Goal: Task Accomplishment & Management: Use online tool/utility

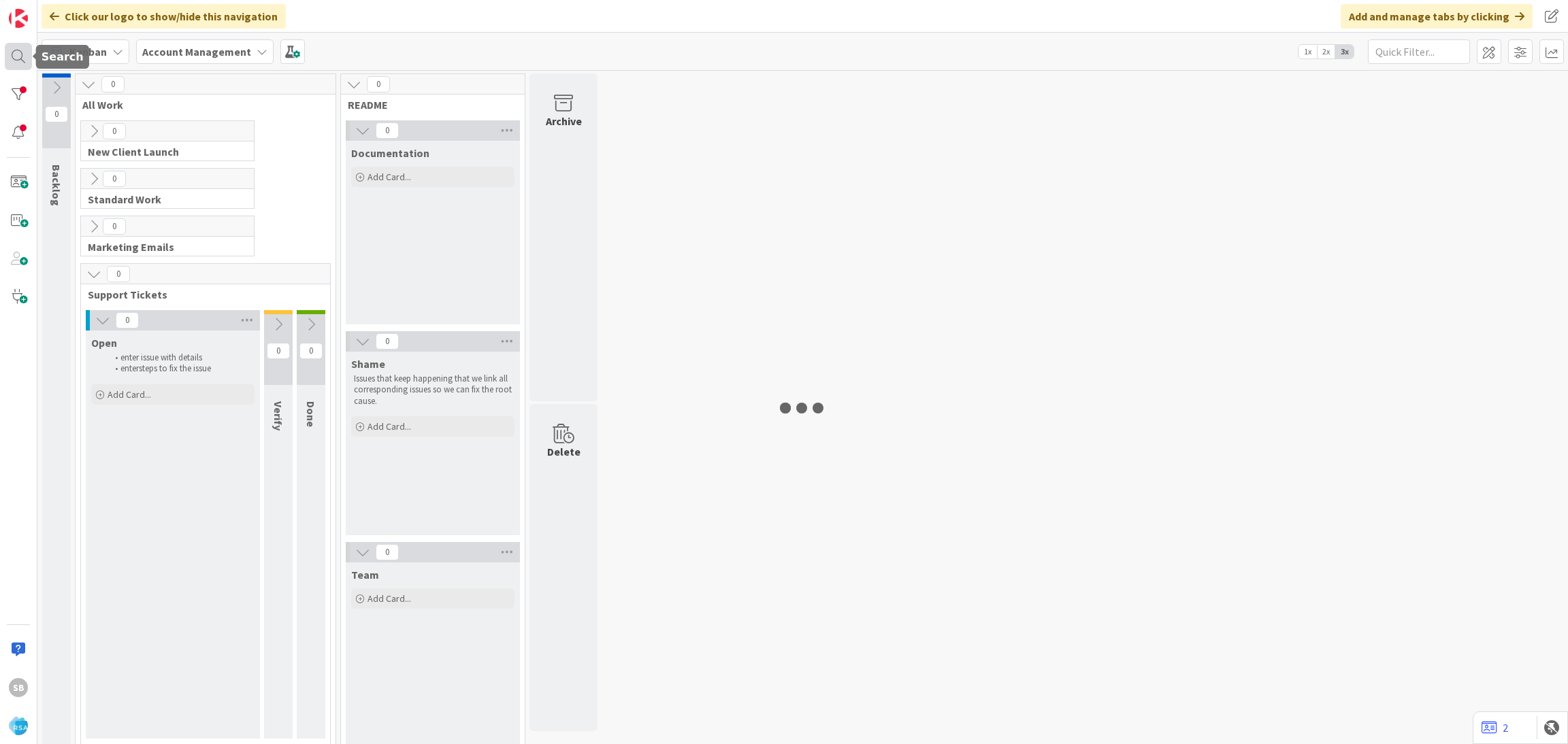
click at [17, 49] on div at bounding box center [18, 57] width 27 height 27
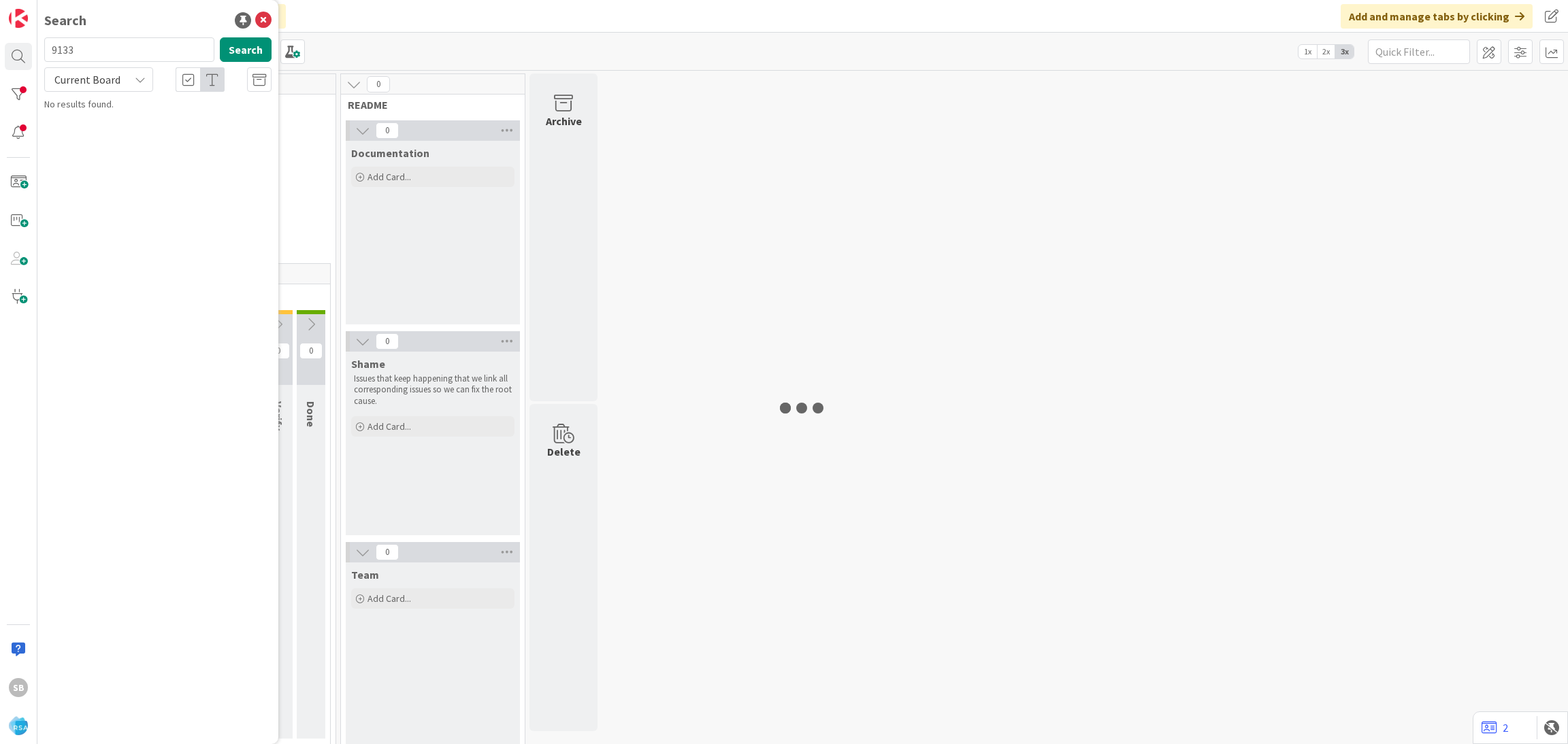
type input "9133"
click at [127, 111] on b "Account Management ›" at bounding box center [106, 106] width 87 height 10
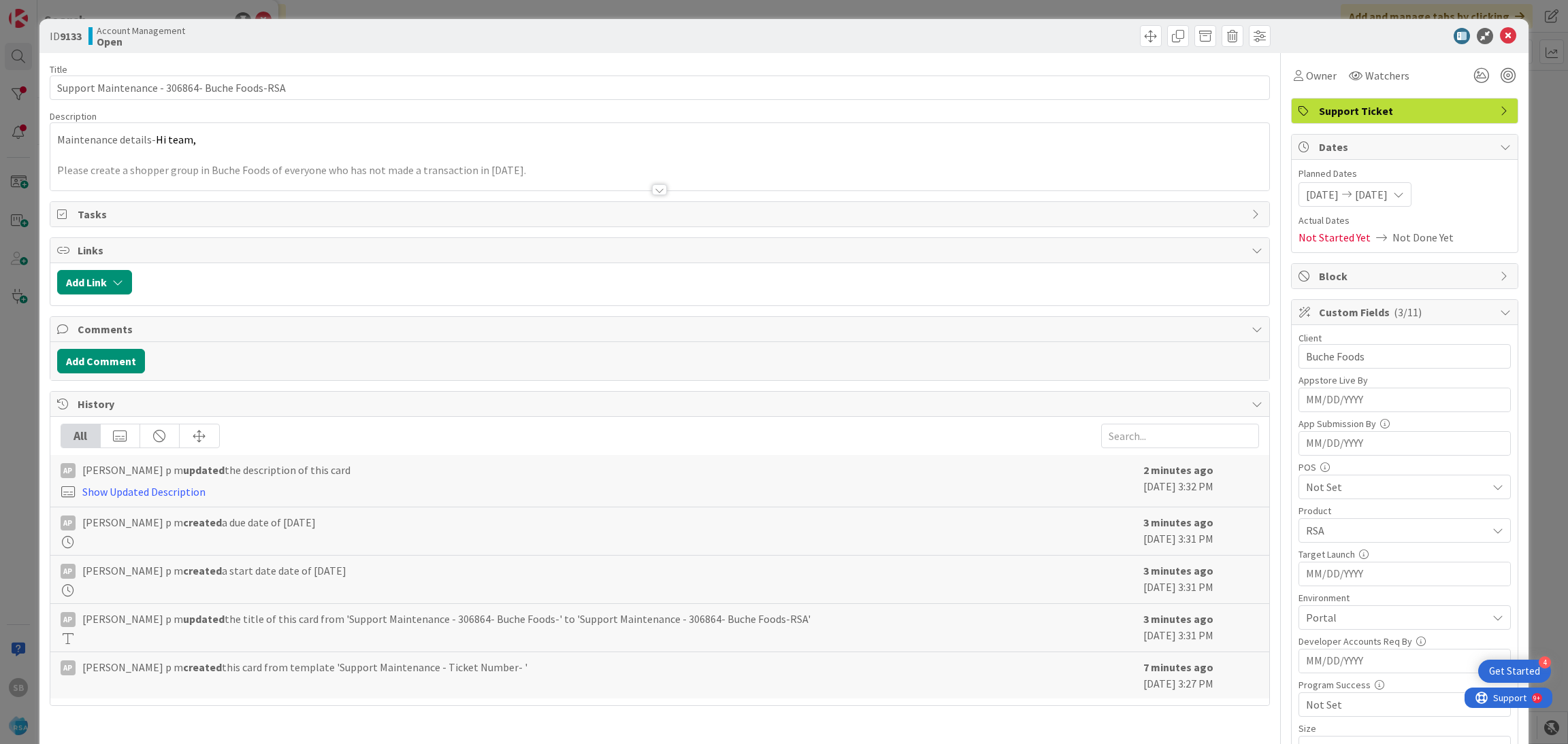
scroll to position [343, 0]
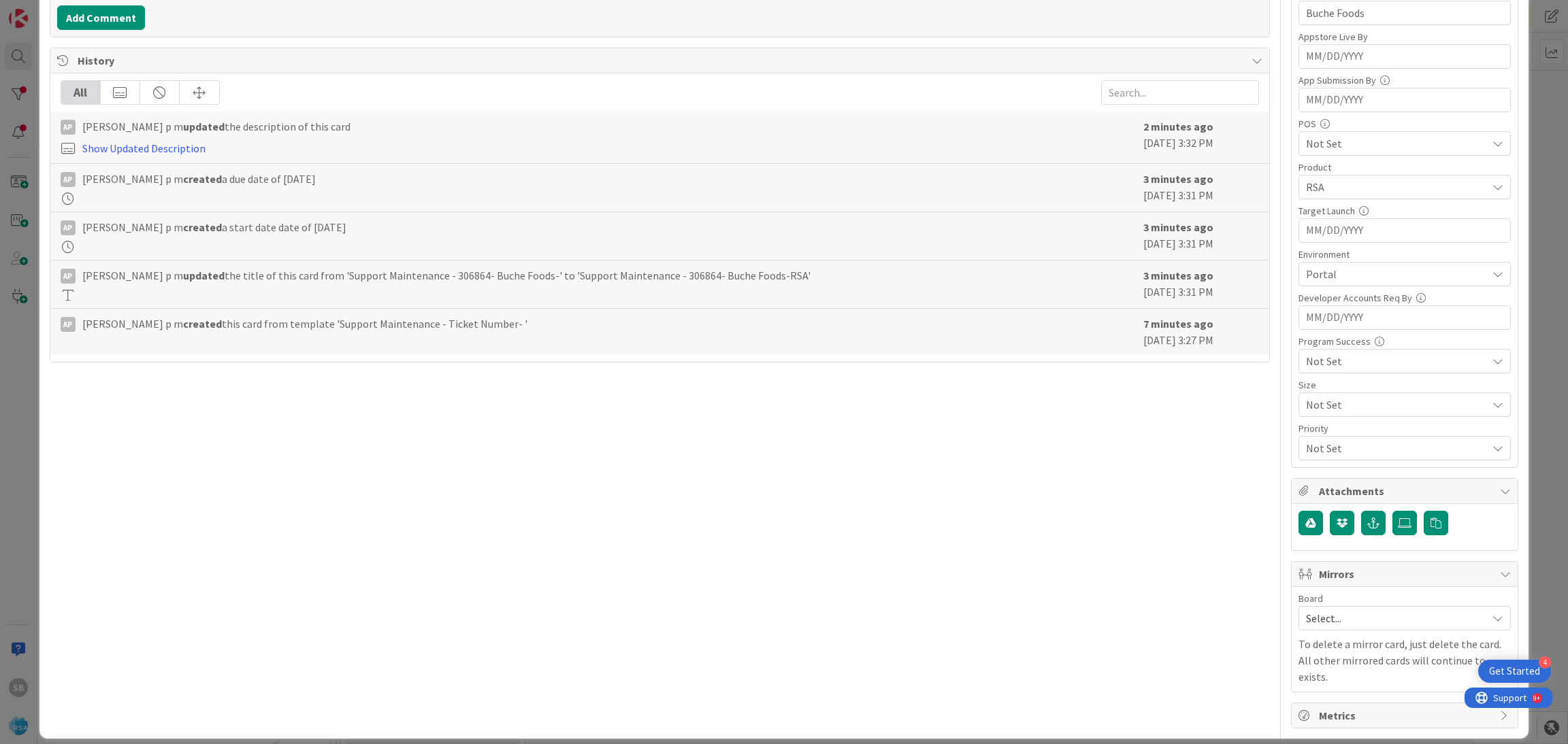
click at [1310, 621] on span "Select..." at bounding box center [1393, 618] width 174 height 19
click at [1326, 707] on span "Software Development" at bounding box center [1413, 707] width 180 height 20
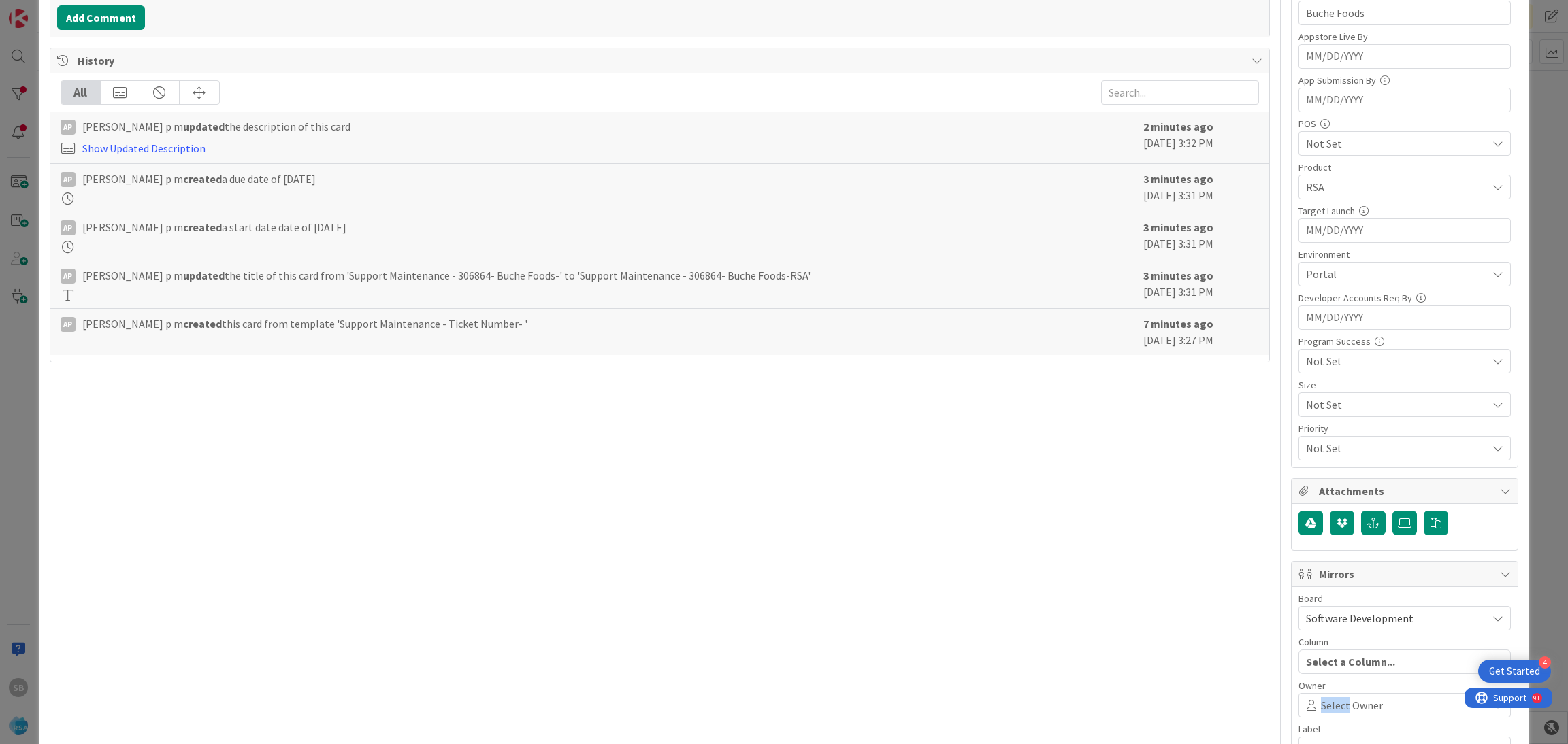
click at [1326, 707] on span "Select Owner" at bounding box center [1352, 706] width 62 height 16
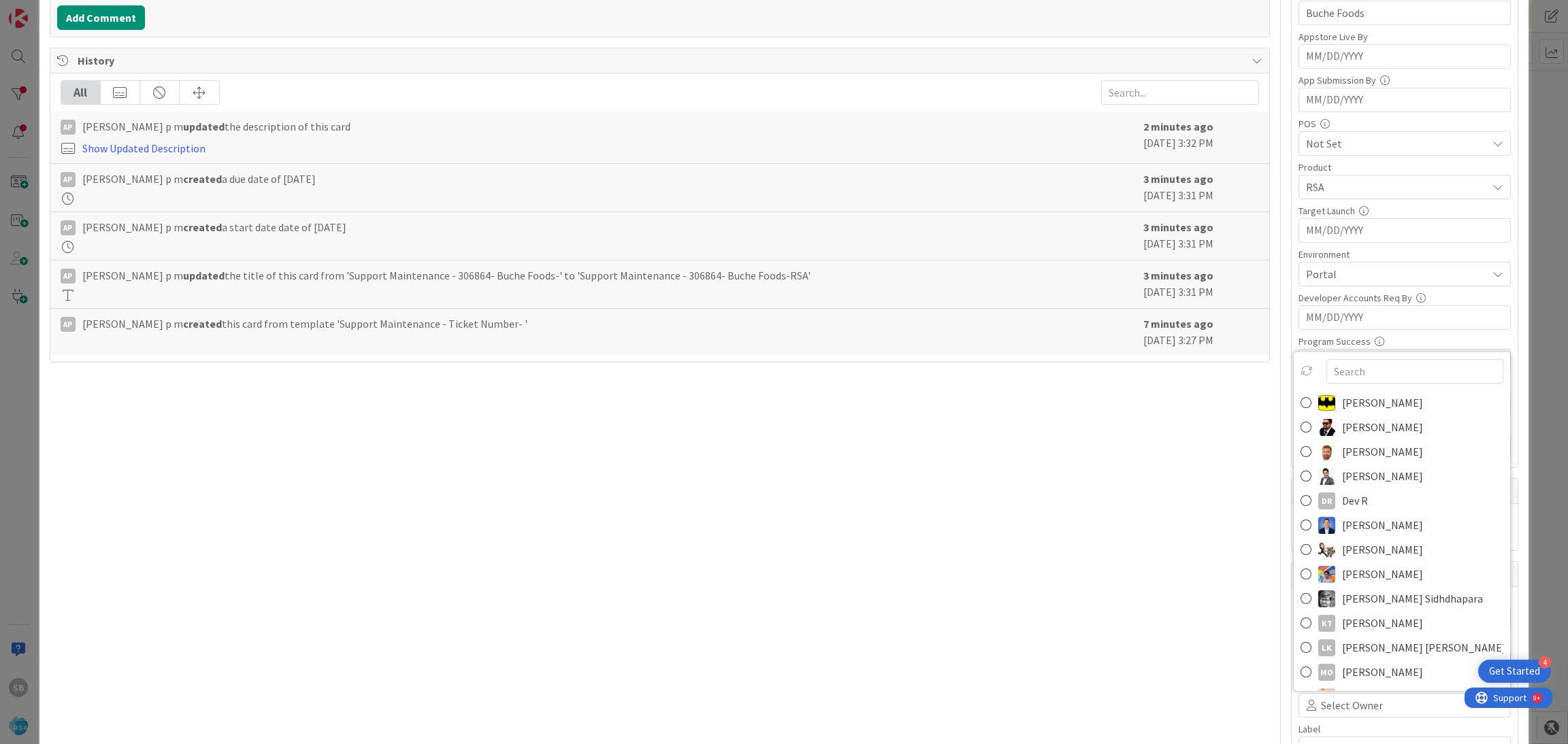
scroll to position [351, 0]
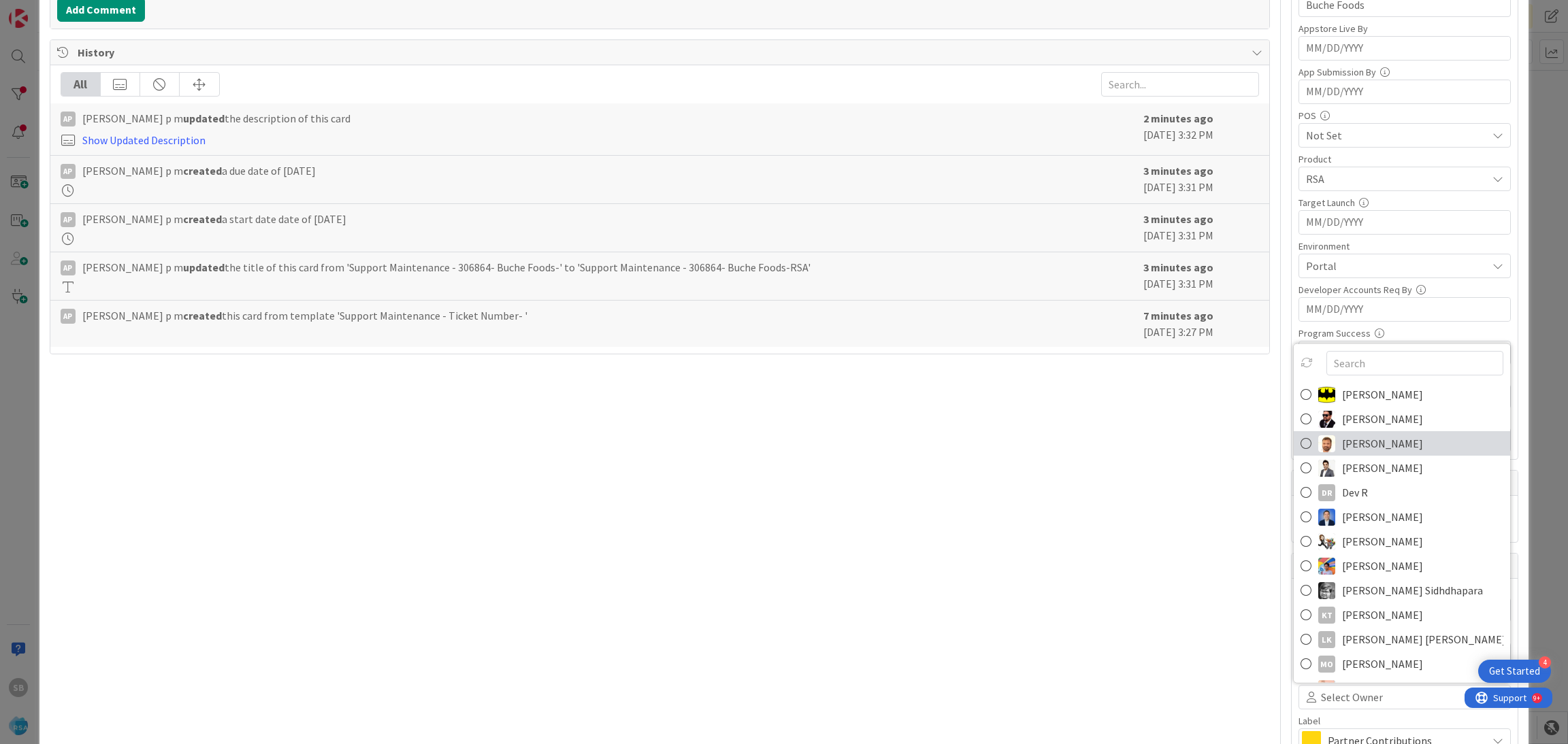
click at [1344, 446] on span "[PERSON_NAME]" at bounding box center [1382, 444] width 81 height 20
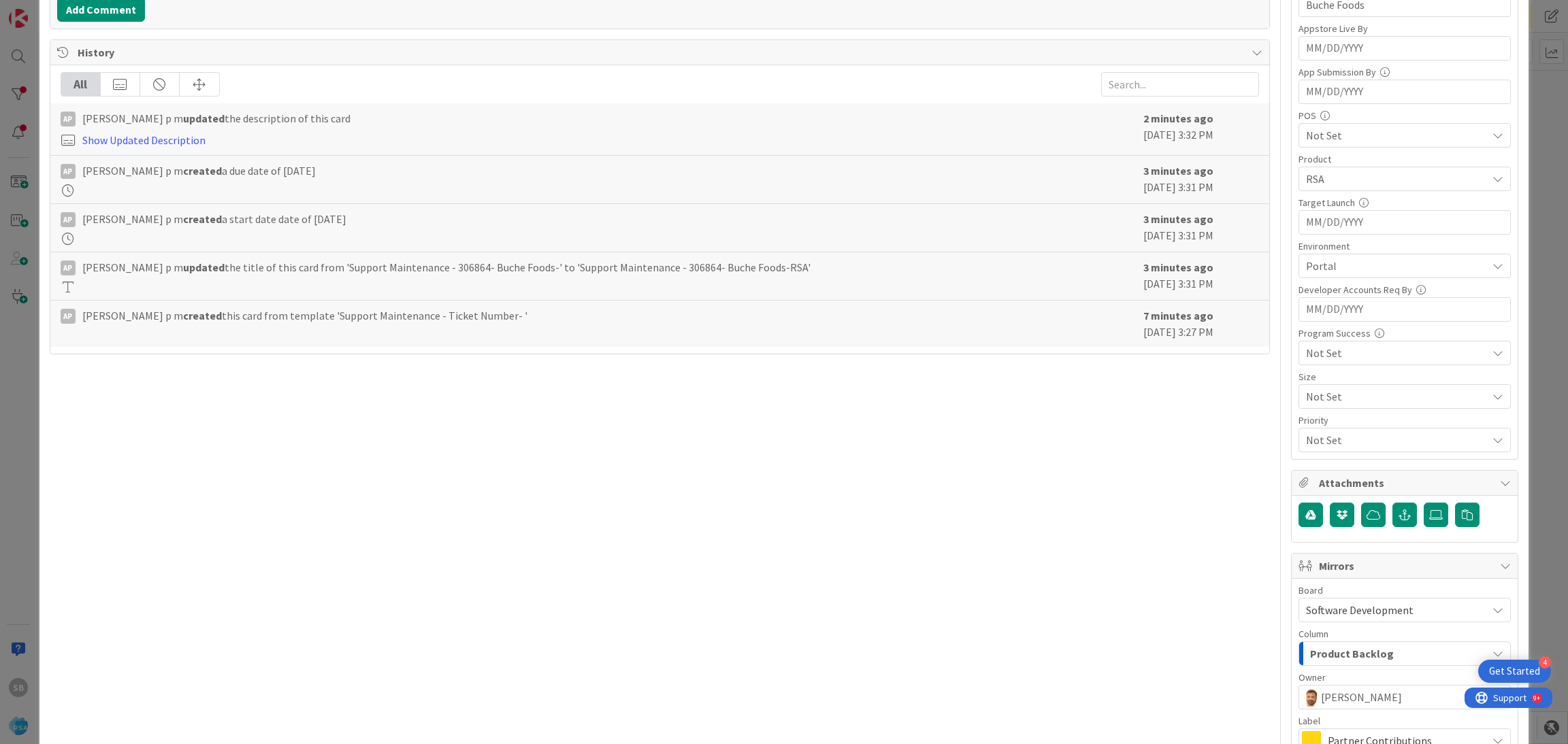
scroll to position [506, 0]
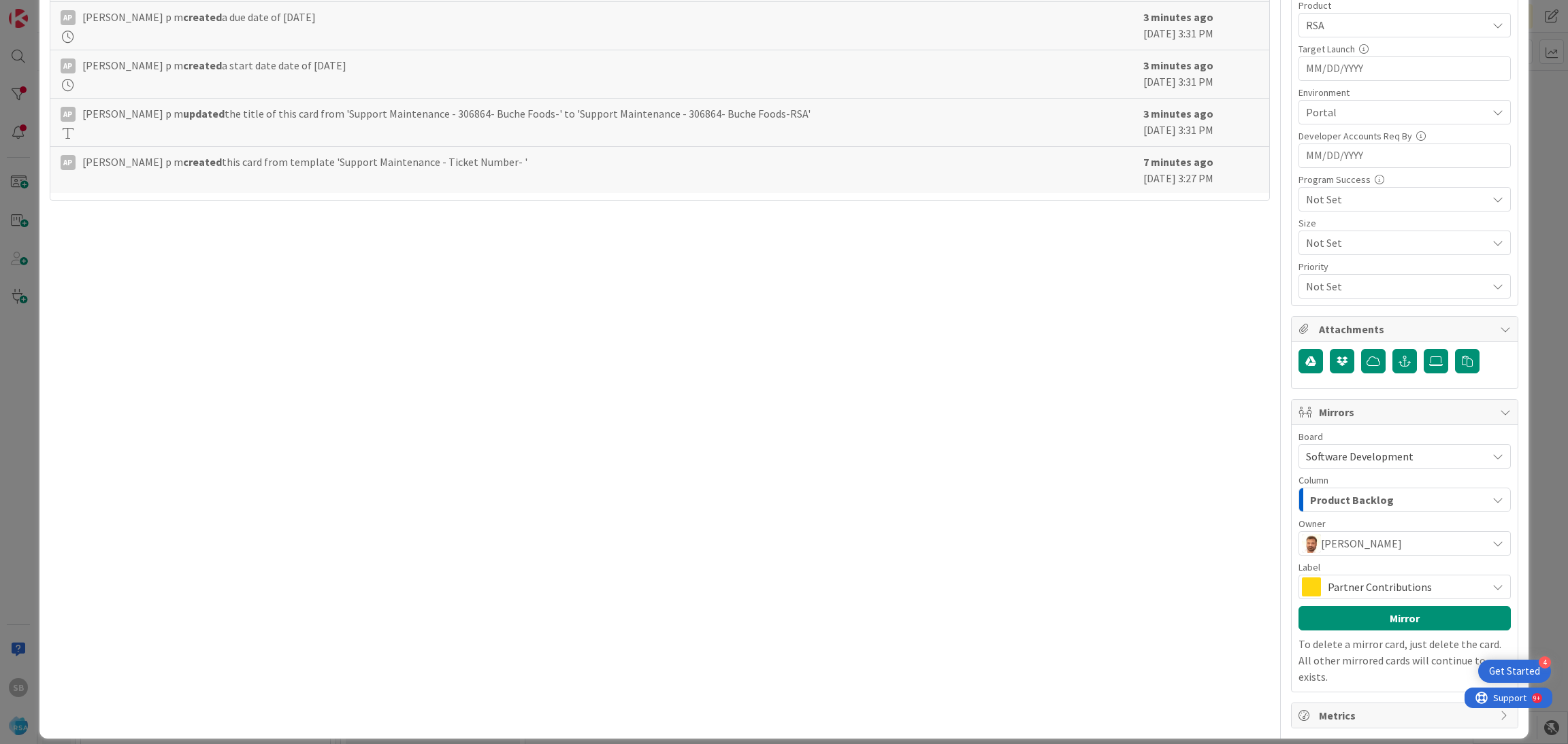
click at [1321, 567] on div "Label" at bounding box center [1405, 567] width 212 height 9
click at [1307, 589] on div "Partner Contributions" at bounding box center [1405, 587] width 212 height 25
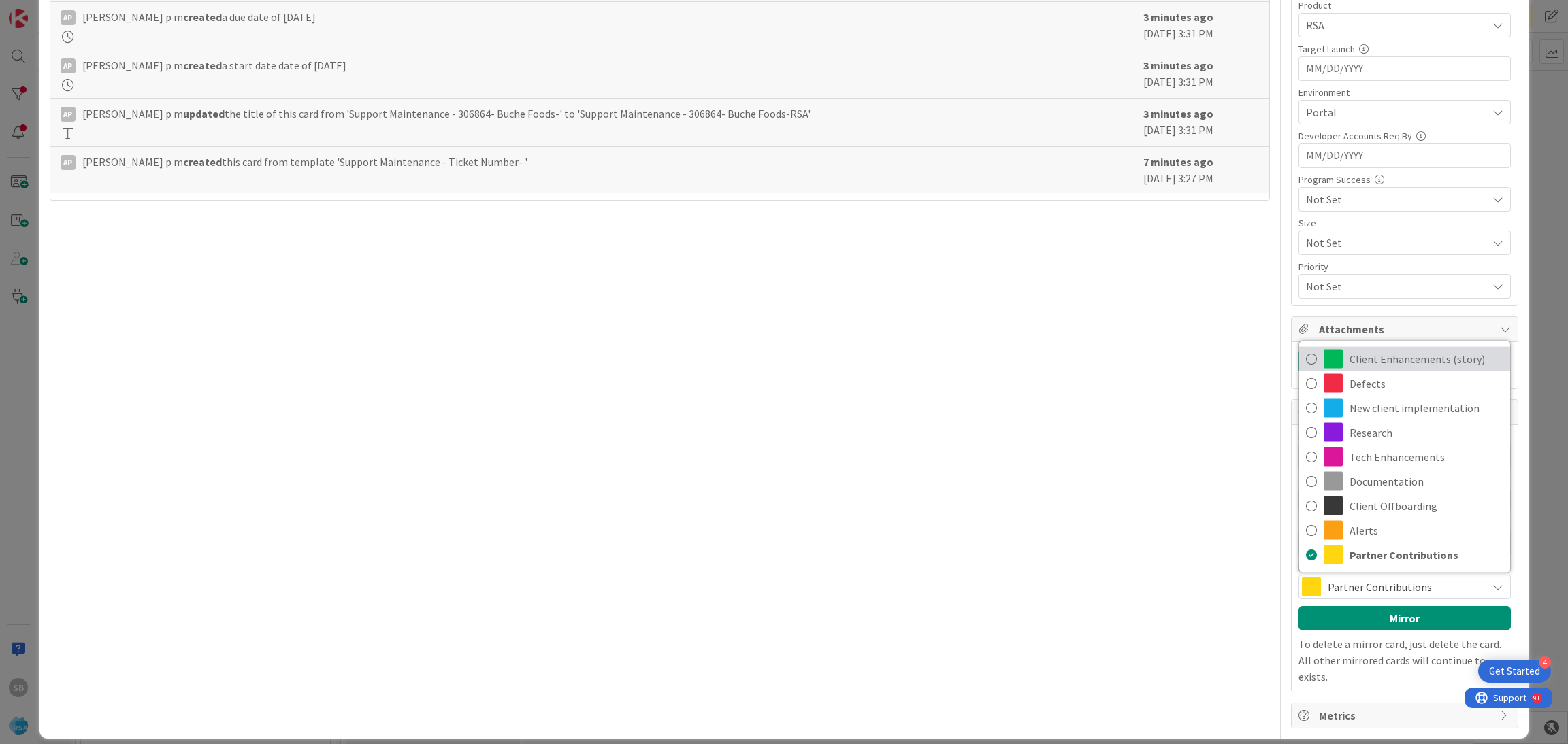
click at [1341, 348] on link "Client Enhancements (story)" at bounding box center [1404, 359] width 211 height 25
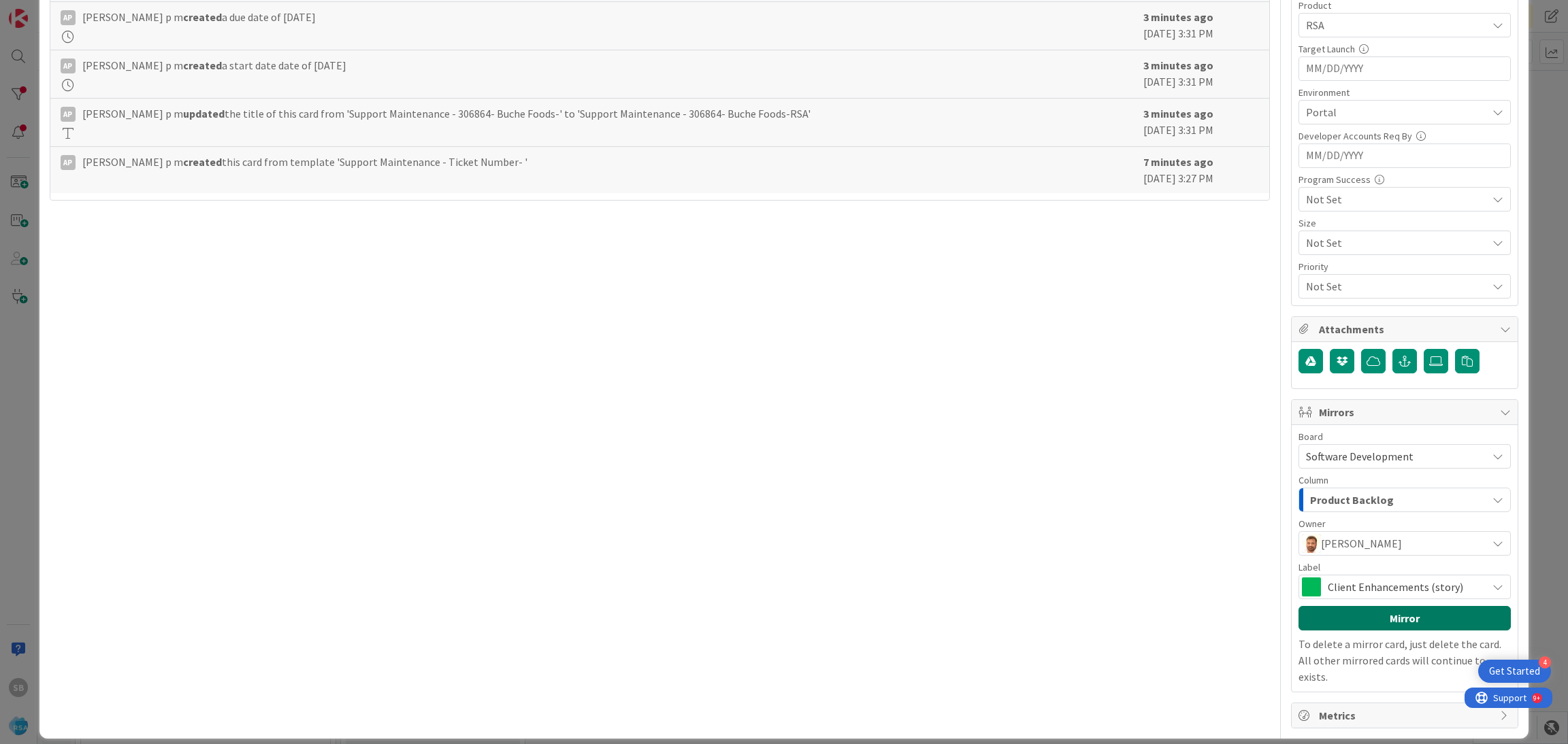
click at [1381, 613] on button "Mirror" at bounding box center [1405, 618] width 212 height 25
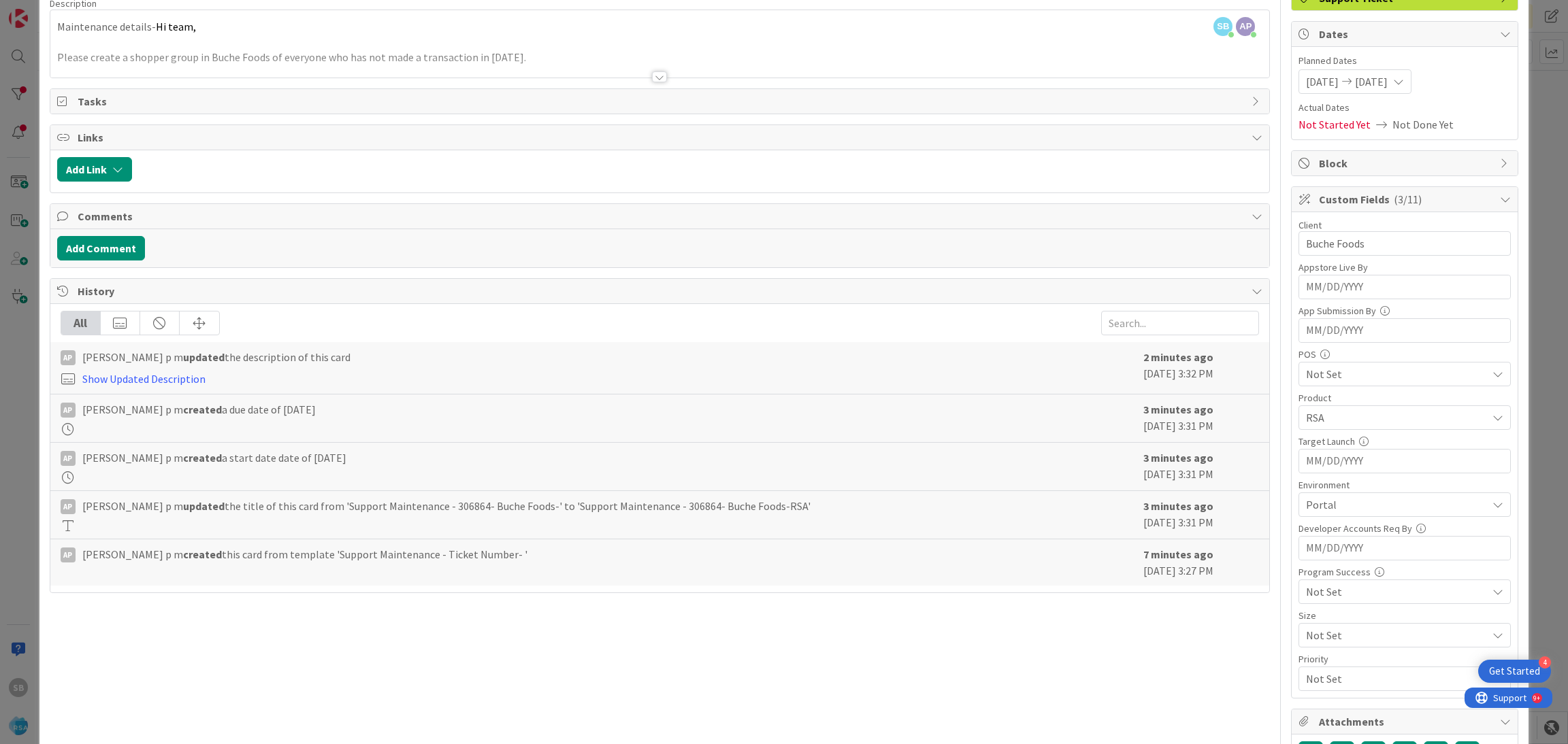
scroll to position [0, 0]
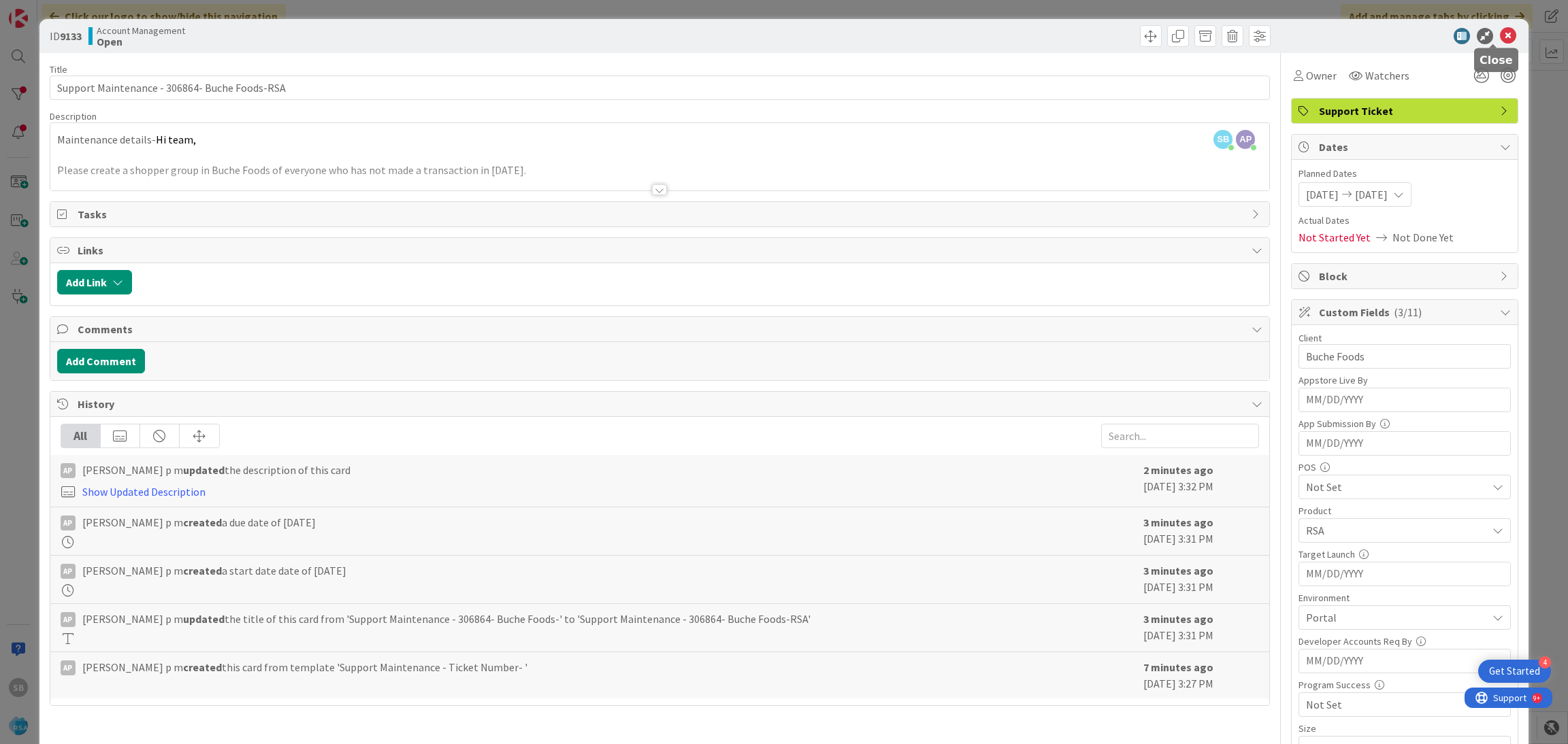
click at [1500, 37] on icon at bounding box center [1508, 37] width 16 height 16
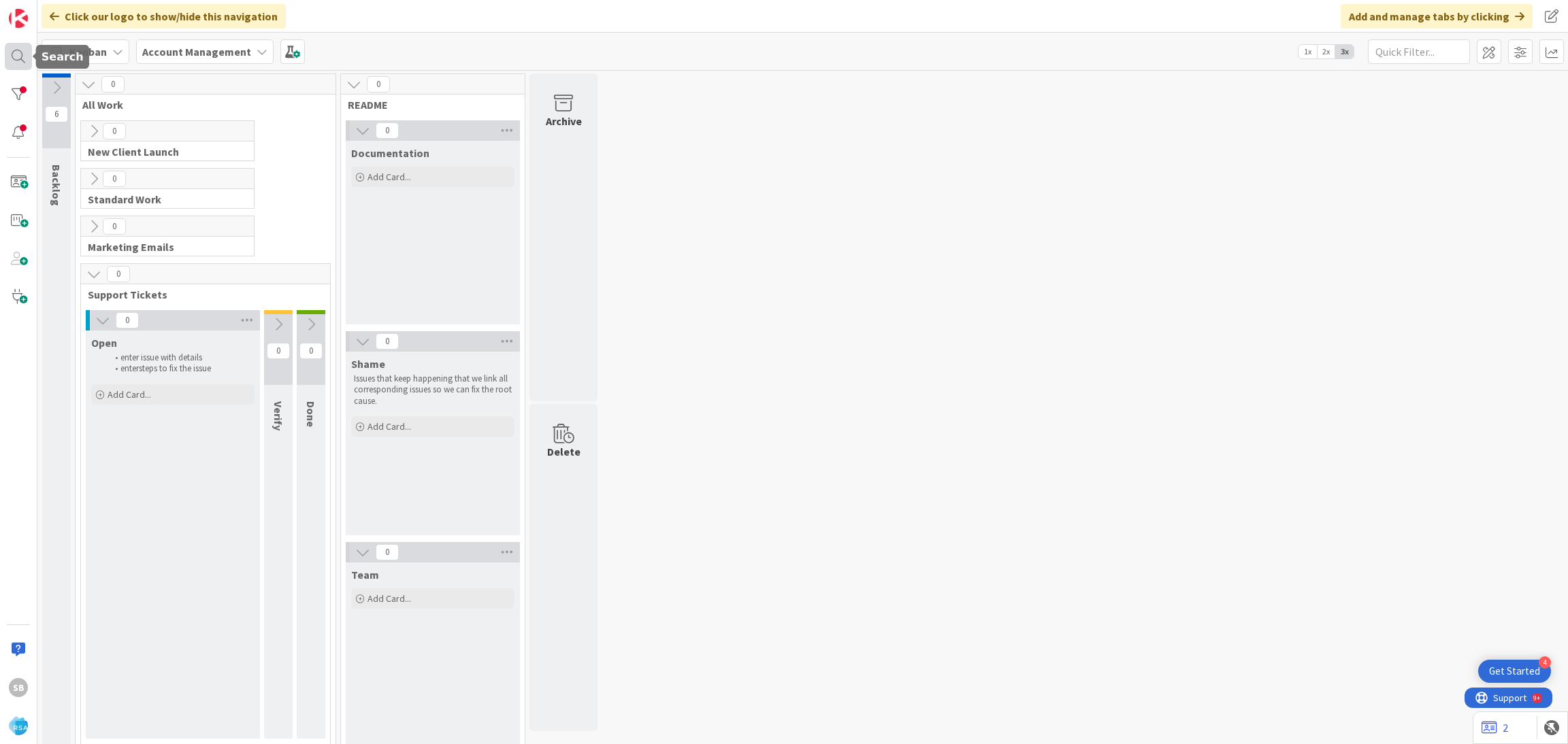
click at [26, 52] on div at bounding box center [18, 57] width 27 height 27
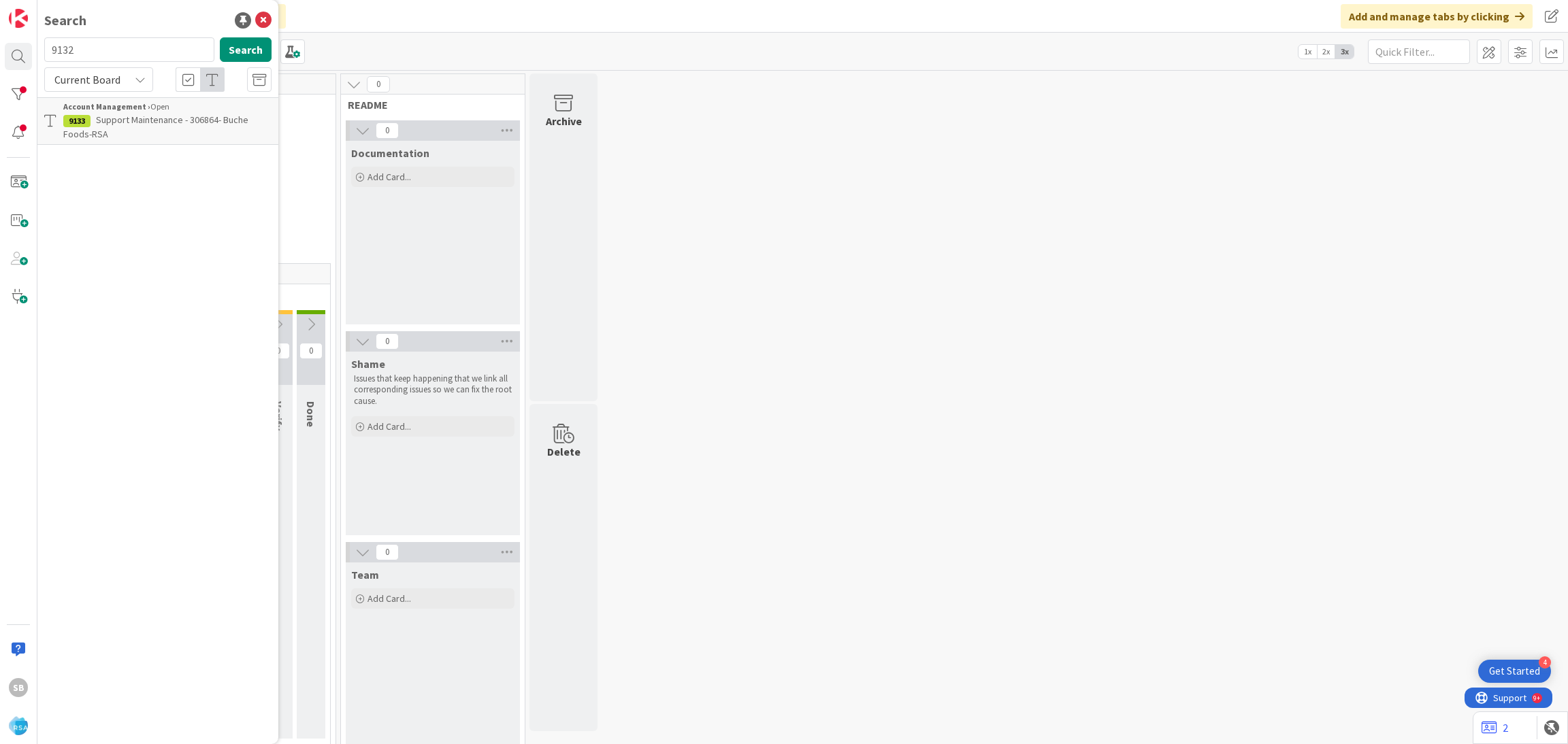
type input "9132"
click at [194, 115] on span "Support Defect- 306852- Petes Fresh Market- RSA" at bounding box center [154, 126] width 184 height 26
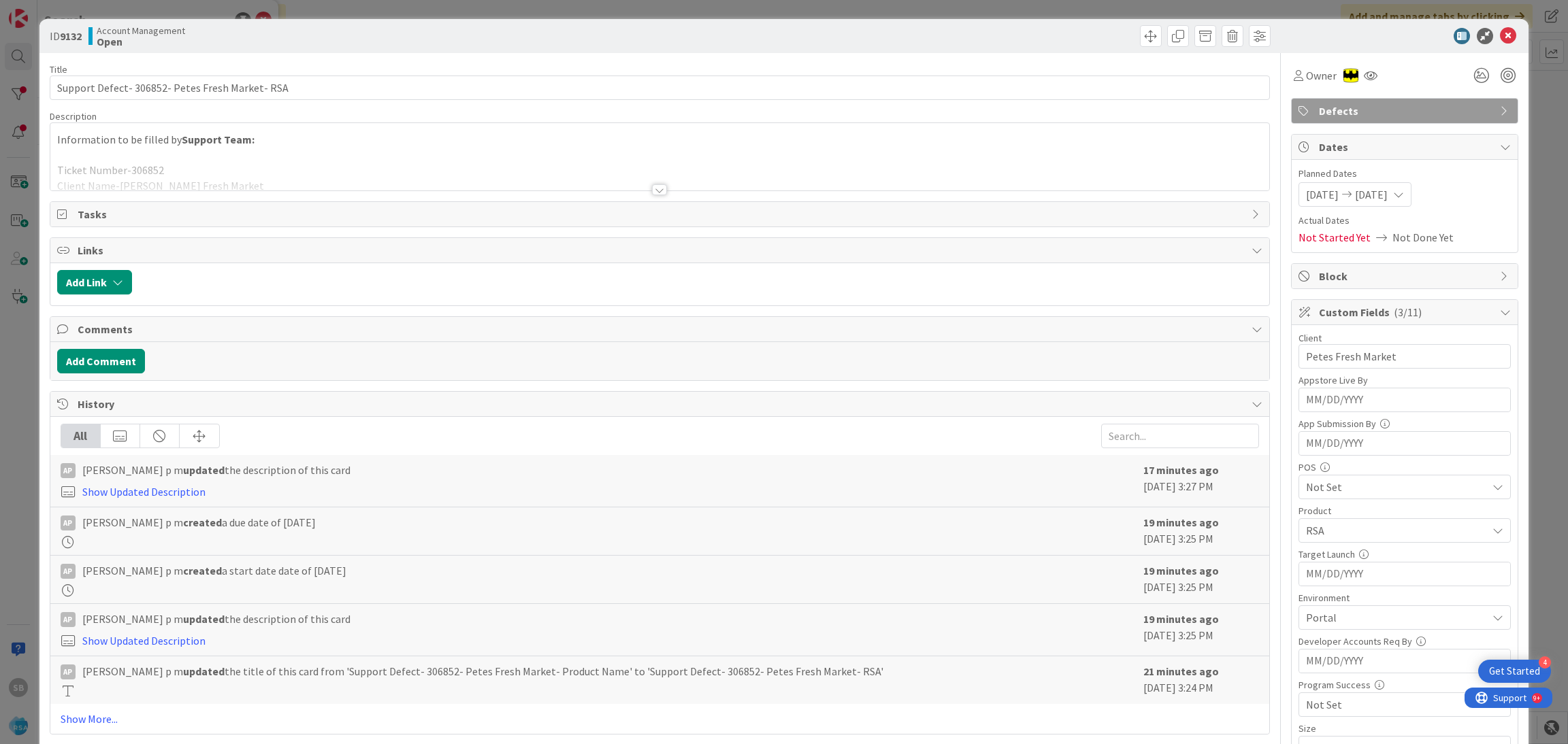
scroll to position [343, 0]
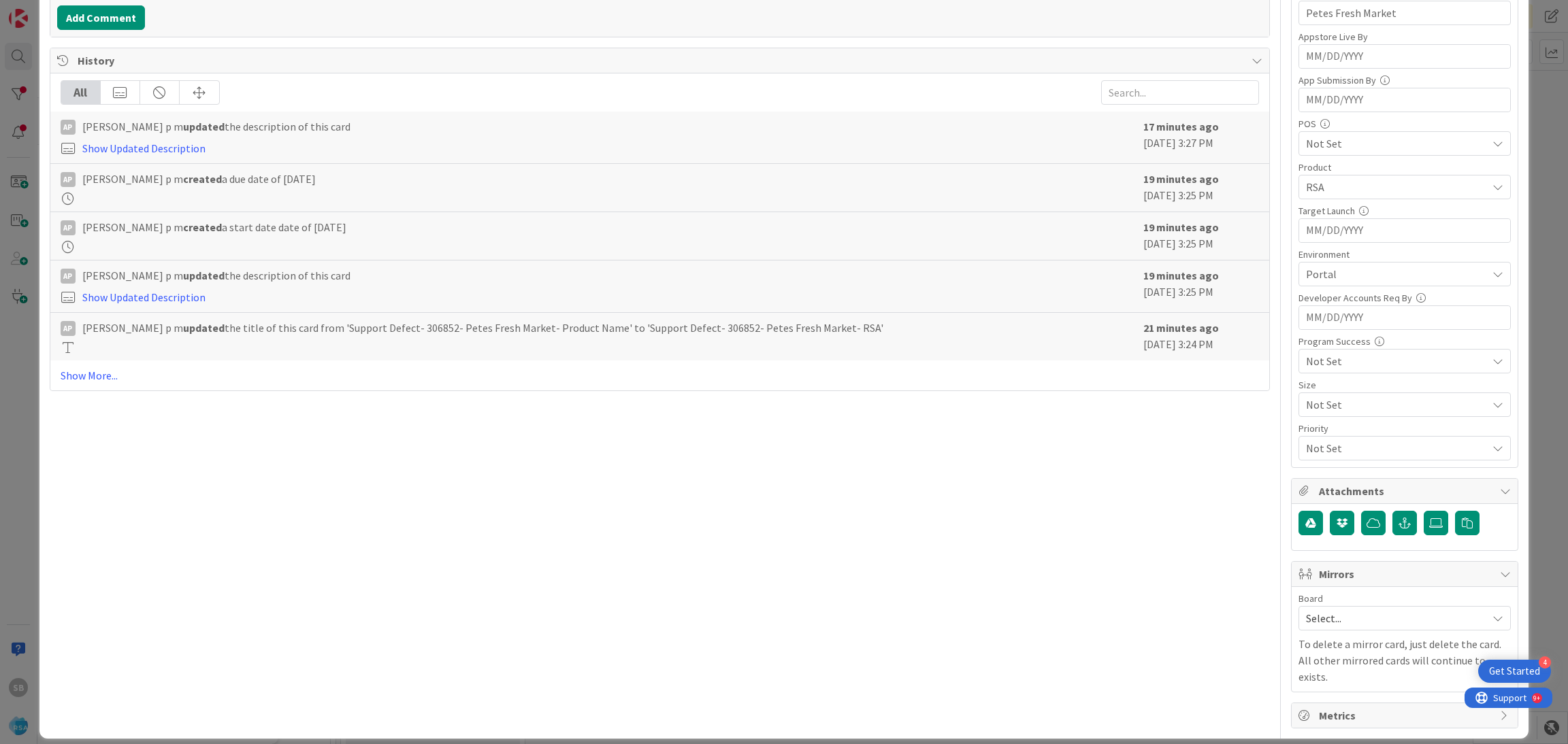
click at [1330, 616] on span "Select..." at bounding box center [1393, 618] width 174 height 19
click at [1341, 703] on span "Software Development" at bounding box center [1413, 707] width 180 height 20
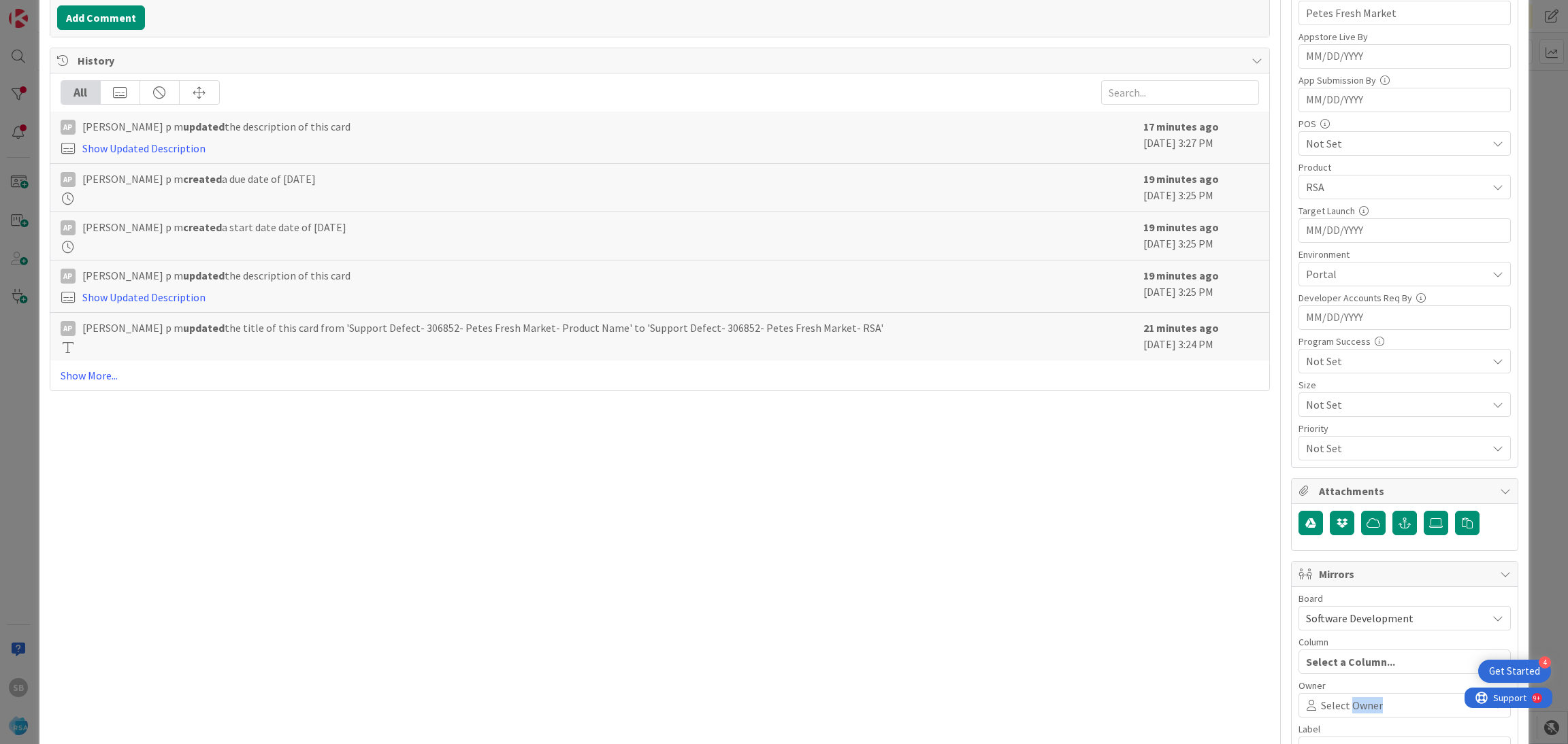
click at [1341, 703] on span "Select Owner" at bounding box center [1352, 706] width 62 height 16
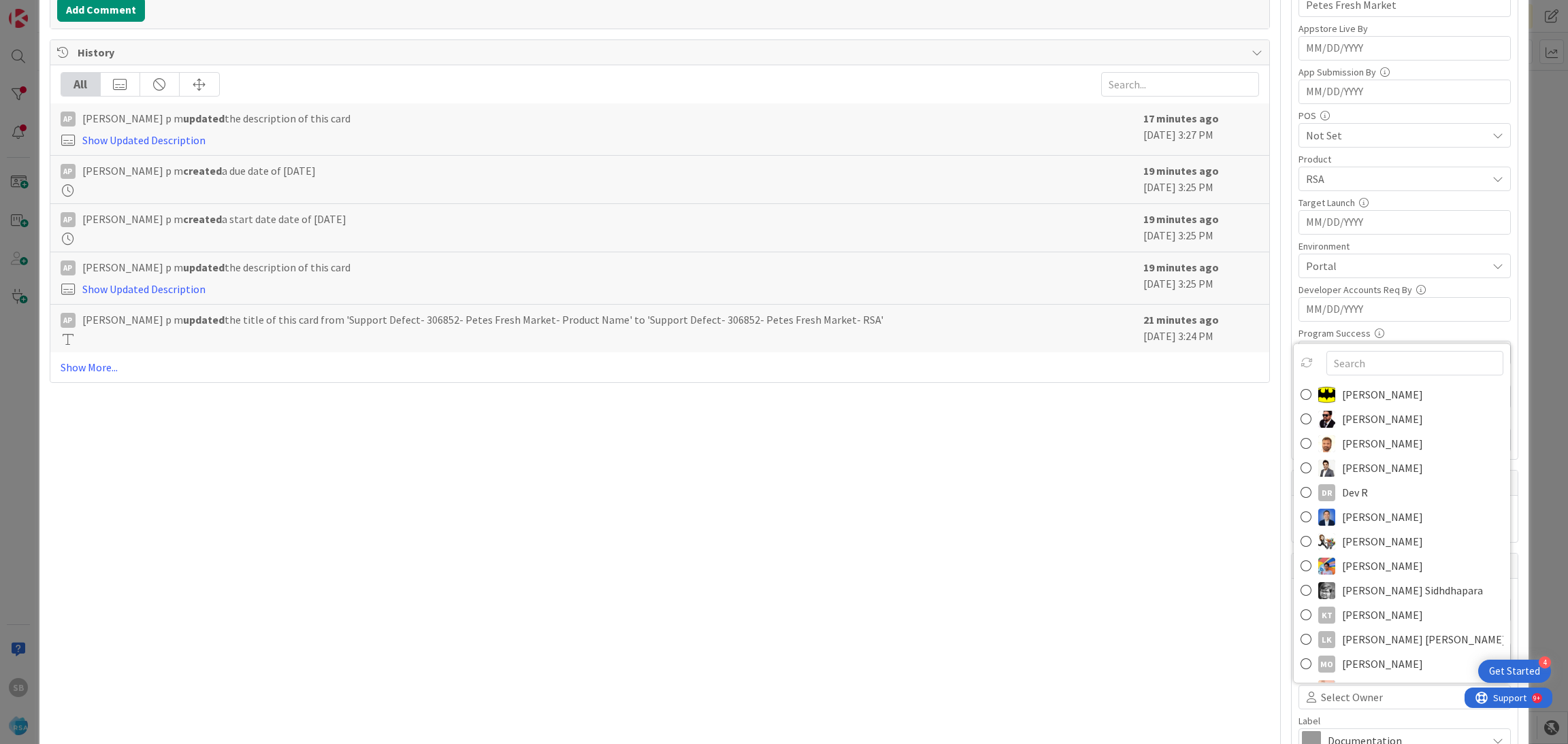
click at [1321, 447] on link "[PERSON_NAME]" at bounding box center [1401, 443] width 216 height 25
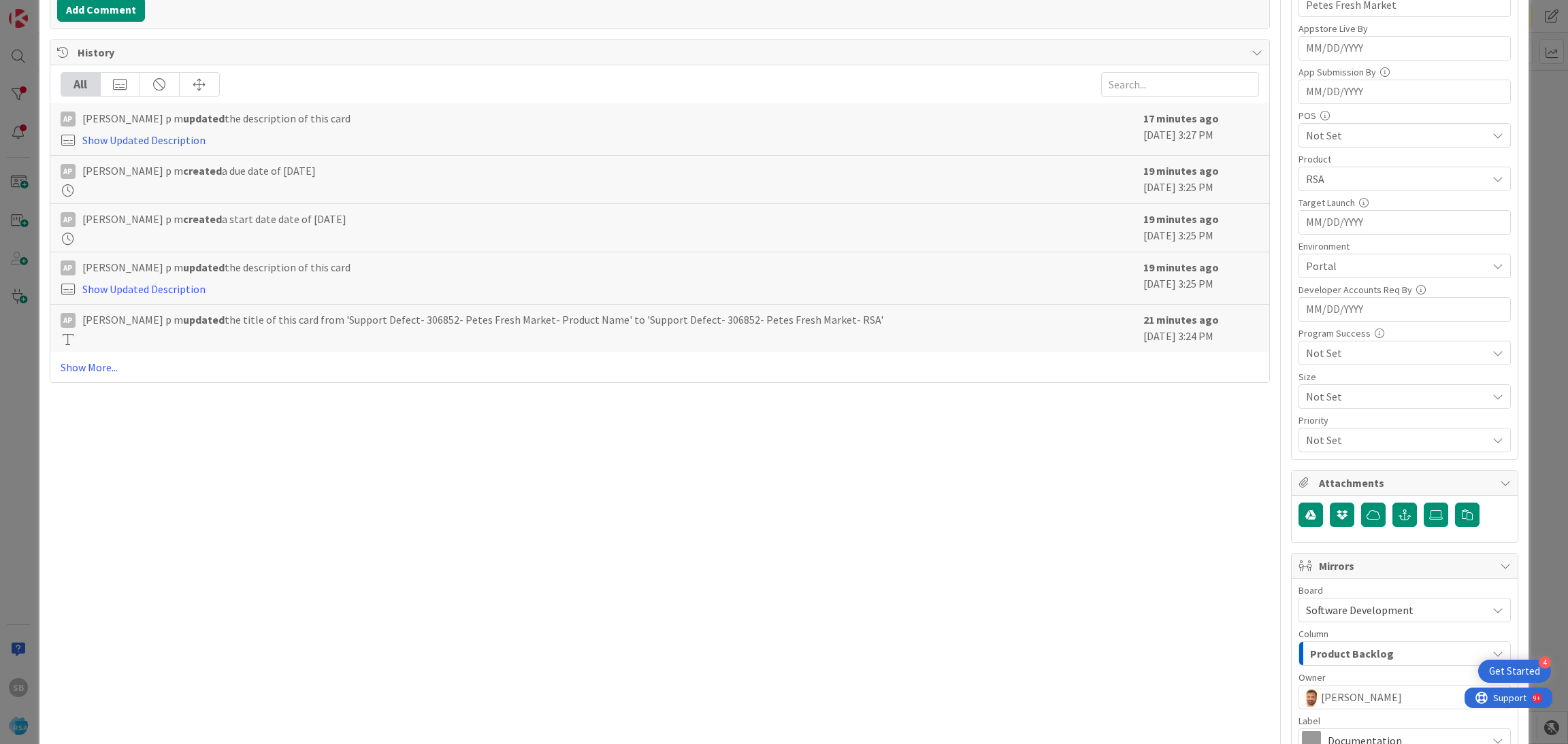
scroll to position [506, 0]
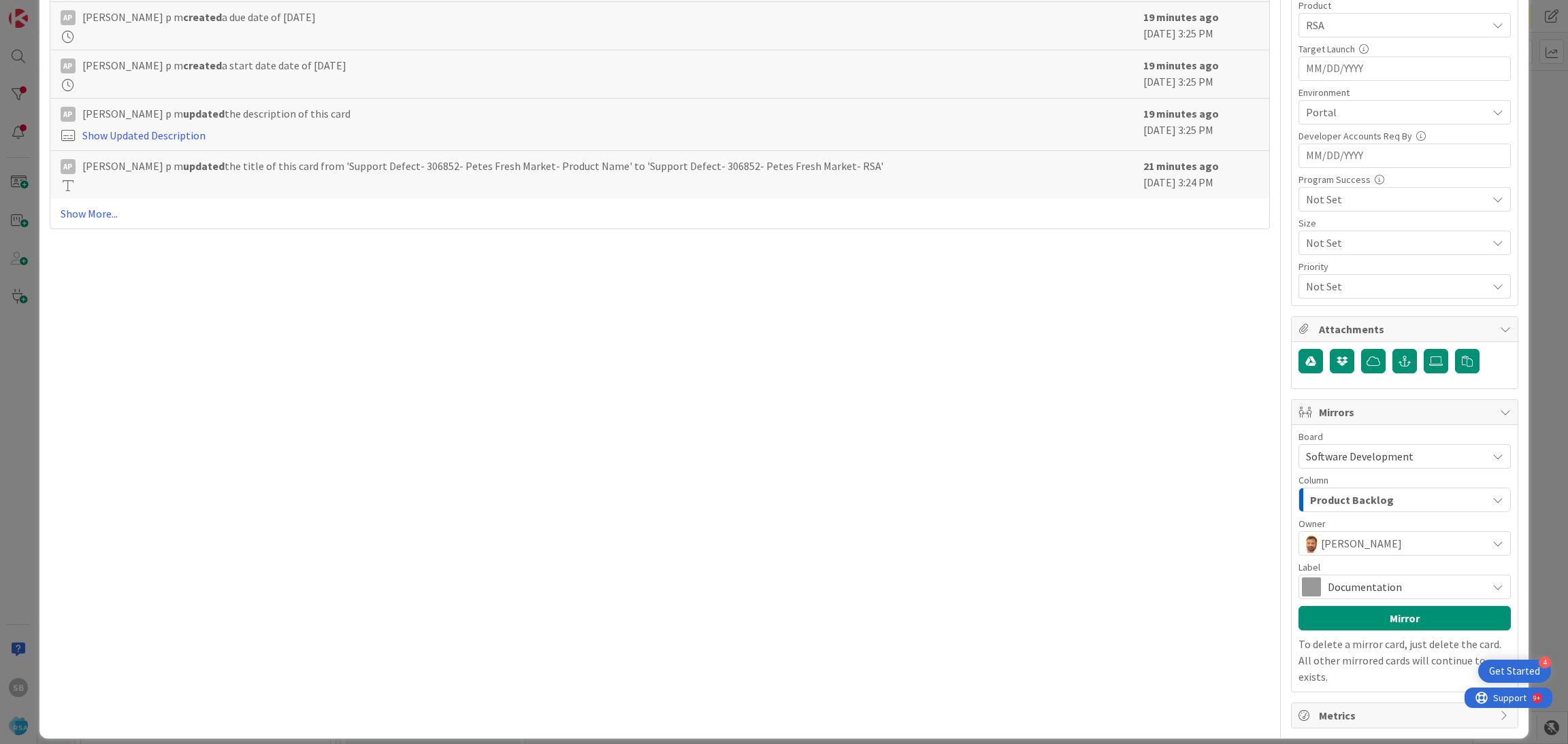
click at [1394, 587] on span "Documentation" at bounding box center [1404, 587] width 153 height 19
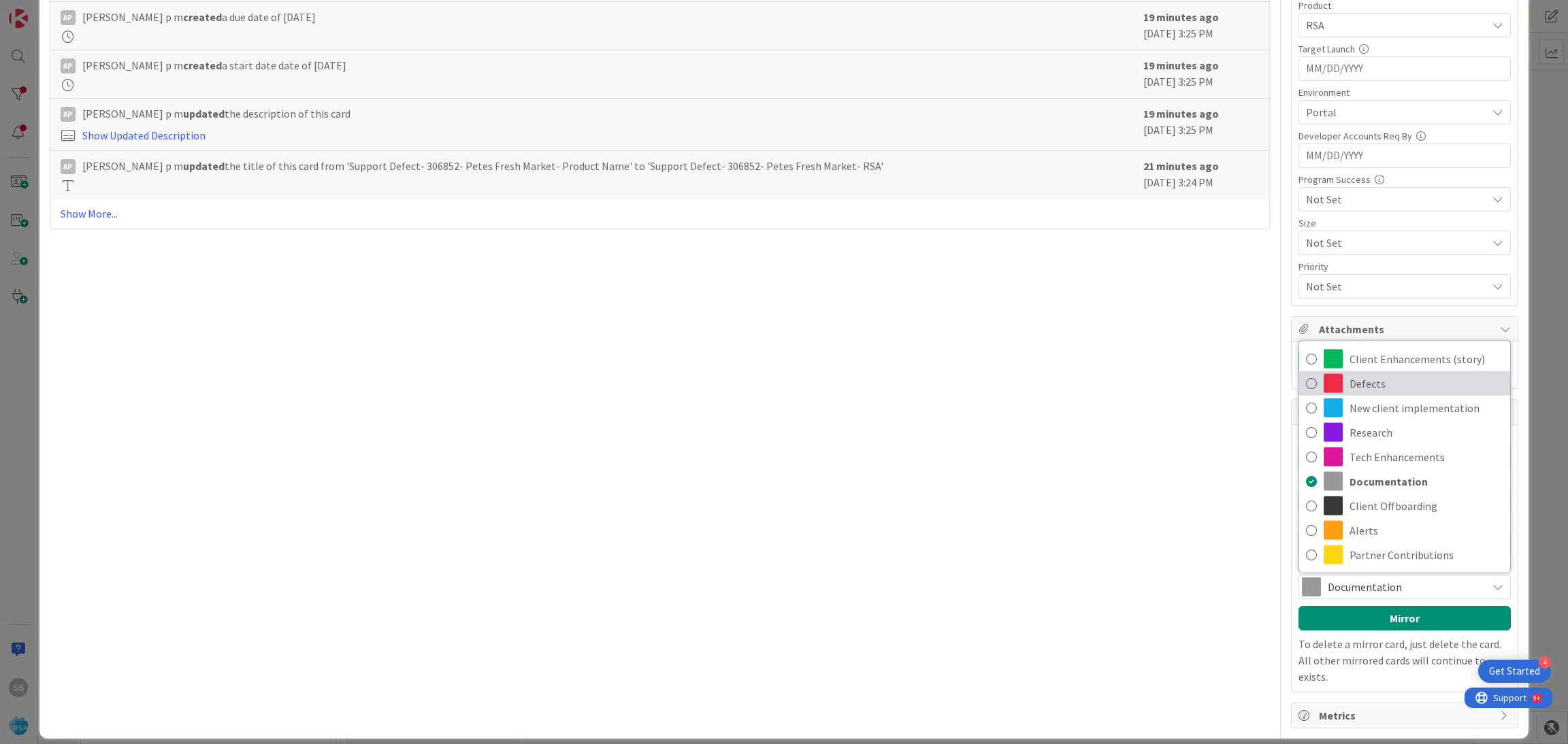
click at [1354, 388] on span "Defects" at bounding box center [1426, 383] width 153 height 20
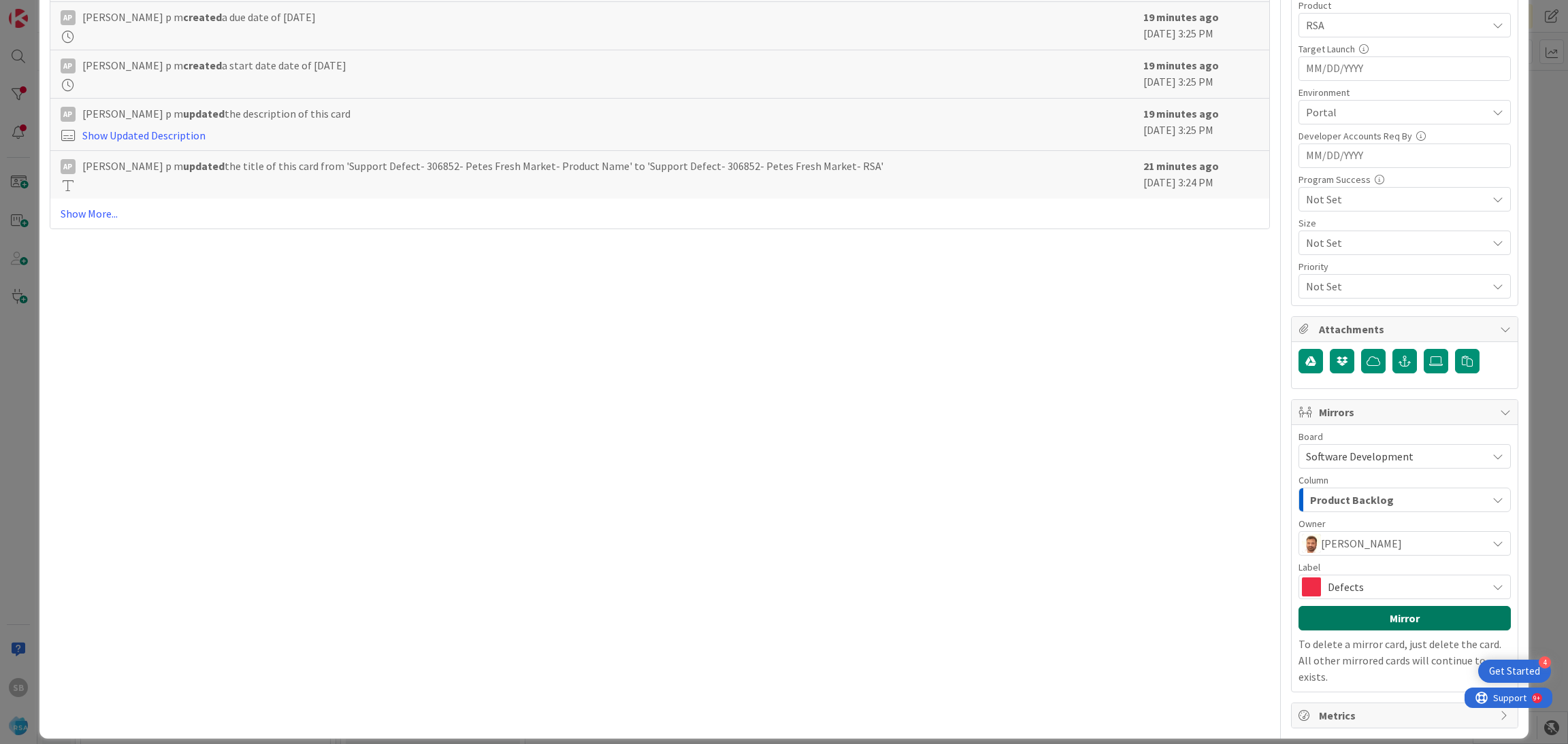
click at [1349, 628] on button "Mirror" at bounding box center [1405, 618] width 212 height 25
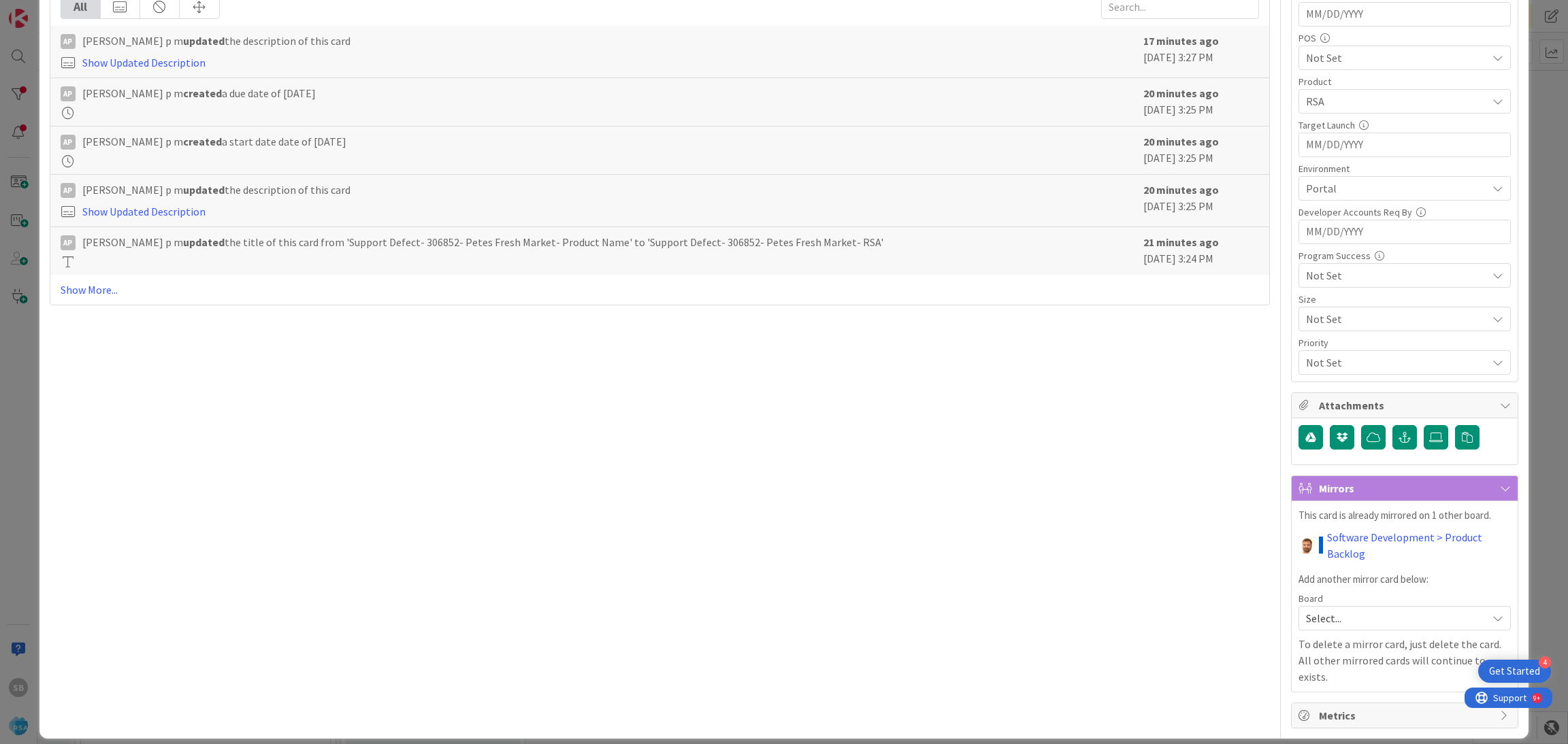
scroll to position [0, 0]
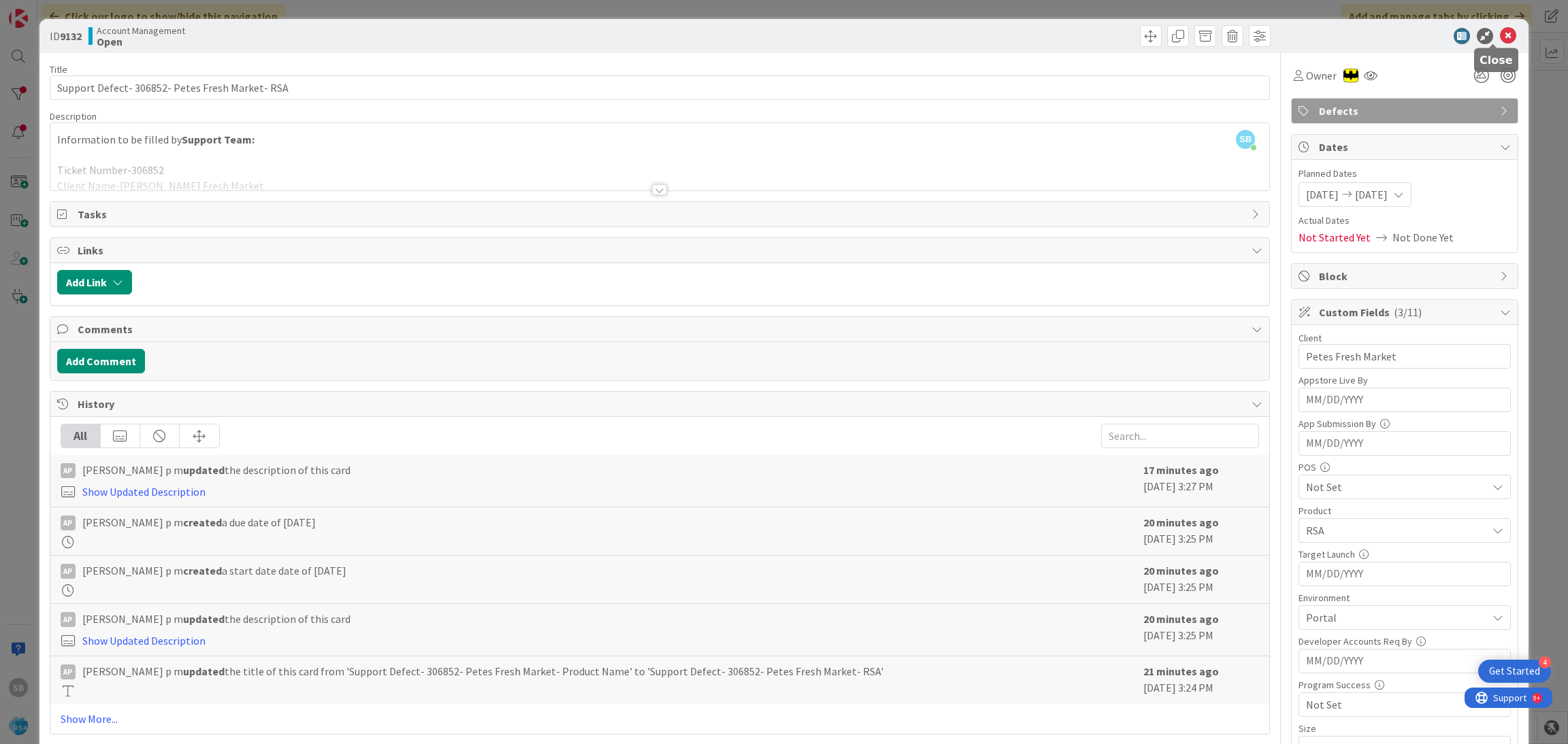
click at [1500, 35] on icon at bounding box center [1508, 37] width 16 height 16
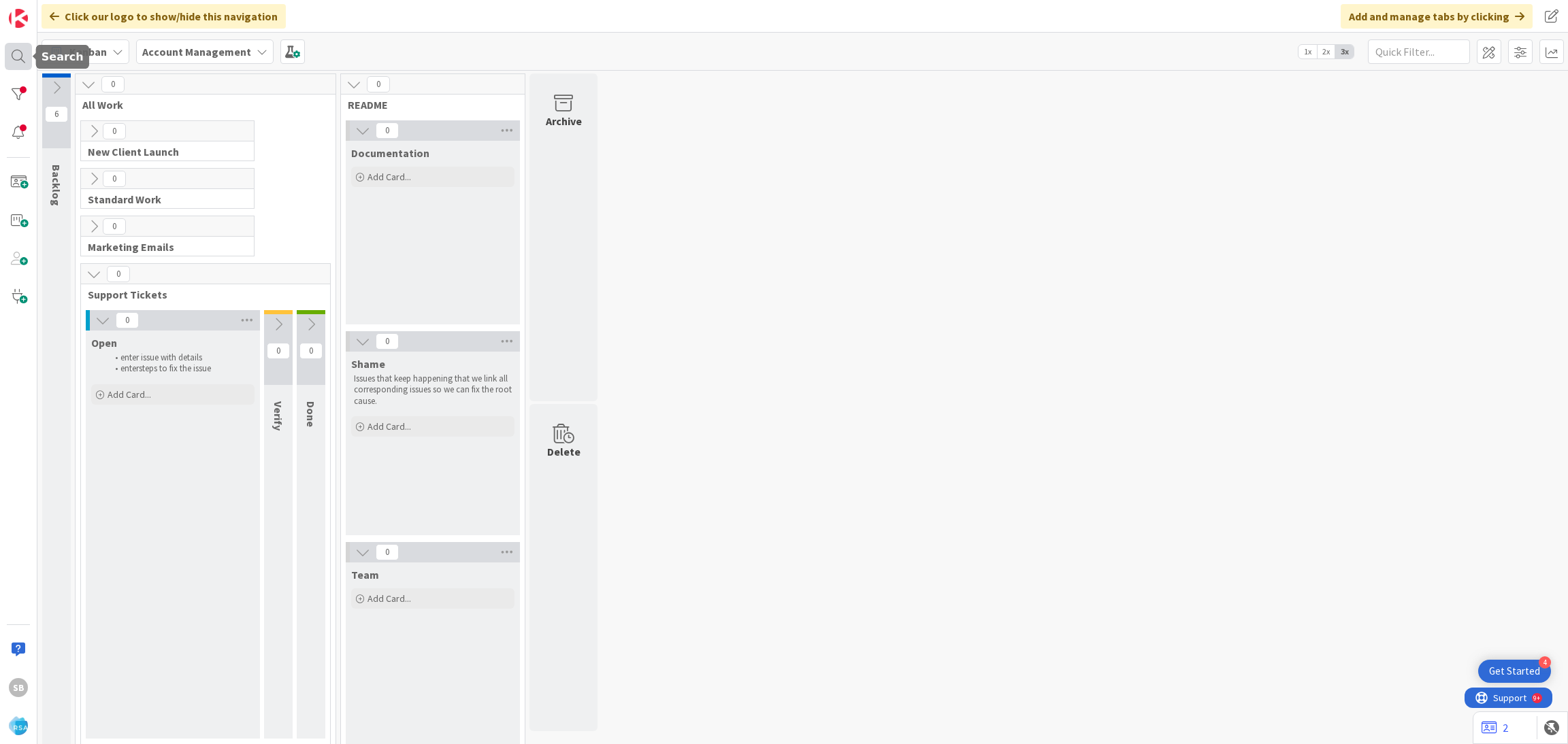
click at [29, 50] on div at bounding box center [18, 57] width 27 height 27
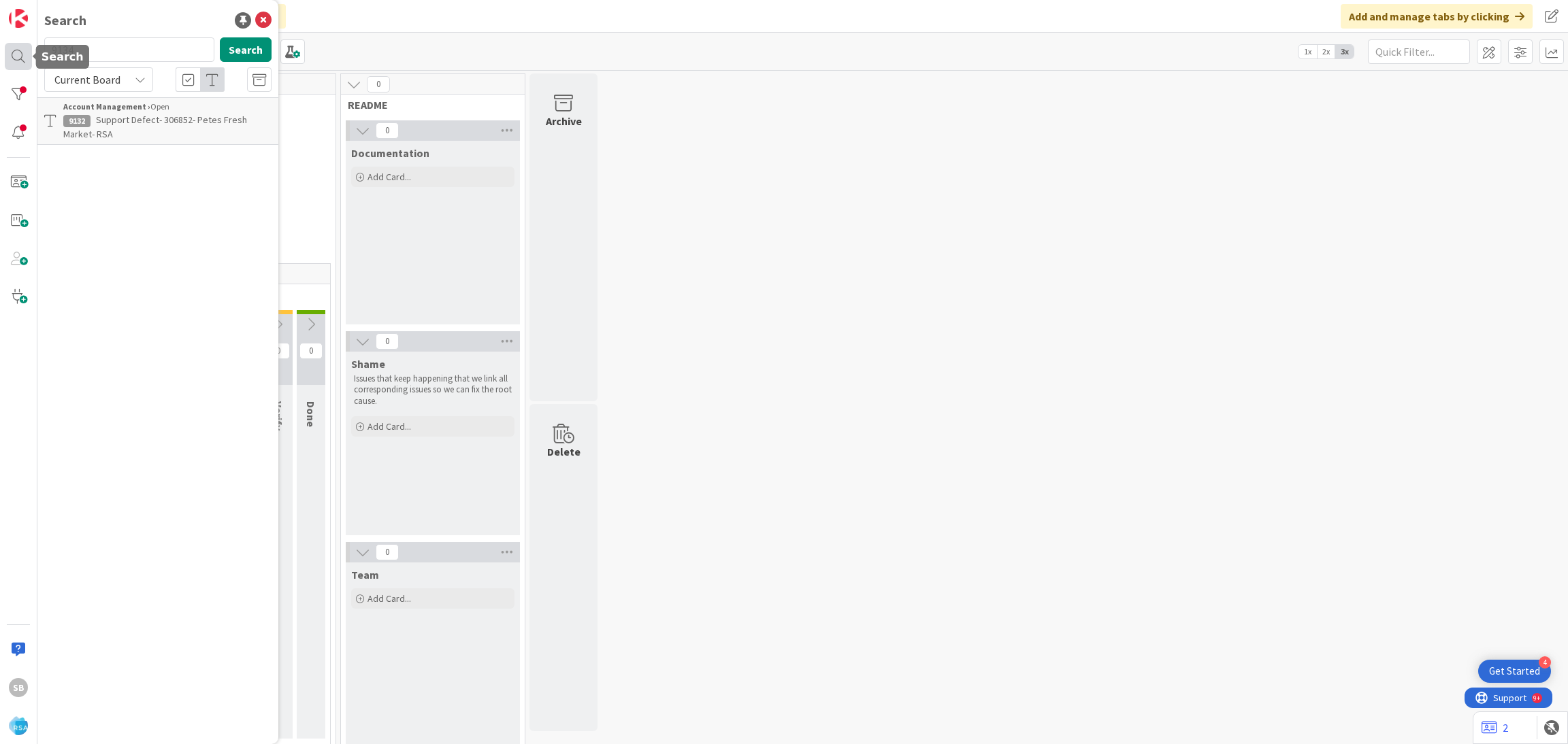
type input "9134"
click at [124, 101] on b "Account Management ›" at bounding box center [106, 106] width 87 height 10
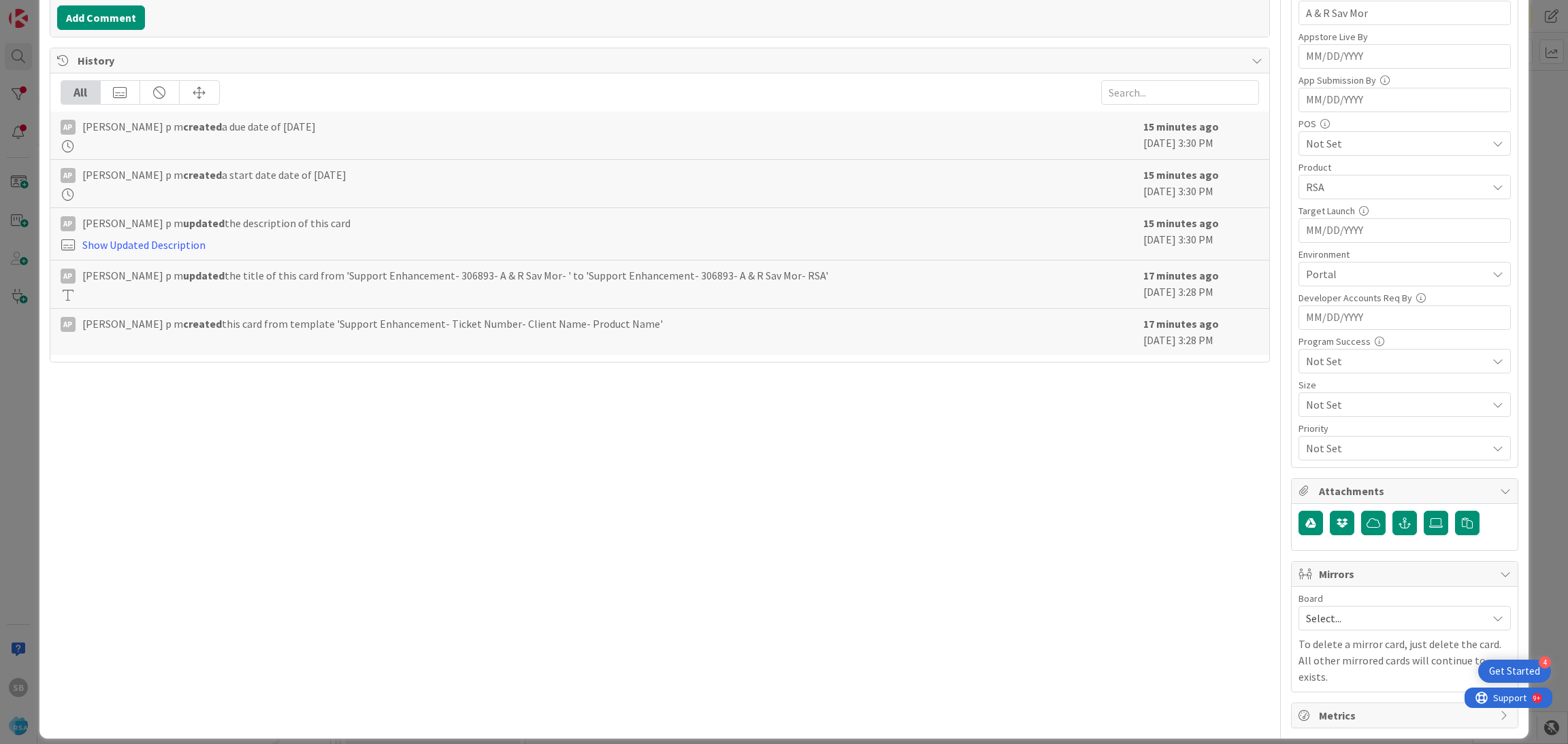
click at [1383, 626] on span "Select..." at bounding box center [1393, 618] width 174 height 19
click at [1384, 706] on span "Software Development" at bounding box center [1413, 707] width 180 height 20
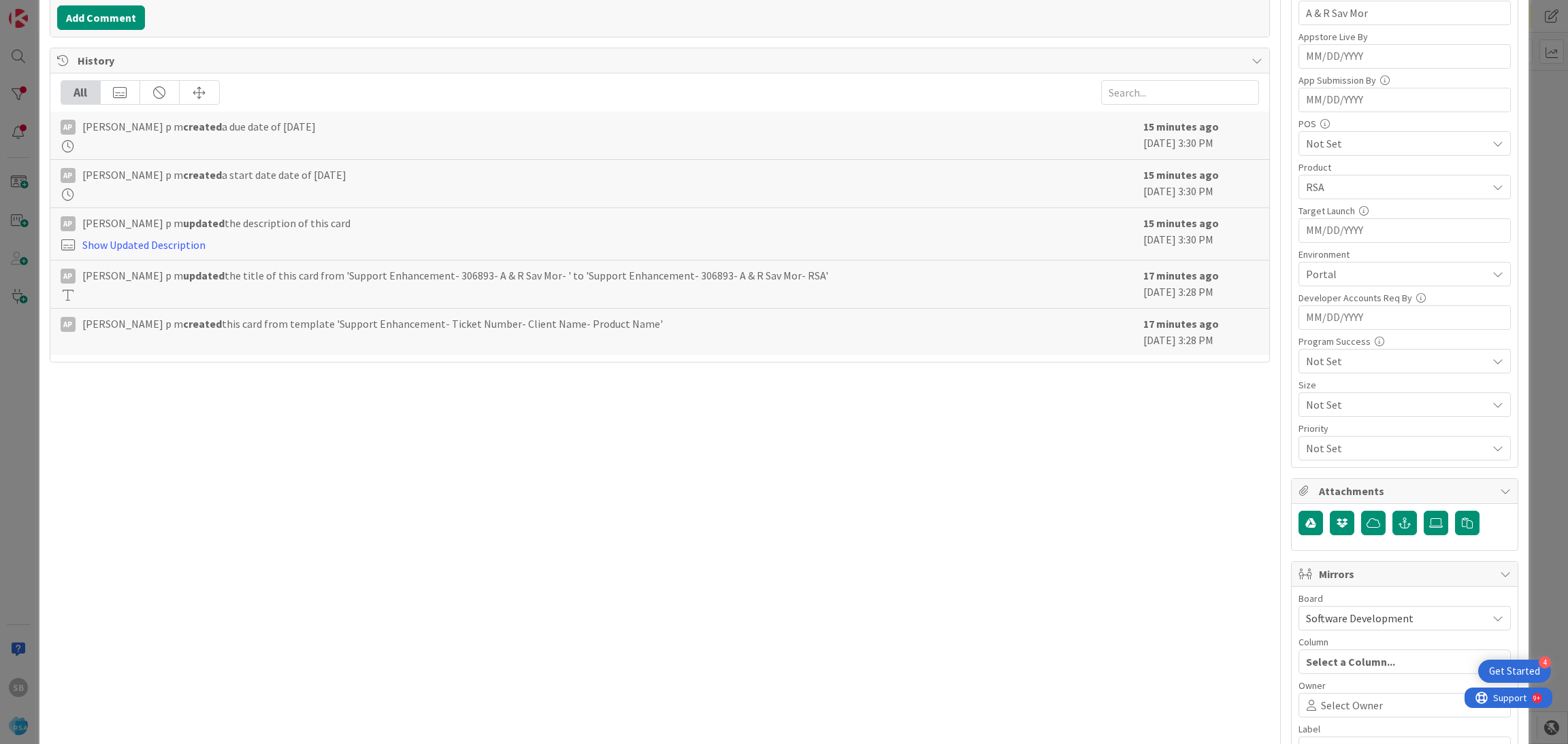
click at [1384, 706] on span at bounding box center [1433, 706] width 100 height 11
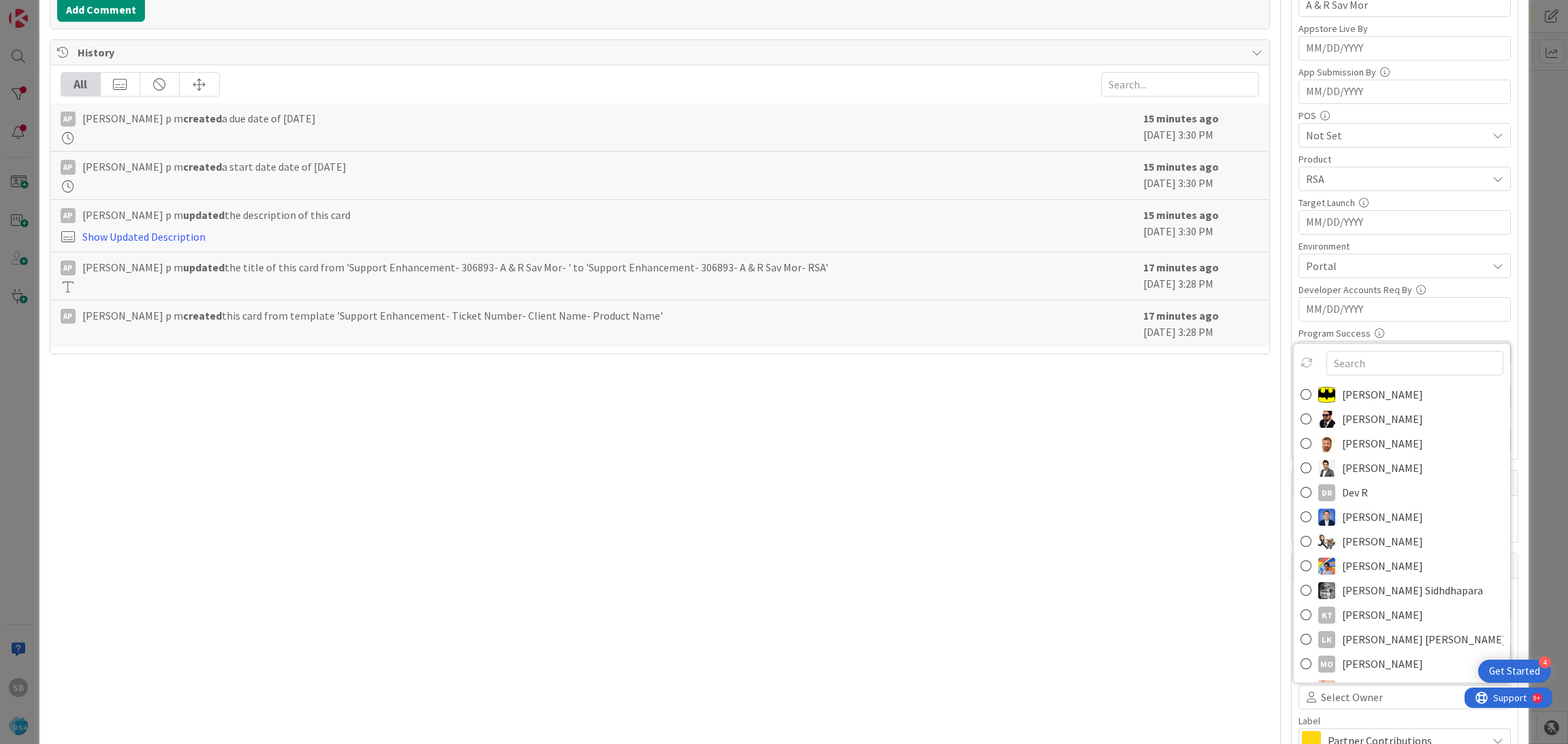
click at [1342, 449] on span "[PERSON_NAME]" at bounding box center [1382, 444] width 81 height 20
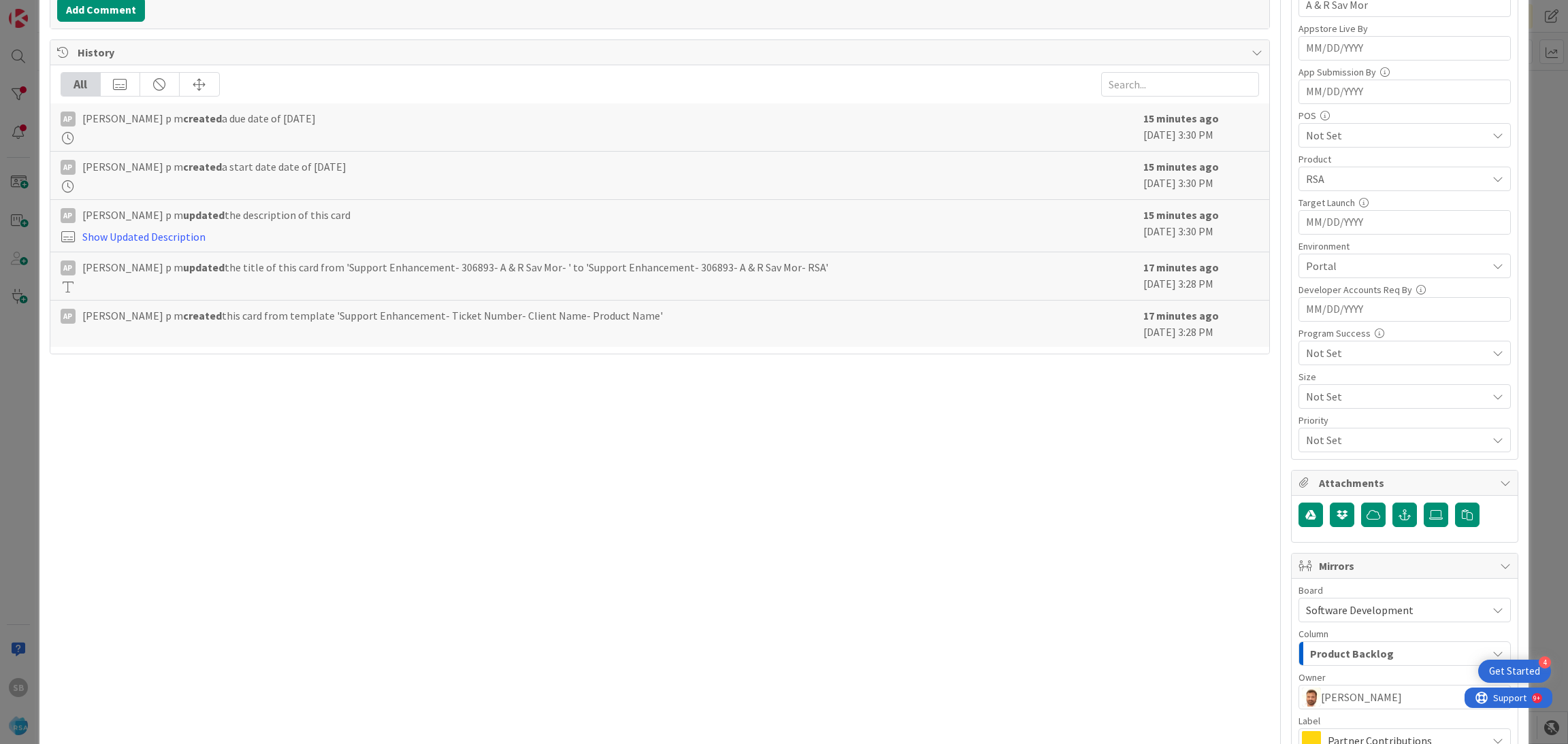
scroll to position [506, 0]
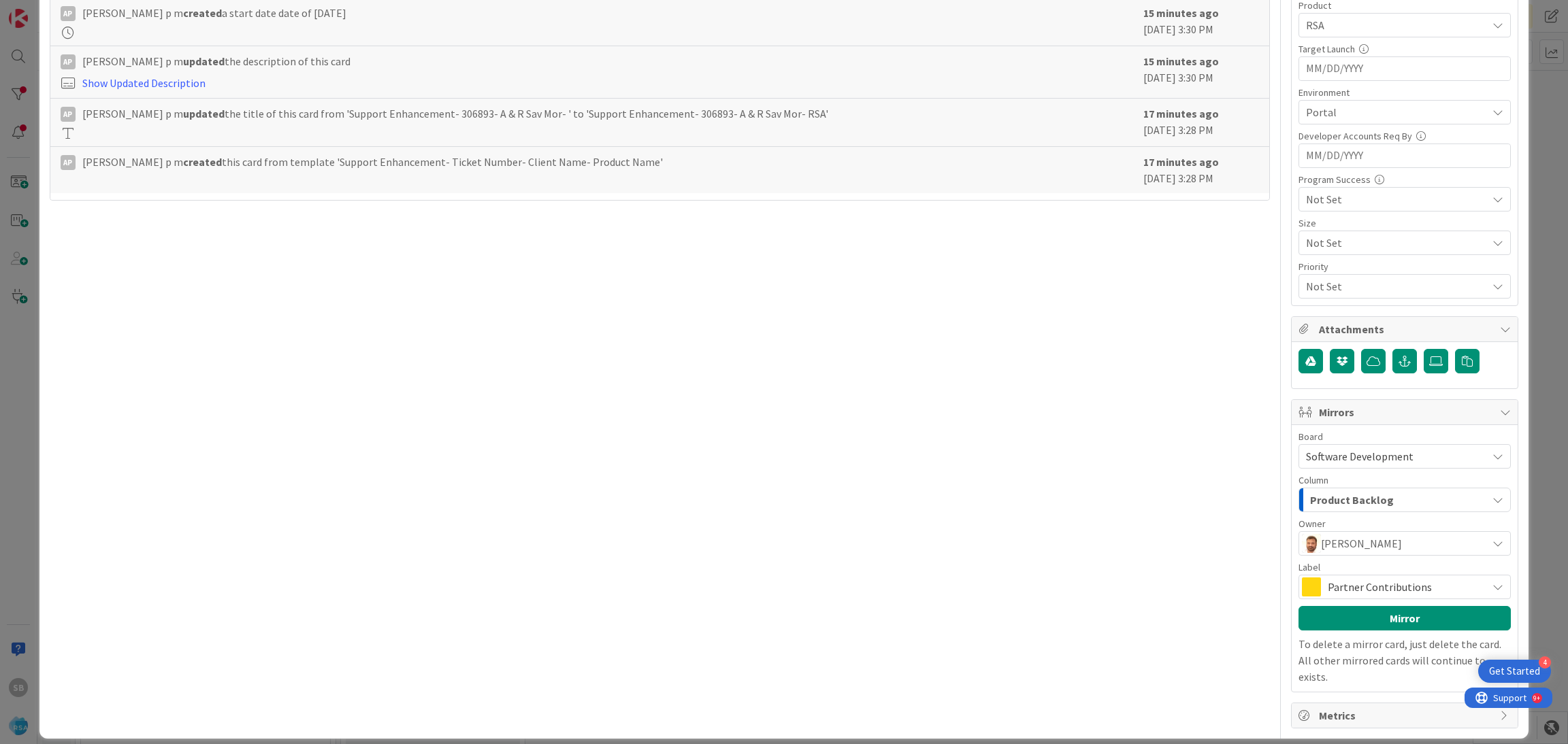
click at [1415, 585] on span "Partner Contributions" at bounding box center [1404, 587] width 153 height 19
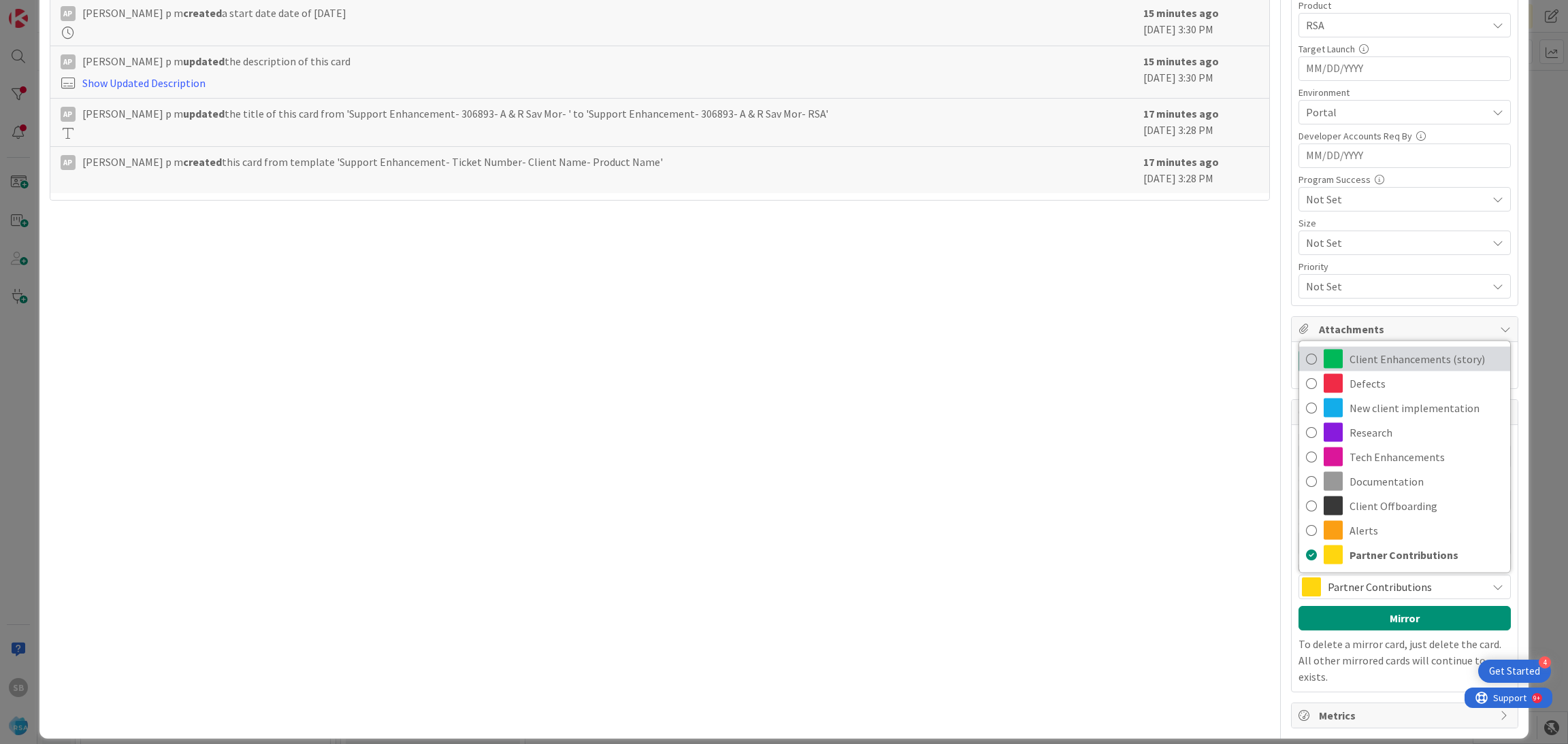
click at [1384, 362] on span "Client Enhancements (story)" at bounding box center [1426, 359] width 153 height 20
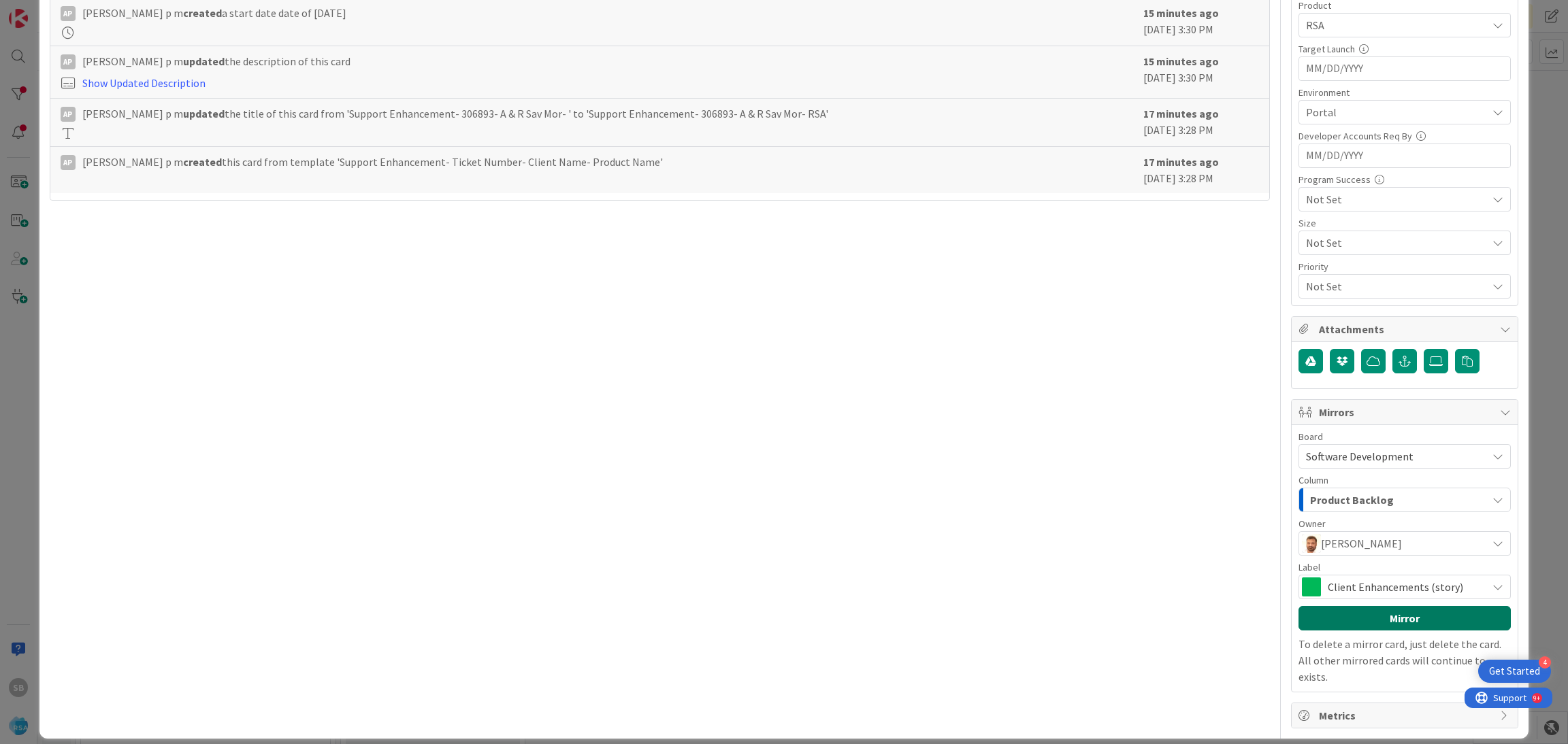
click at [1373, 614] on button "Mirror" at bounding box center [1405, 618] width 212 height 25
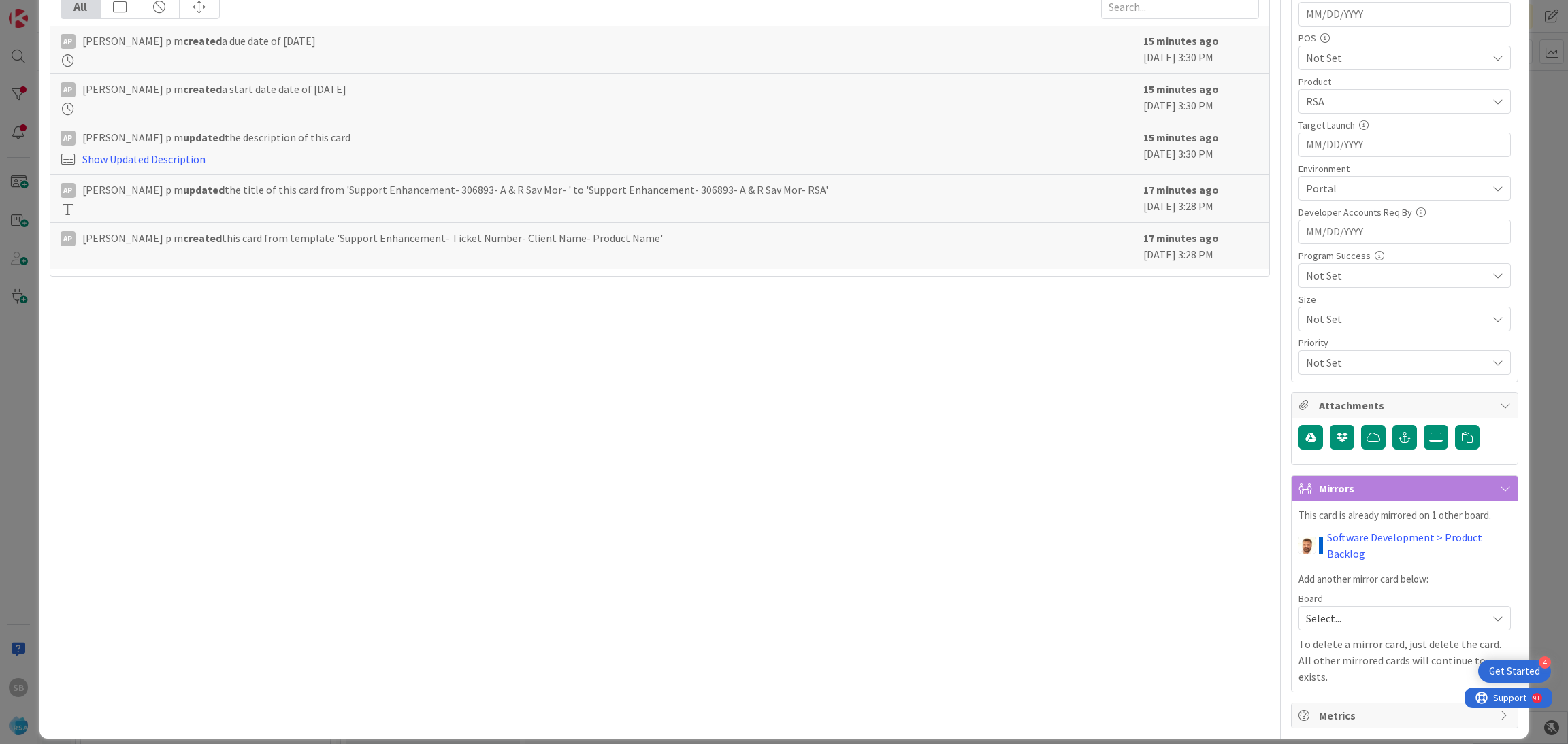
scroll to position [0, 0]
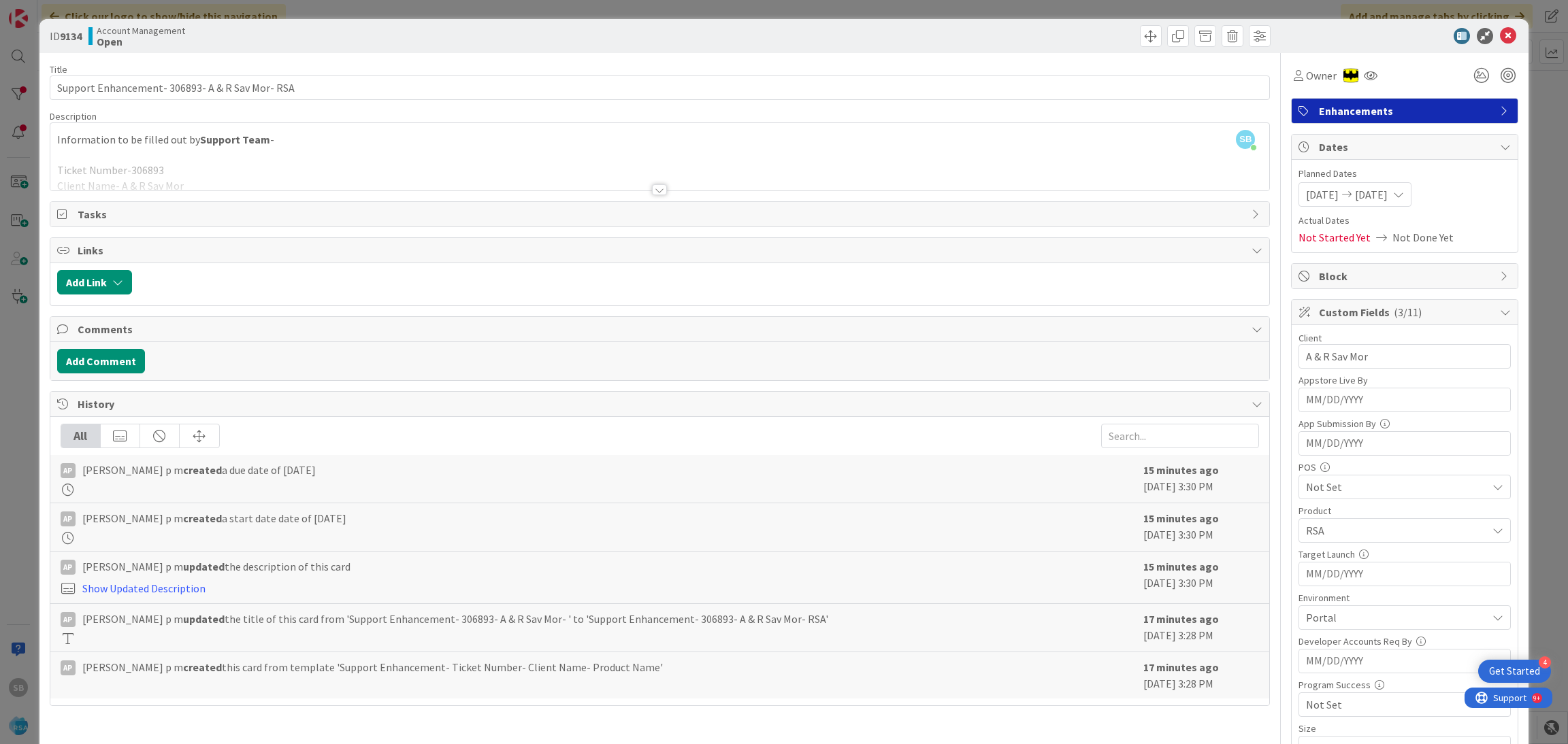
click at [1483, 28] on div at bounding box center [1398, 37] width 241 height 16
click at [1500, 34] on icon at bounding box center [1508, 37] width 16 height 16
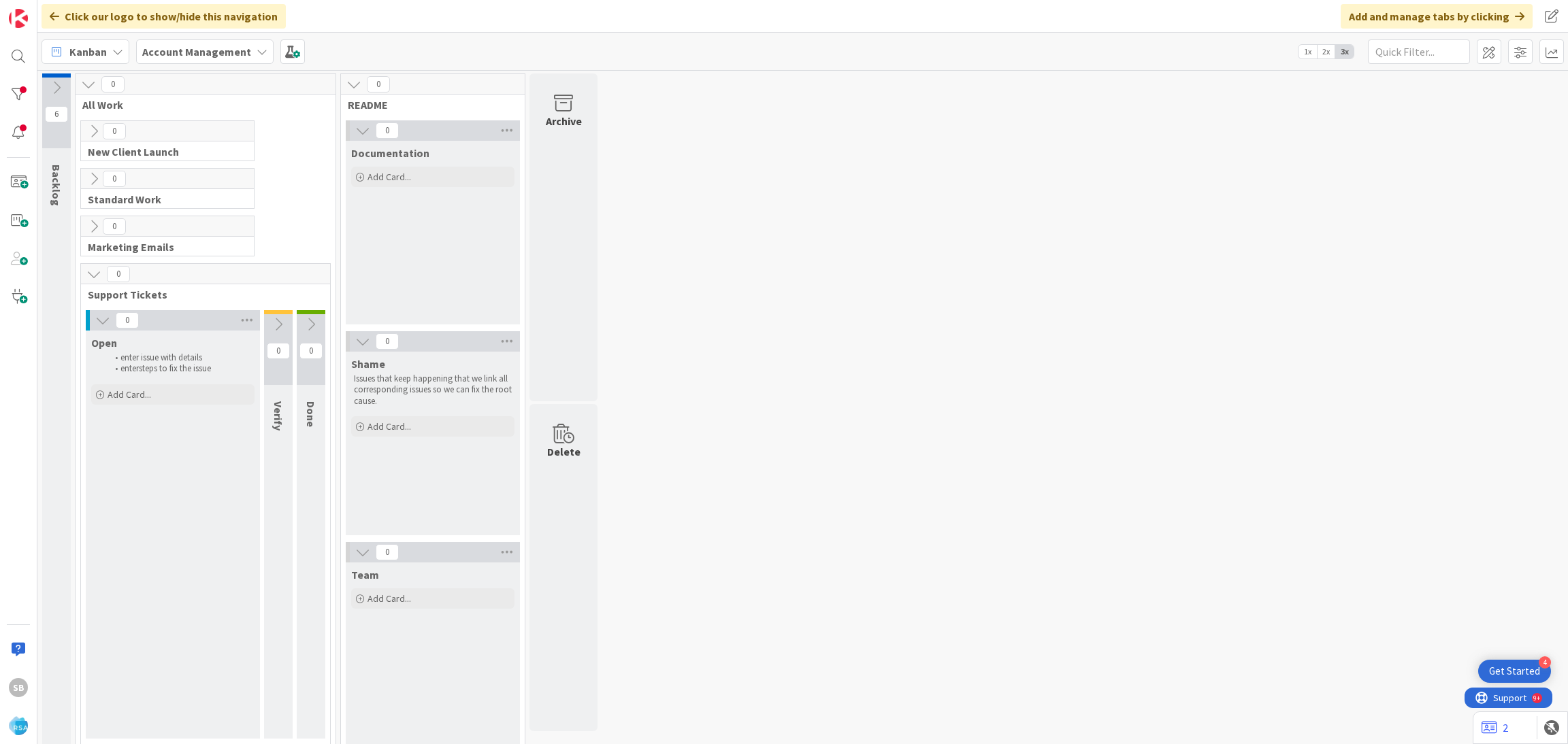
click at [4, 68] on div "SB" at bounding box center [18, 372] width 37 height 744
click at [15, 58] on div at bounding box center [18, 57] width 27 height 27
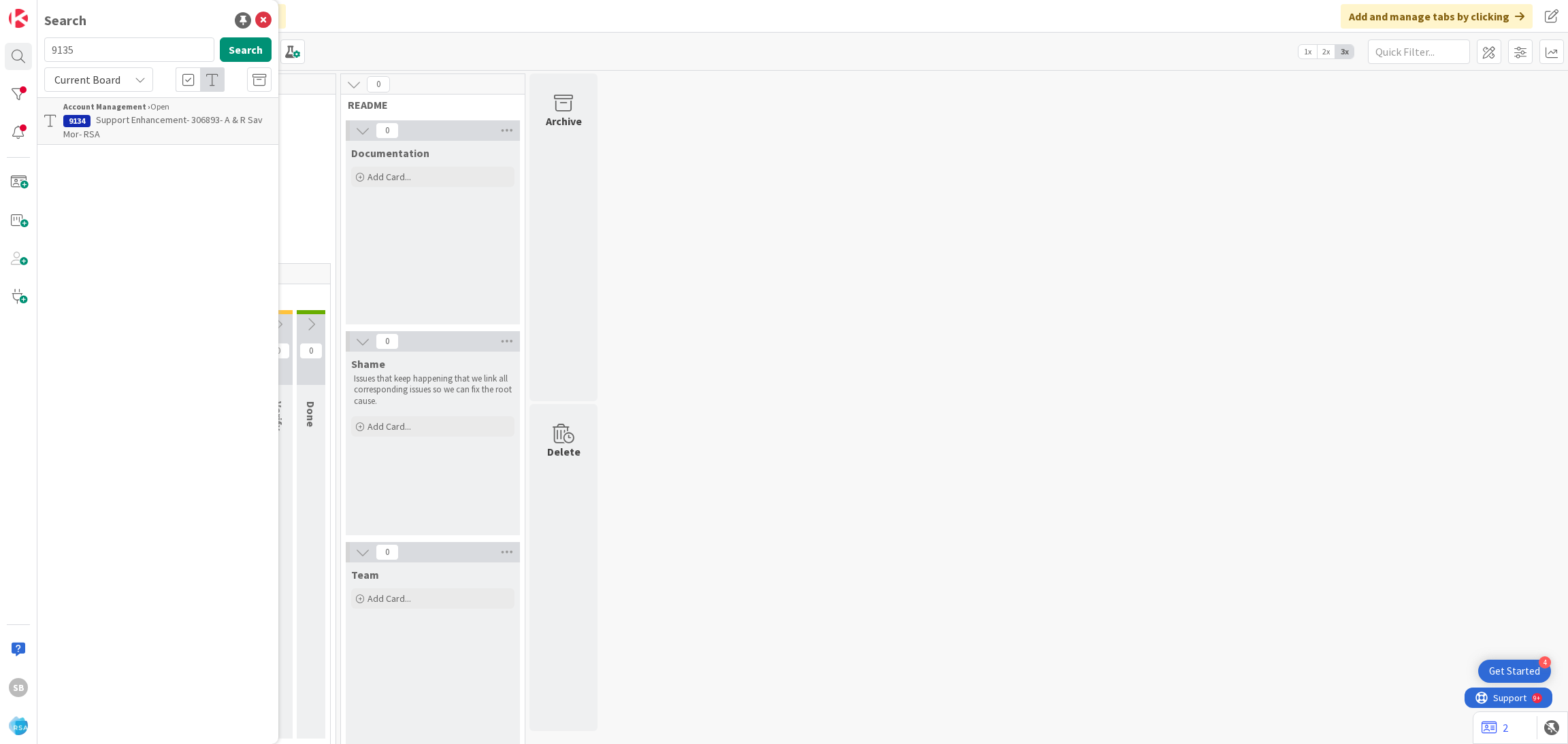
type input "9135"
click at [170, 114] on span "Support Defect- 306879-[GEOGRAPHIC_DATA]-RSA" at bounding box center [129, 126] width 132 height 26
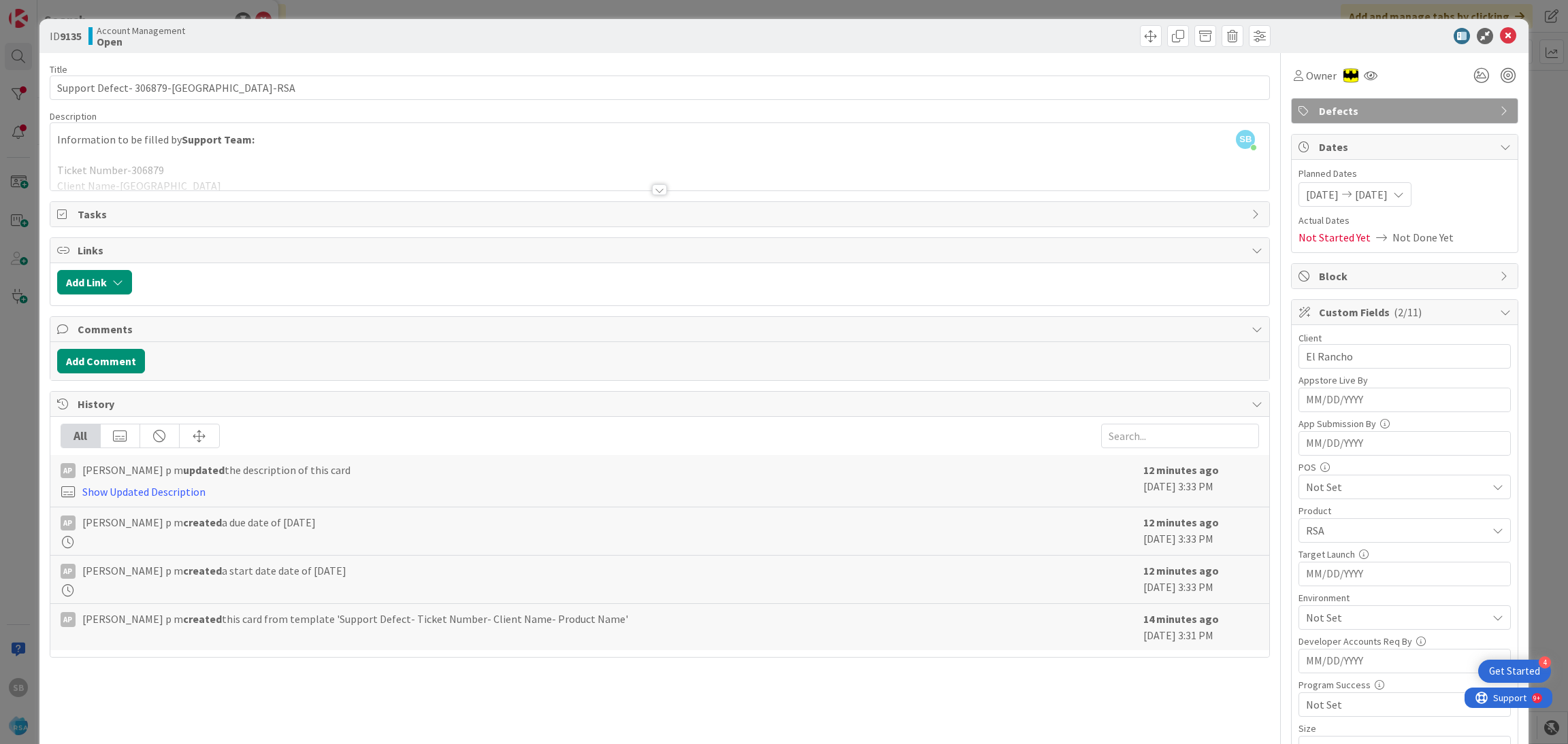
scroll to position [343, 0]
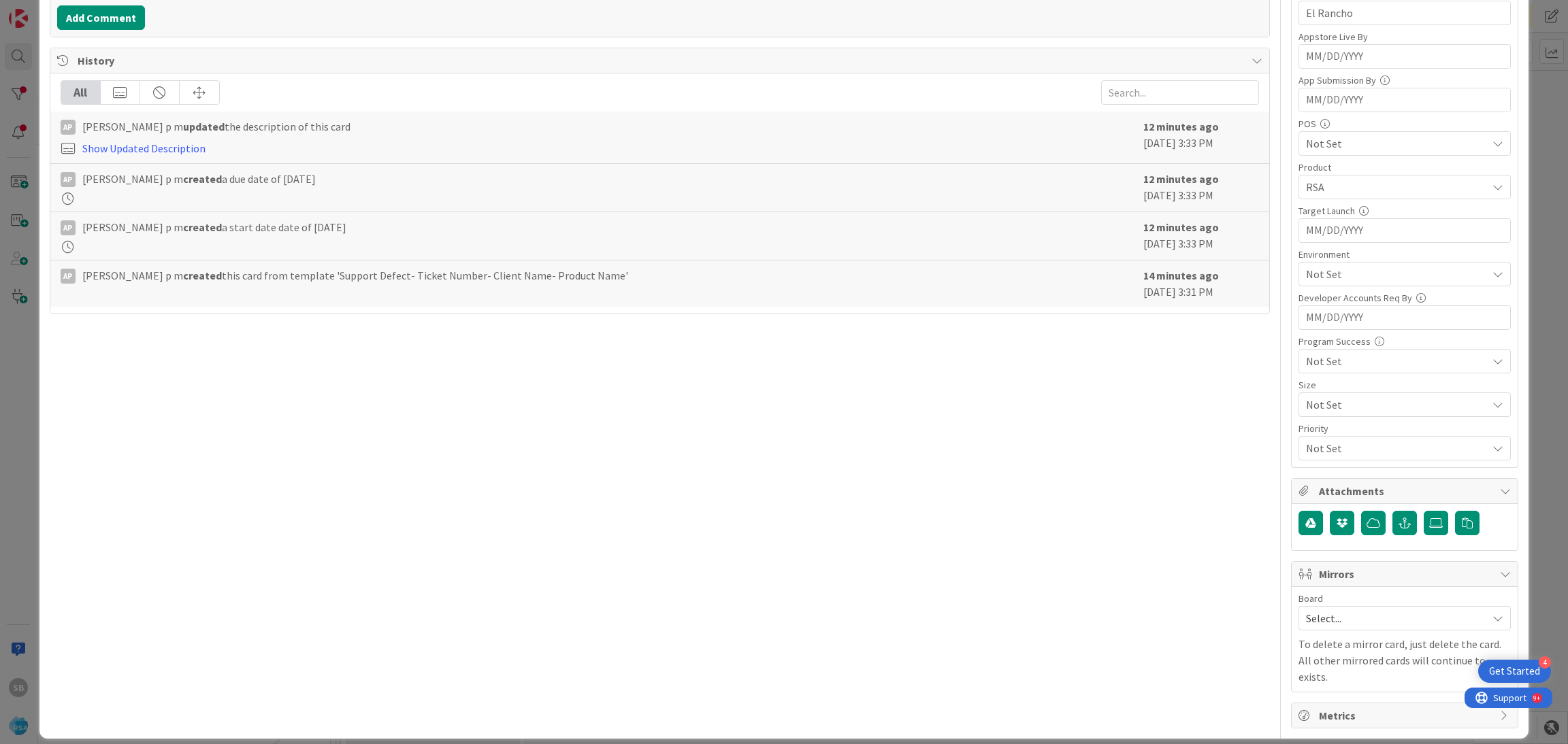
click at [1357, 613] on span "Select..." at bounding box center [1393, 618] width 174 height 19
click at [1352, 708] on span "Software Development" at bounding box center [1413, 707] width 180 height 20
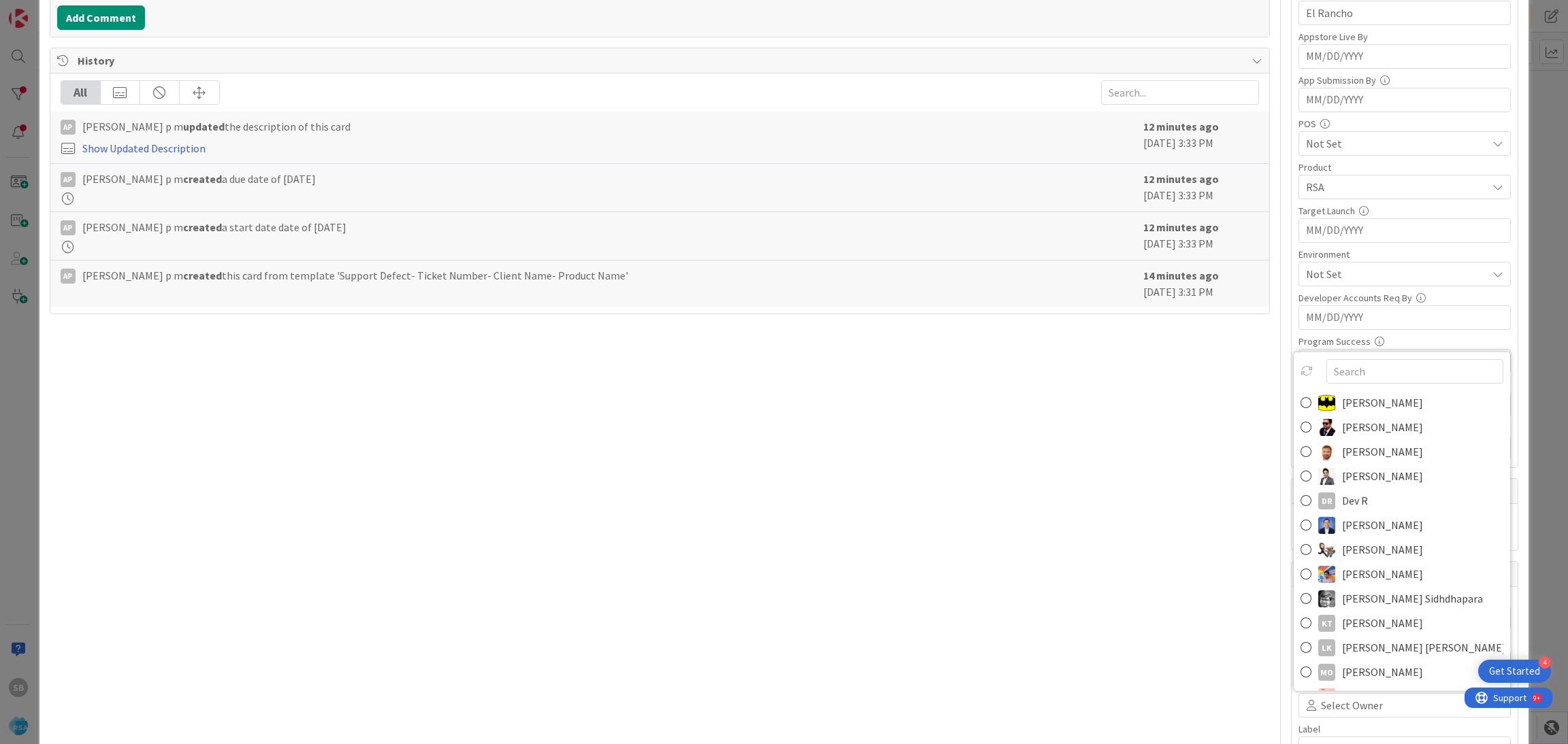
scroll to position [351, 0]
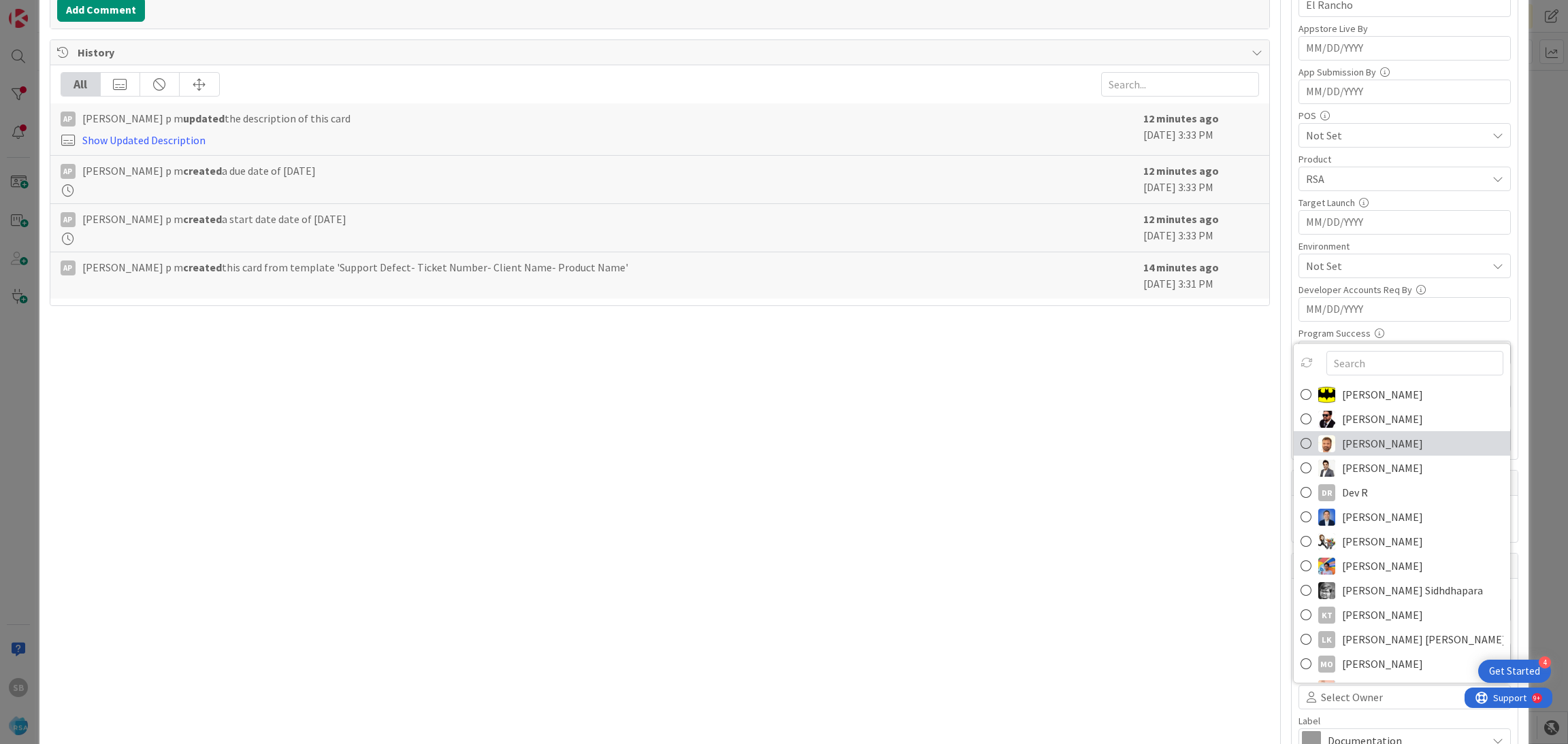
click at [1356, 448] on span "[PERSON_NAME]" at bounding box center [1382, 444] width 81 height 20
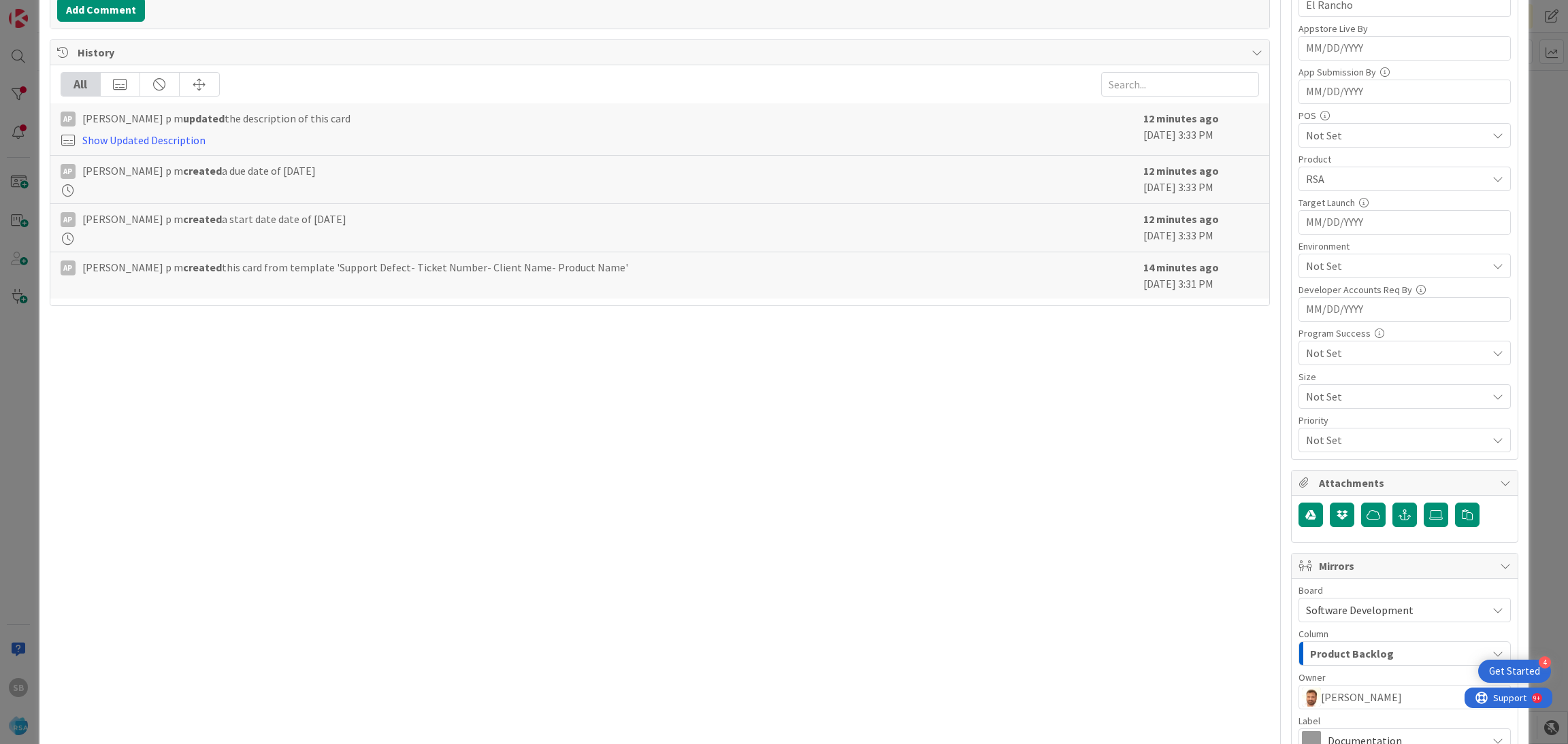
scroll to position [506, 0]
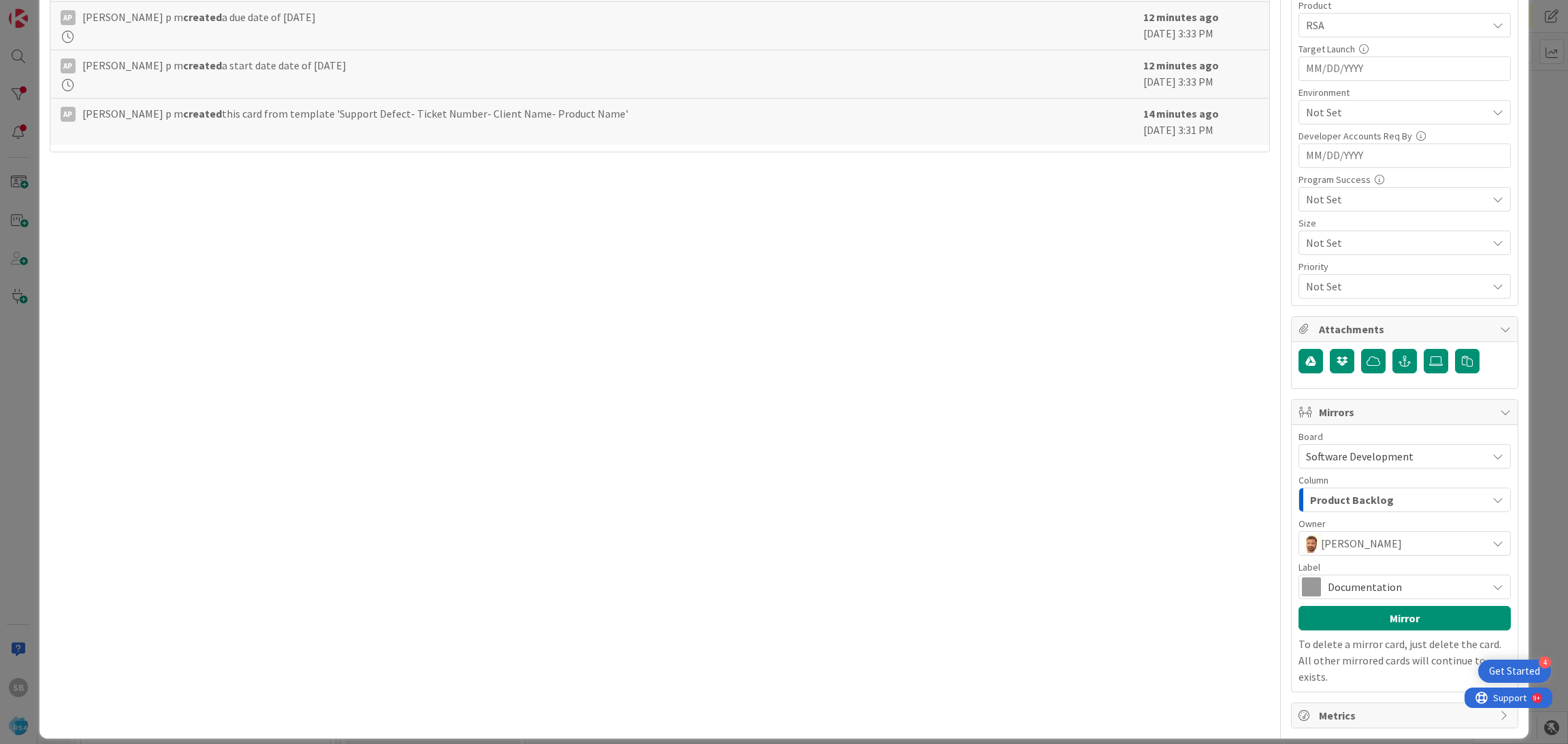
click at [1346, 587] on span "Documentation" at bounding box center [1404, 587] width 153 height 19
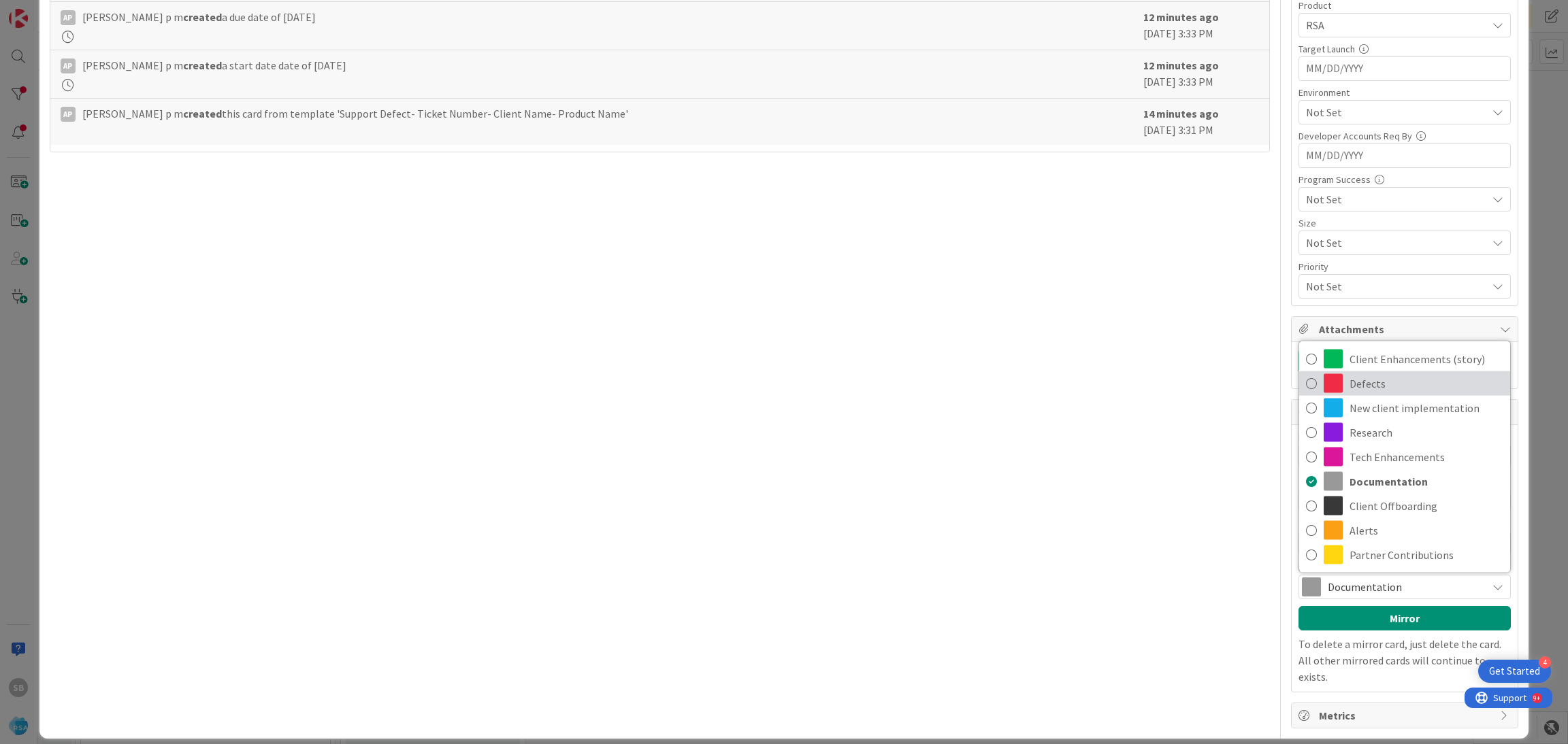
click at [1323, 384] on span at bounding box center [1332, 383] width 19 height 19
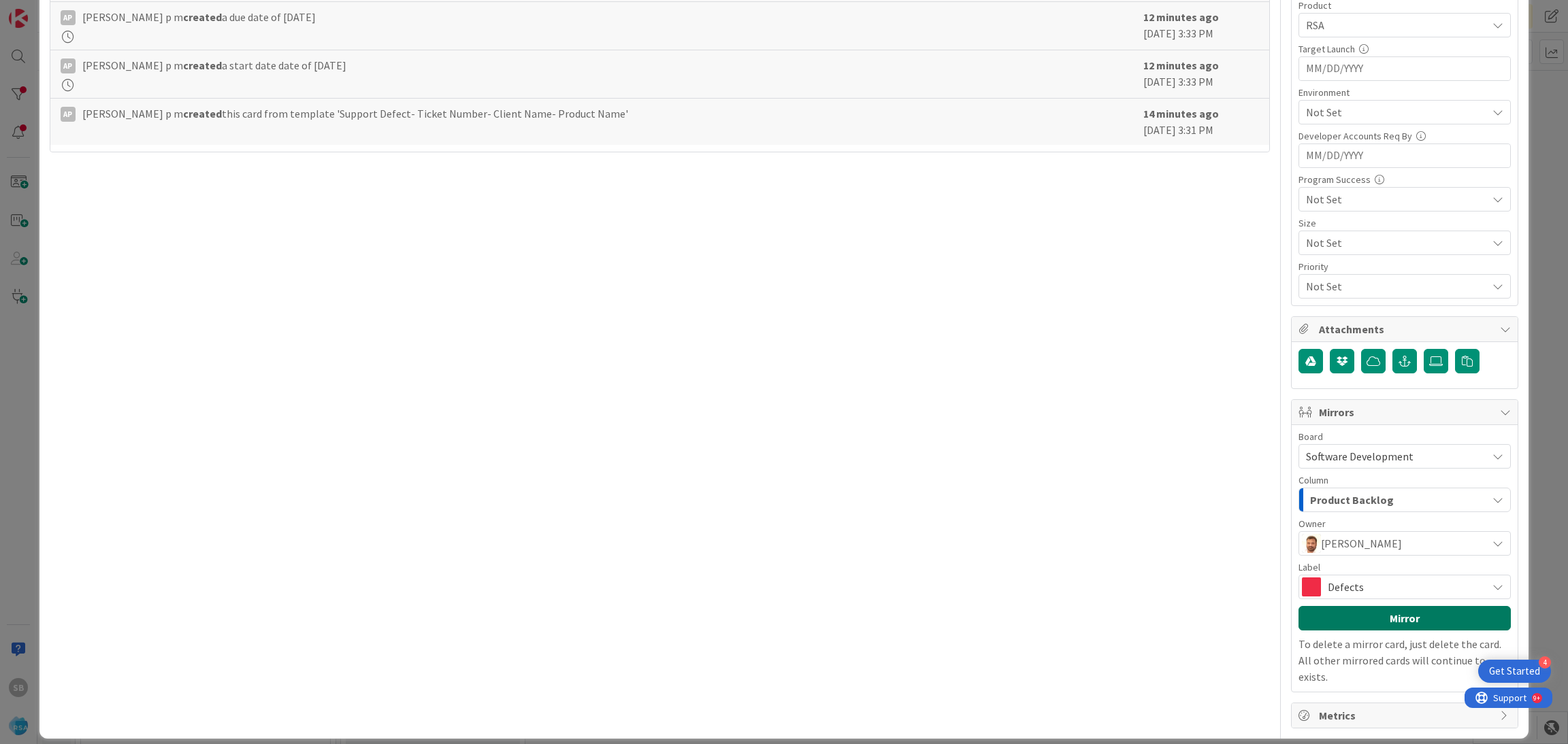
click at [1374, 618] on button "Mirror" at bounding box center [1405, 618] width 212 height 25
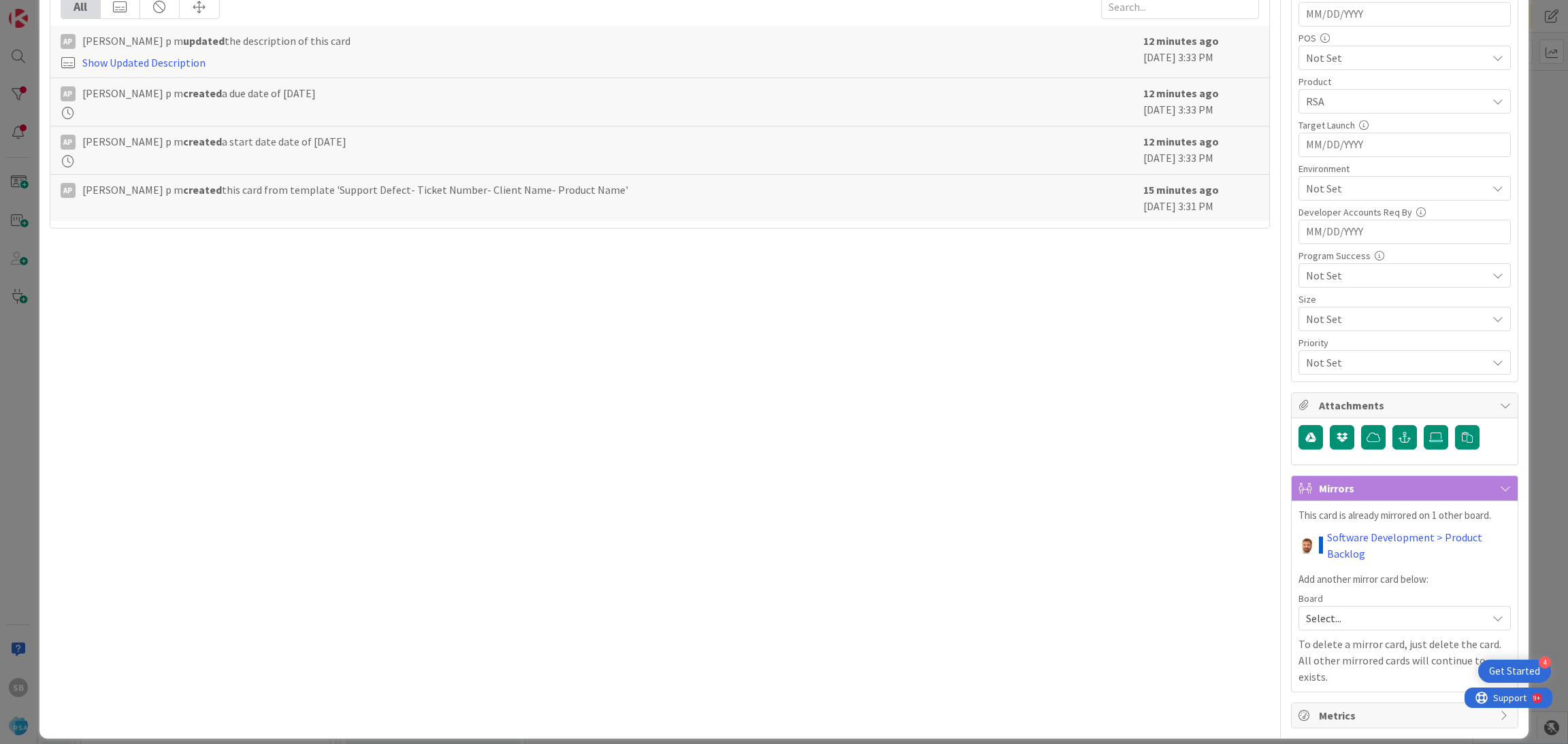
scroll to position [0, 0]
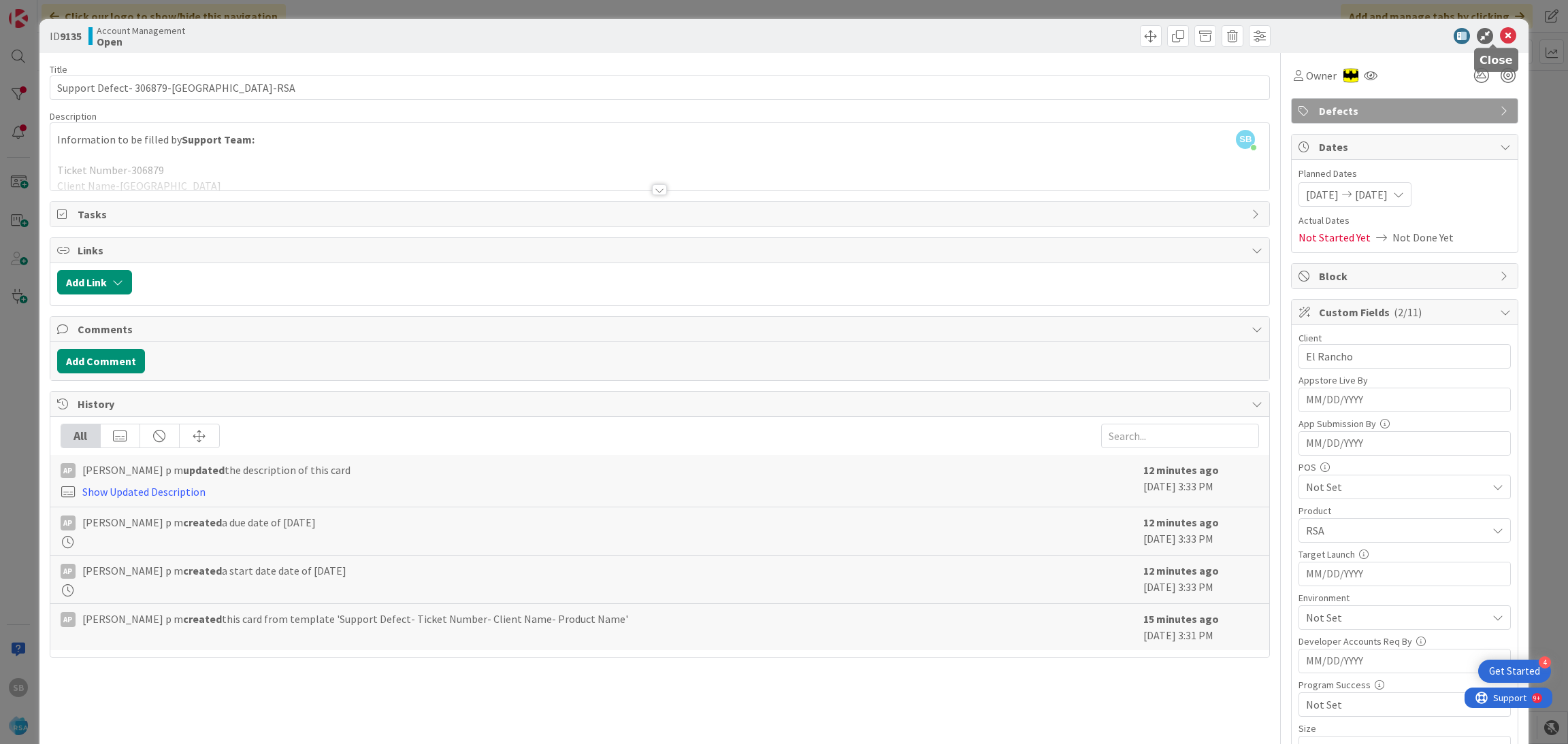
click at [1500, 33] on icon at bounding box center [1508, 37] width 16 height 16
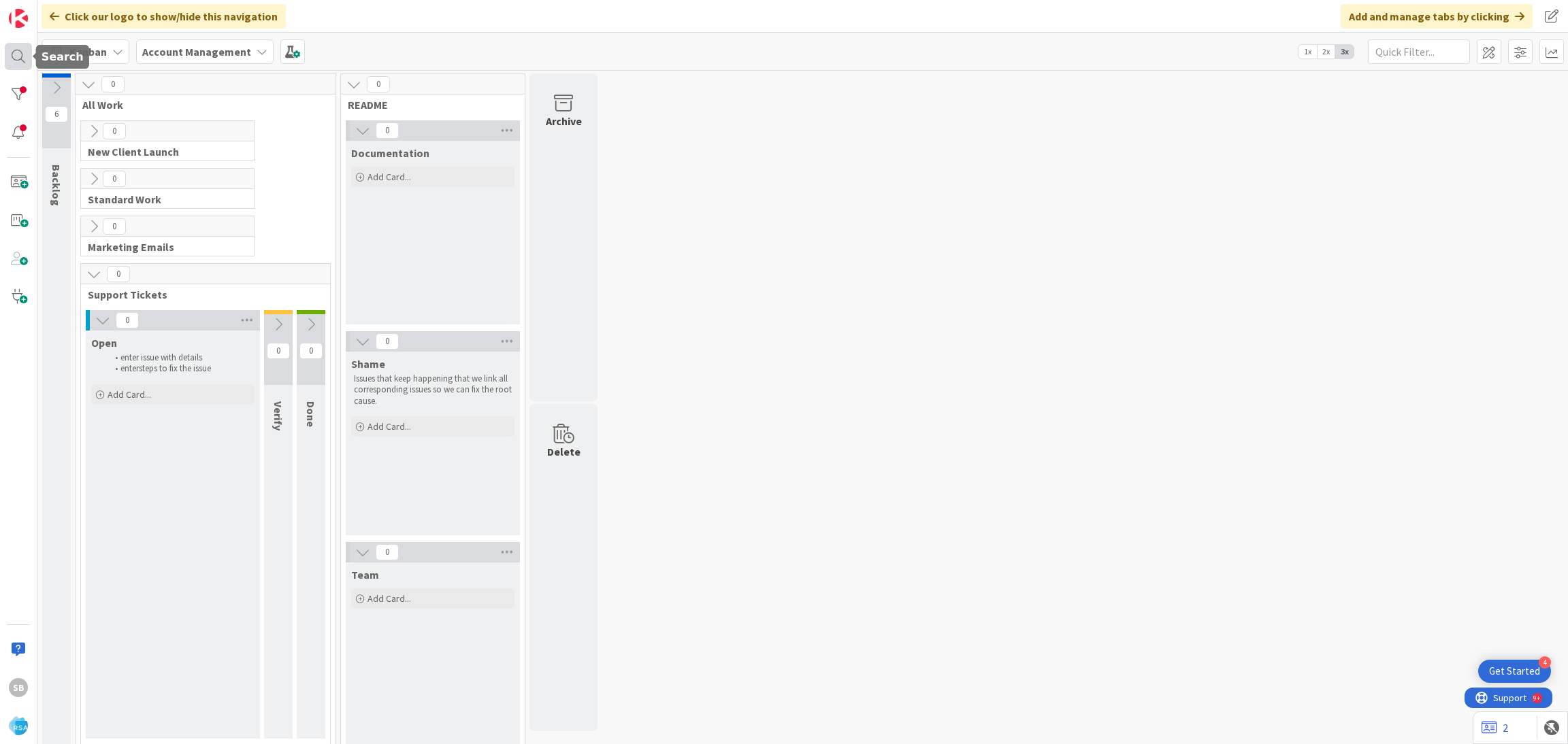
click at [23, 60] on div at bounding box center [18, 57] width 27 height 27
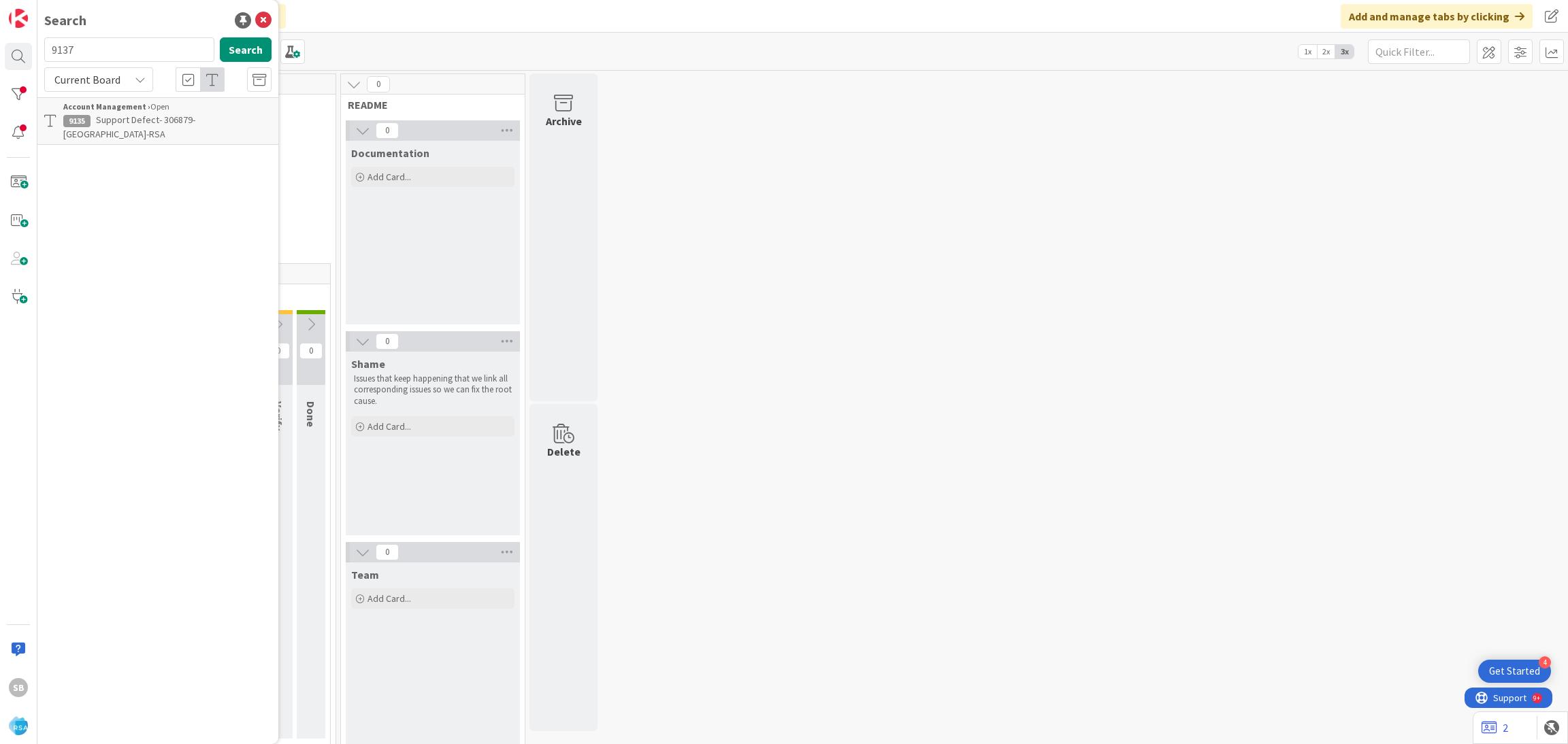
type input "9137"
click at [152, 114] on span "Support Maintenance -306901- HGG-RSA" at bounding box center [176, 119] width 162 height 12
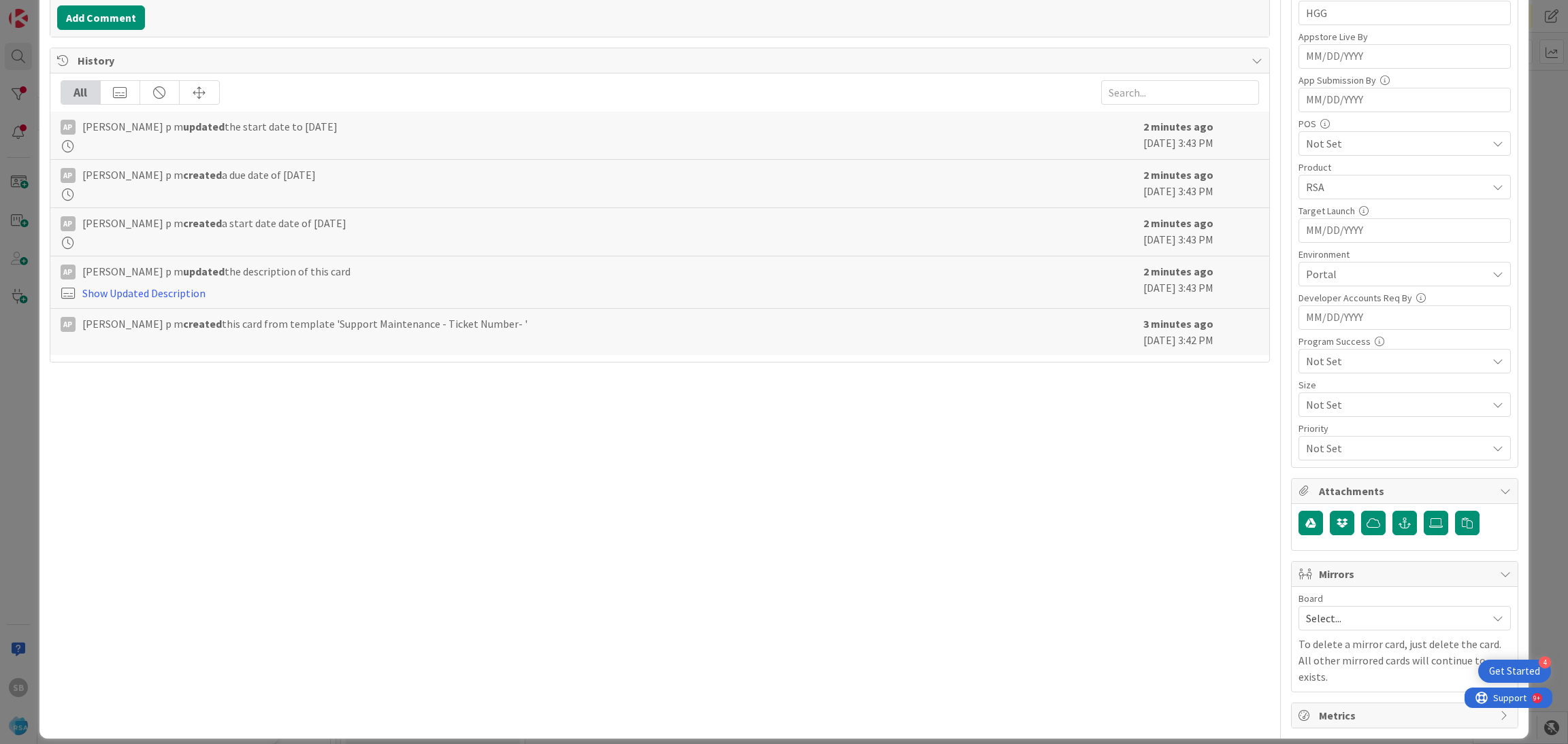
click at [1357, 613] on span "Select..." at bounding box center [1393, 618] width 174 height 19
click at [1336, 699] on span "Software Development" at bounding box center [1413, 707] width 180 height 20
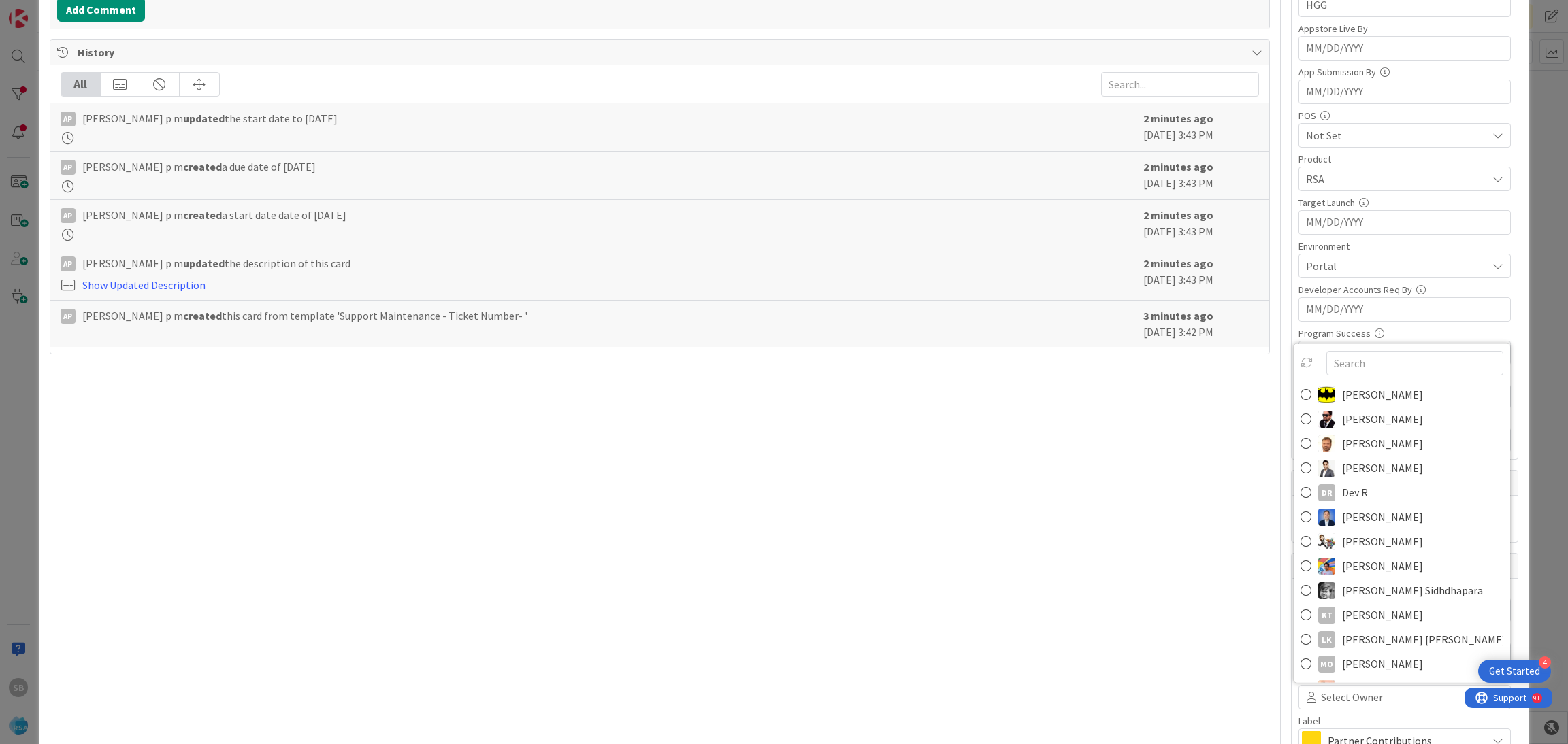
click at [1365, 436] on span "[PERSON_NAME]" at bounding box center [1382, 444] width 81 height 20
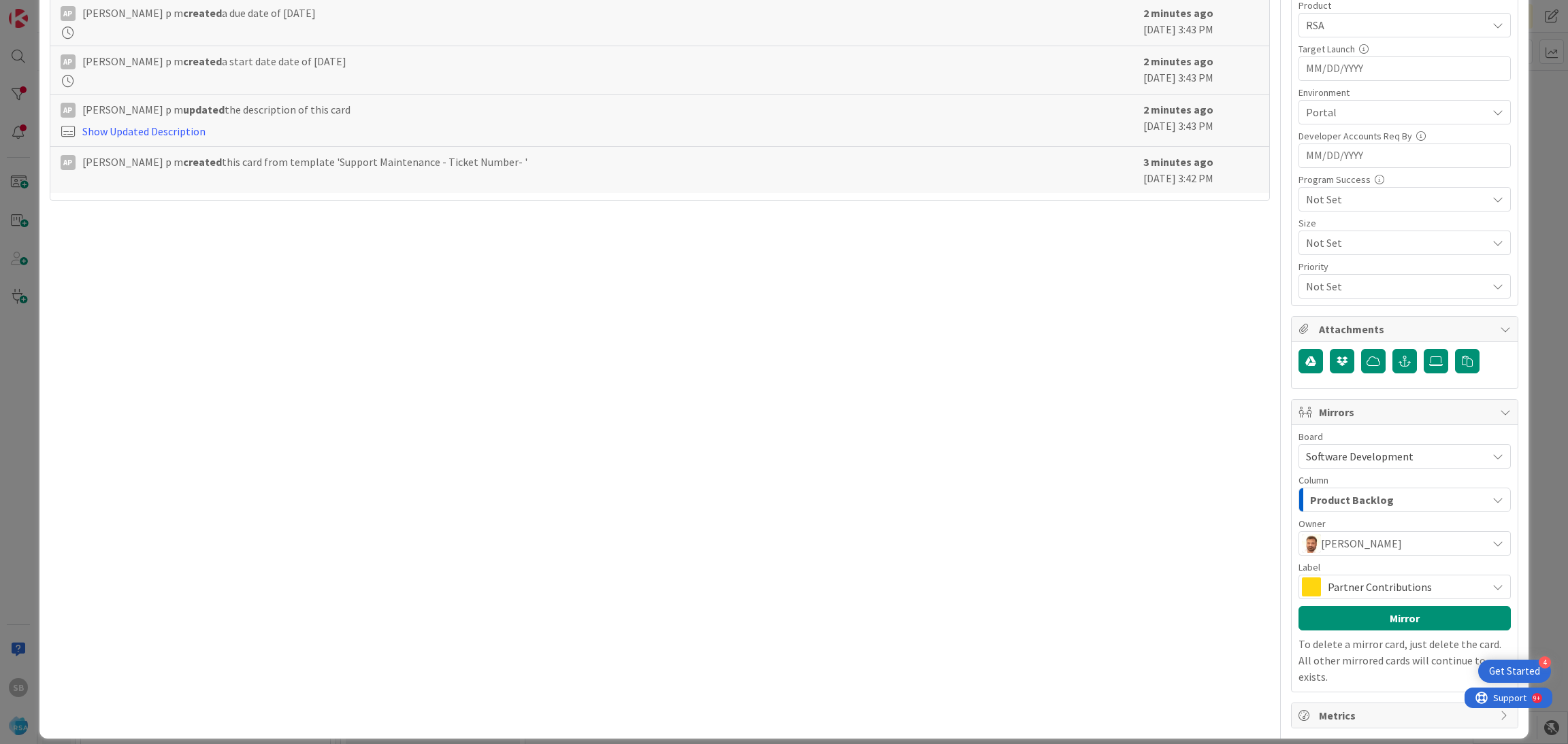
click at [1440, 587] on span "Partner Contributions" at bounding box center [1404, 587] width 153 height 19
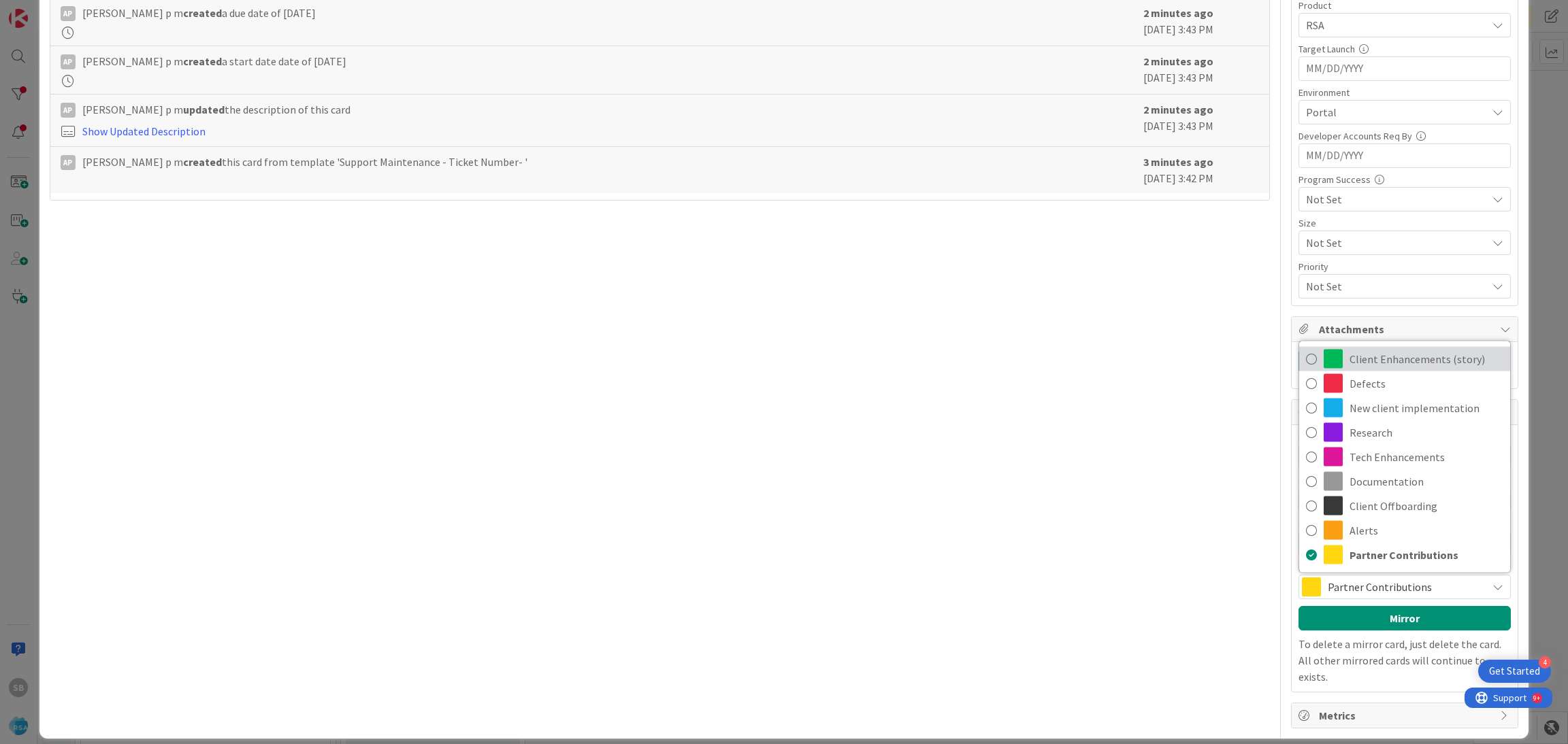
click at [1398, 353] on span "Client Enhancements (story)" at bounding box center [1426, 359] width 153 height 20
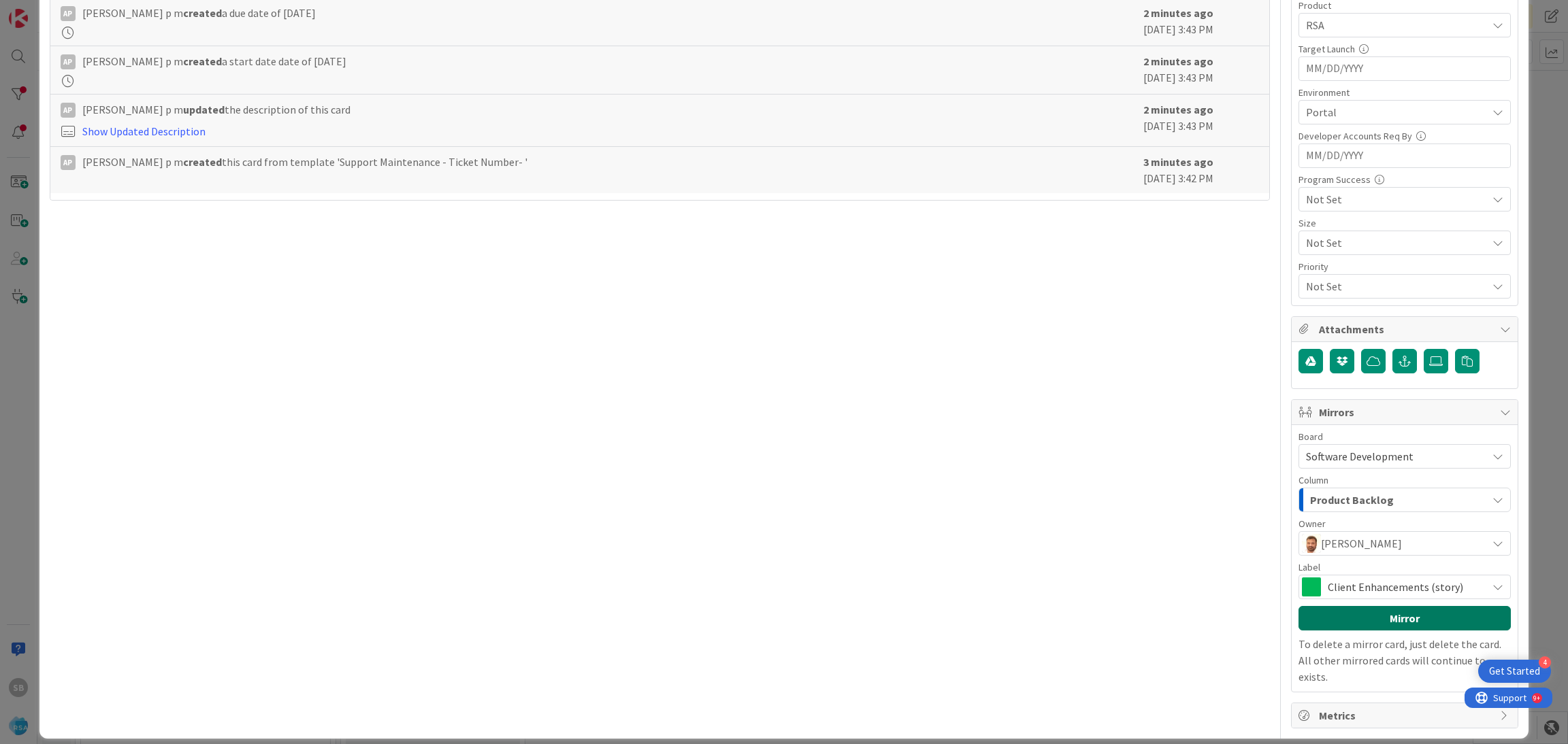
click at [1377, 616] on button "Mirror" at bounding box center [1405, 618] width 212 height 25
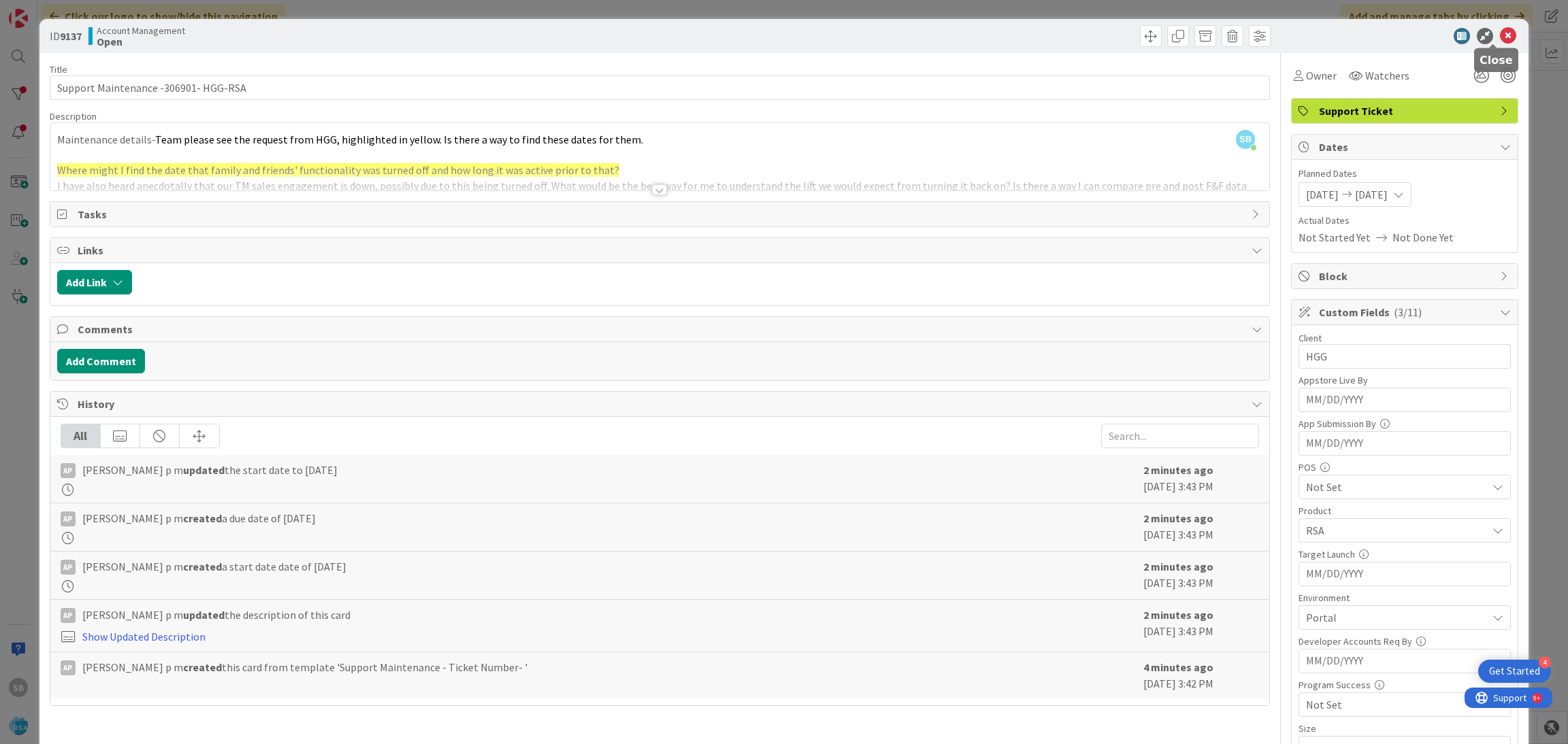
click at [1500, 29] on icon at bounding box center [1508, 37] width 16 height 16
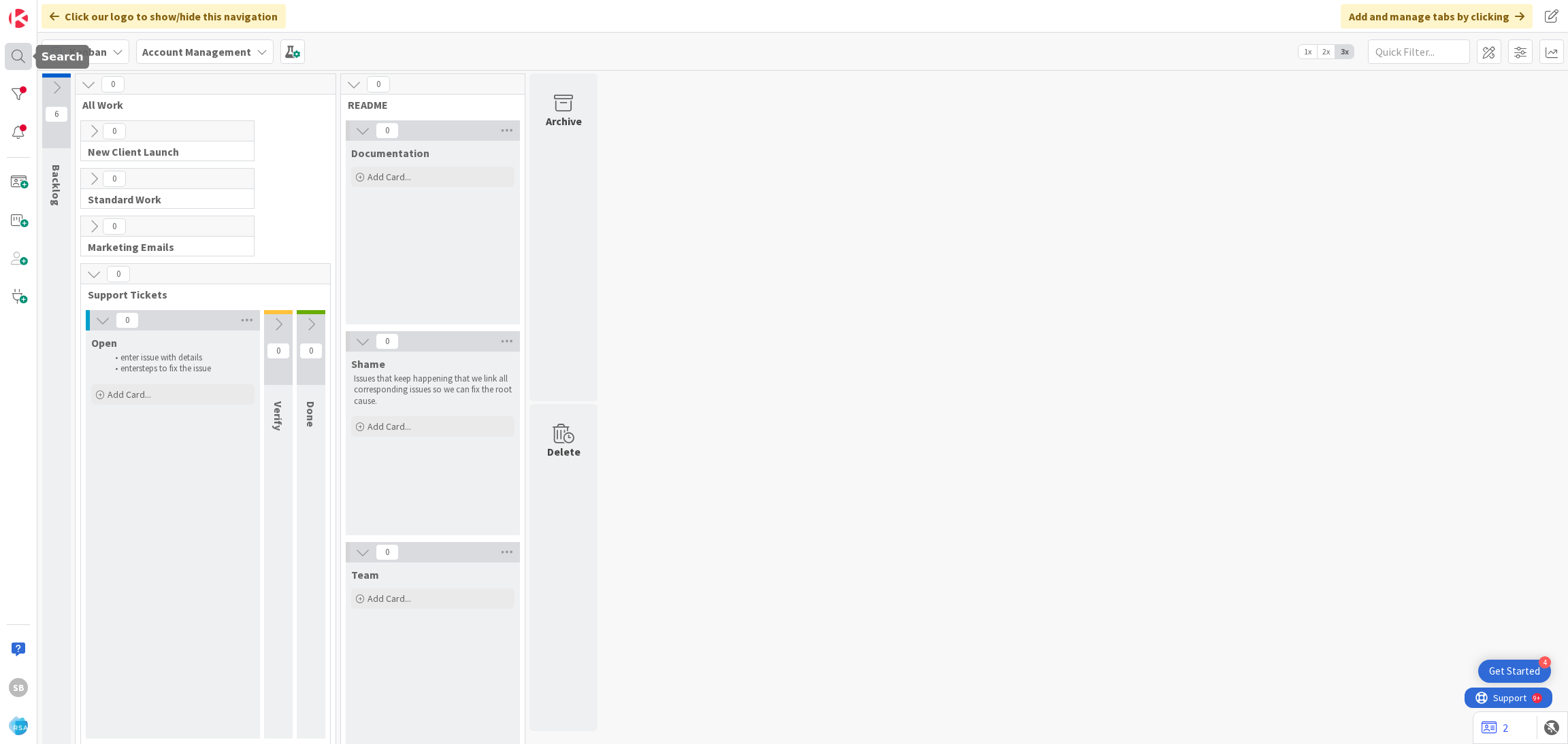
click at [21, 68] on div at bounding box center [18, 57] width 27 height 27
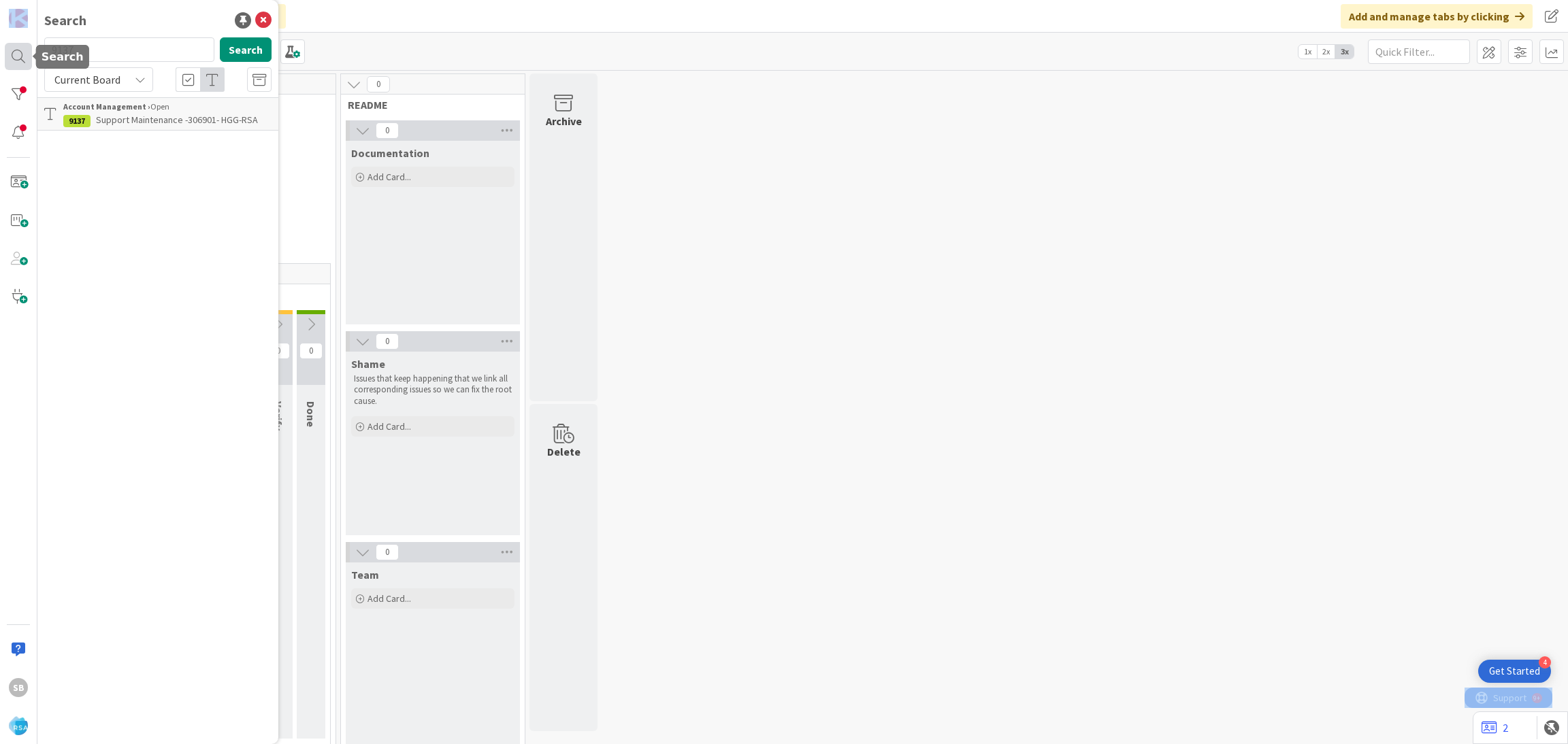
click at [21, 68] on div at bounding box center [18, 57] width 27 height 27
click at [118, 48] on input "9137" at bounding box center [129, 49] width 170 height 25
type input "9138"
click at [149, 119] on span "Support Maintenance - 306906- HGG Banner-RSA" at bounding box center [152, 126] width 177 height 26
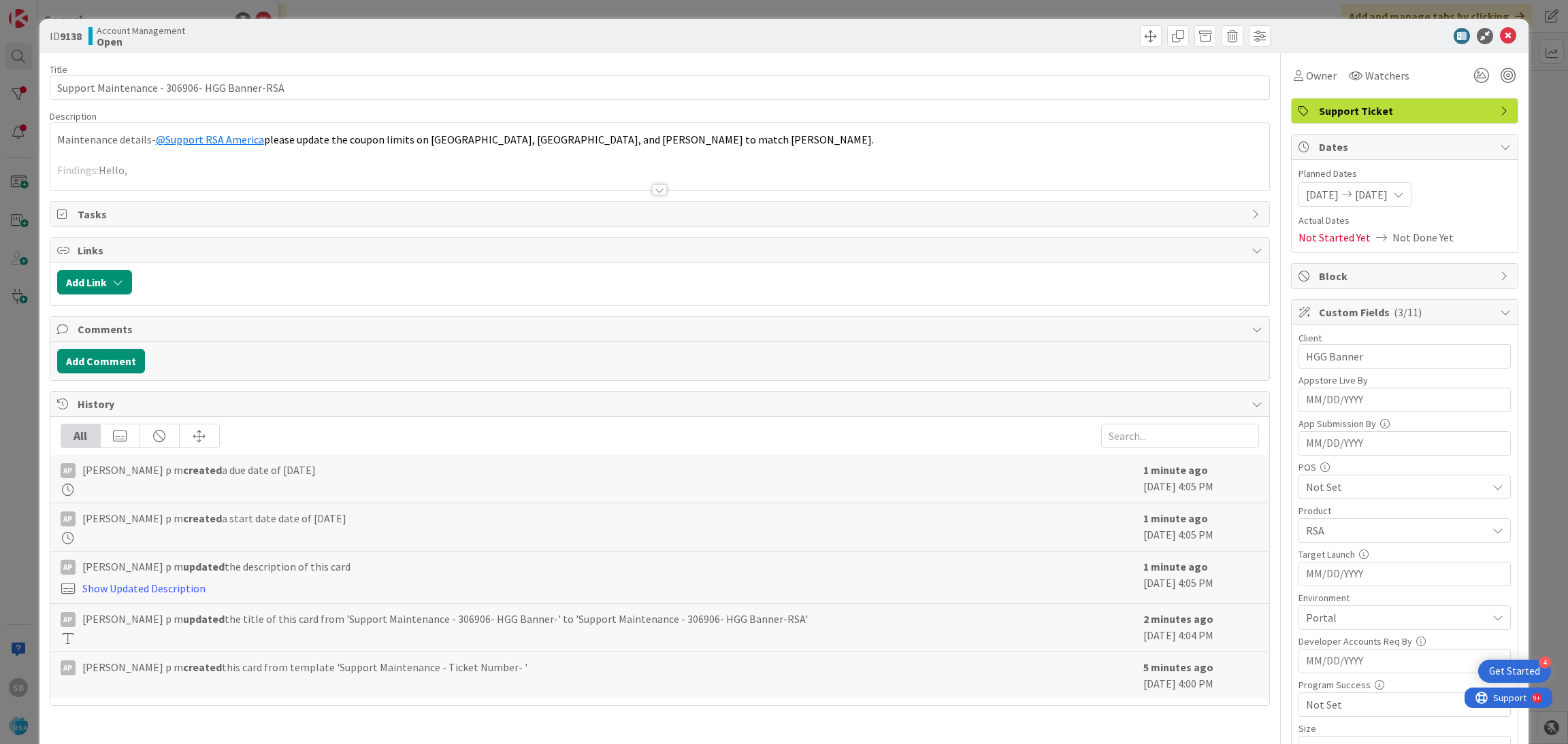
scroll to position [343, 0]
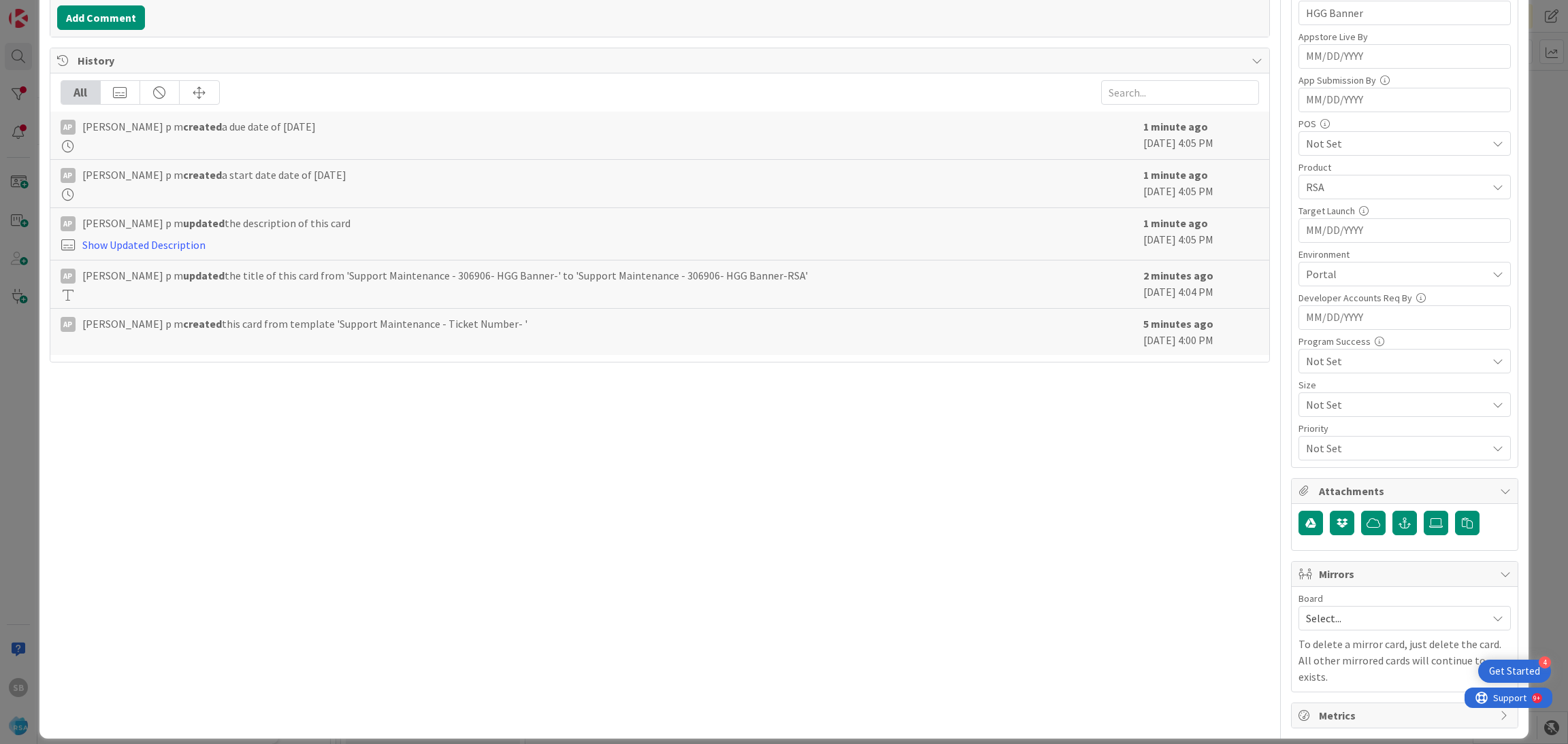
click at [1312, 628] on span "Select..." at bounding box center [1393, 618] width 174 height 19
click at [1306, 710] on link "Software Development" at bounding box center [1404, 707] width 211 height 25
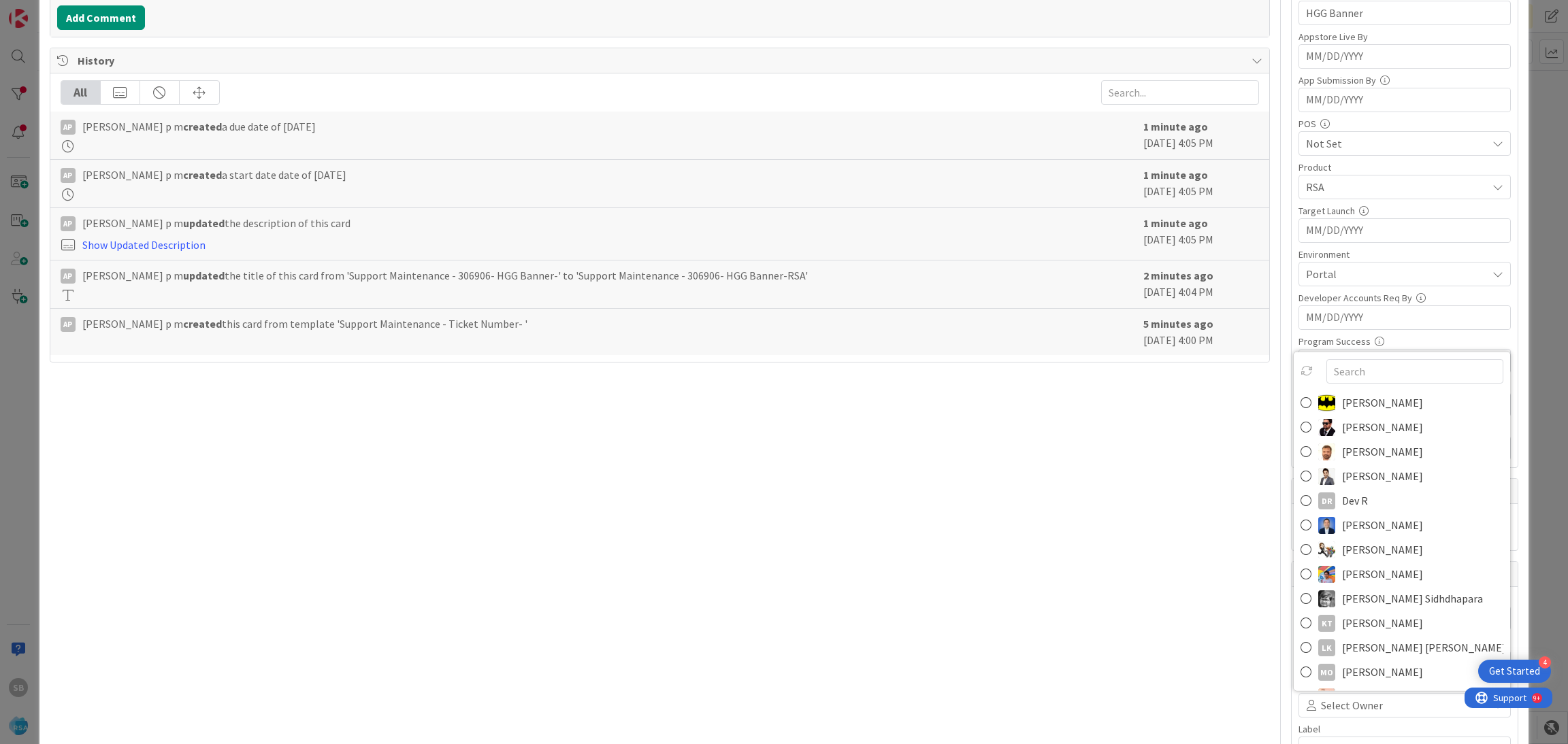
scroll to position [351, 0]
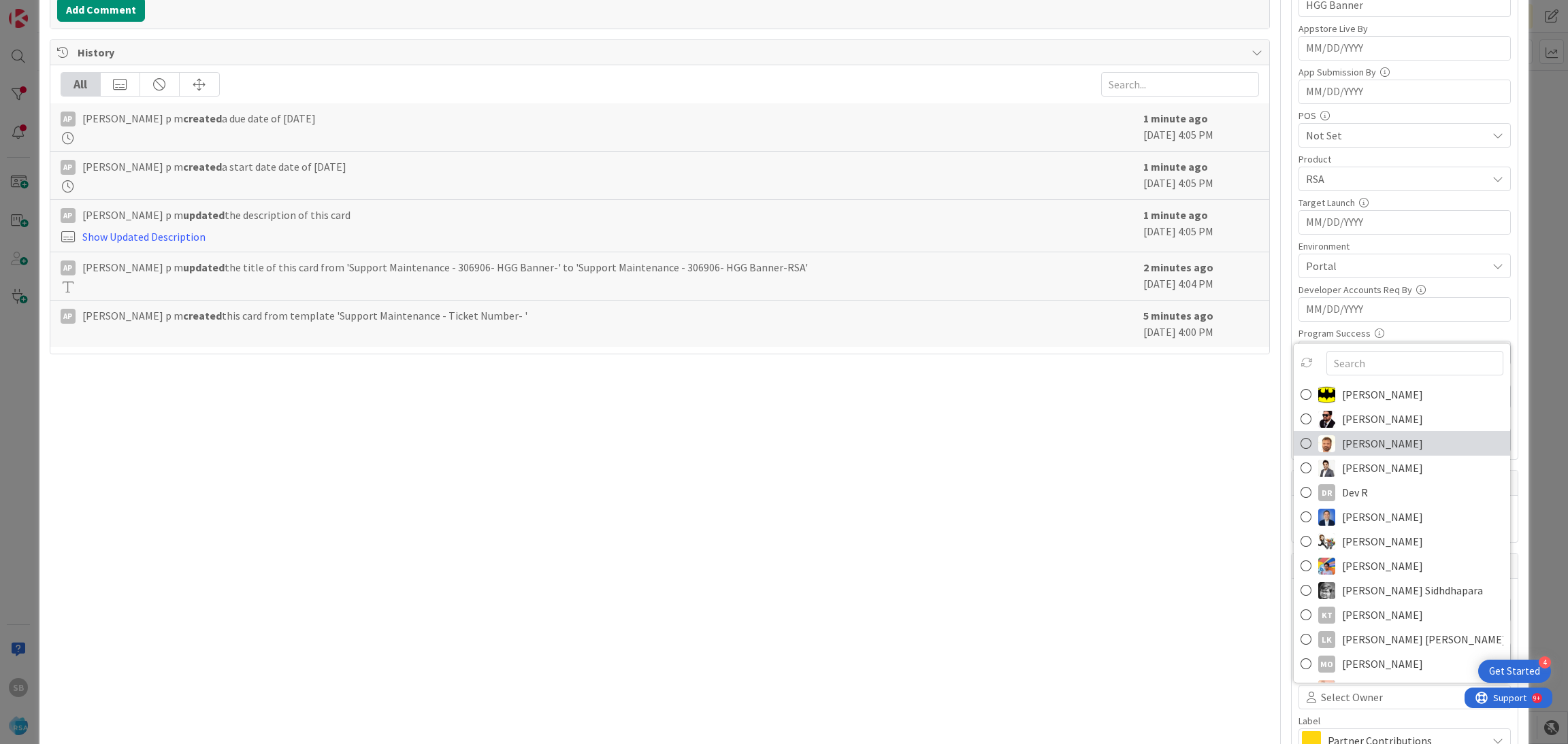
click at [1342, 450] on span "[PERSON_NAME]" at bounding box center [1382, 444] width 81 height 20
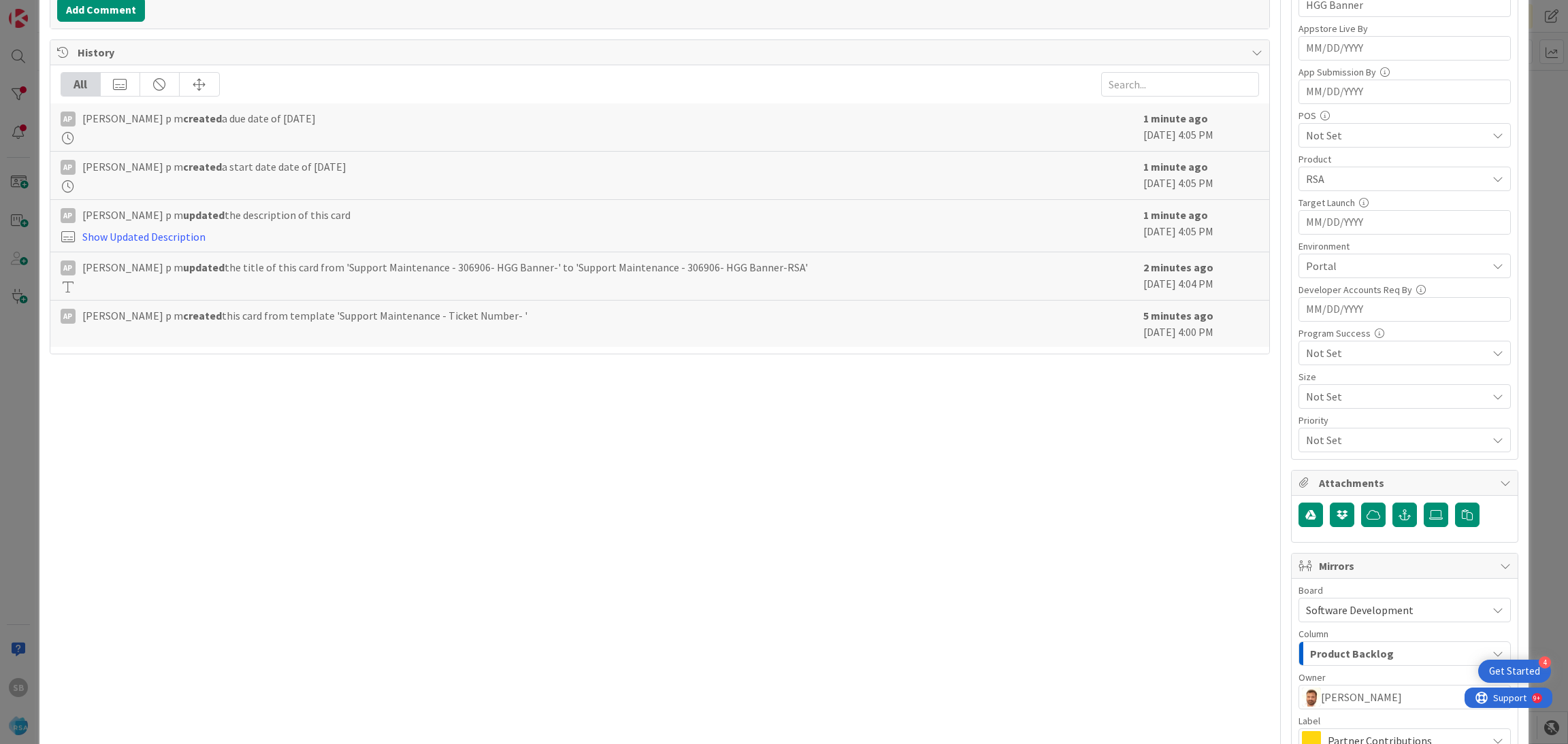
scroll to position [506, 0]
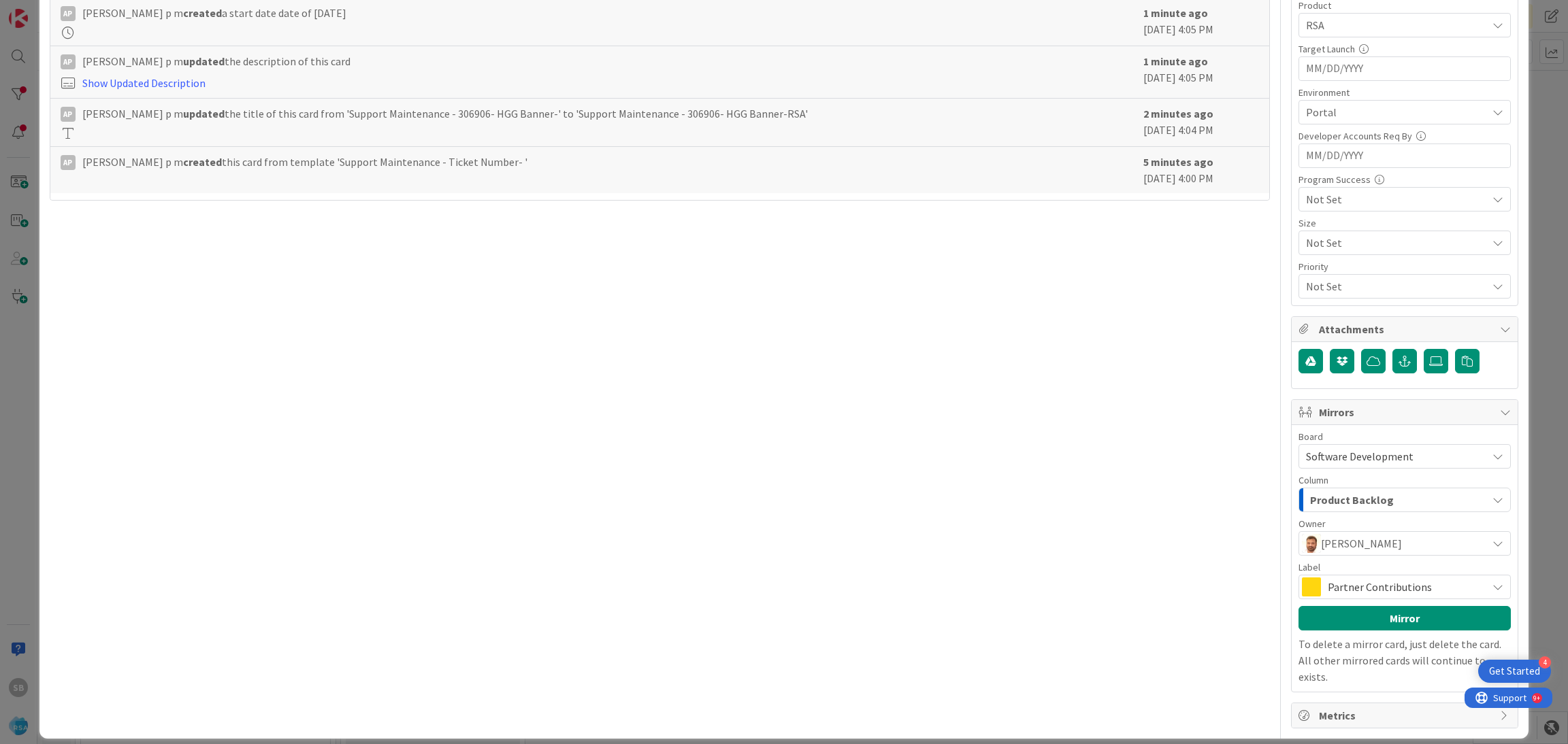
click at [1364, 586] on span "Partner Contributions" at bounding box center [1404, 587] width 153 height 19
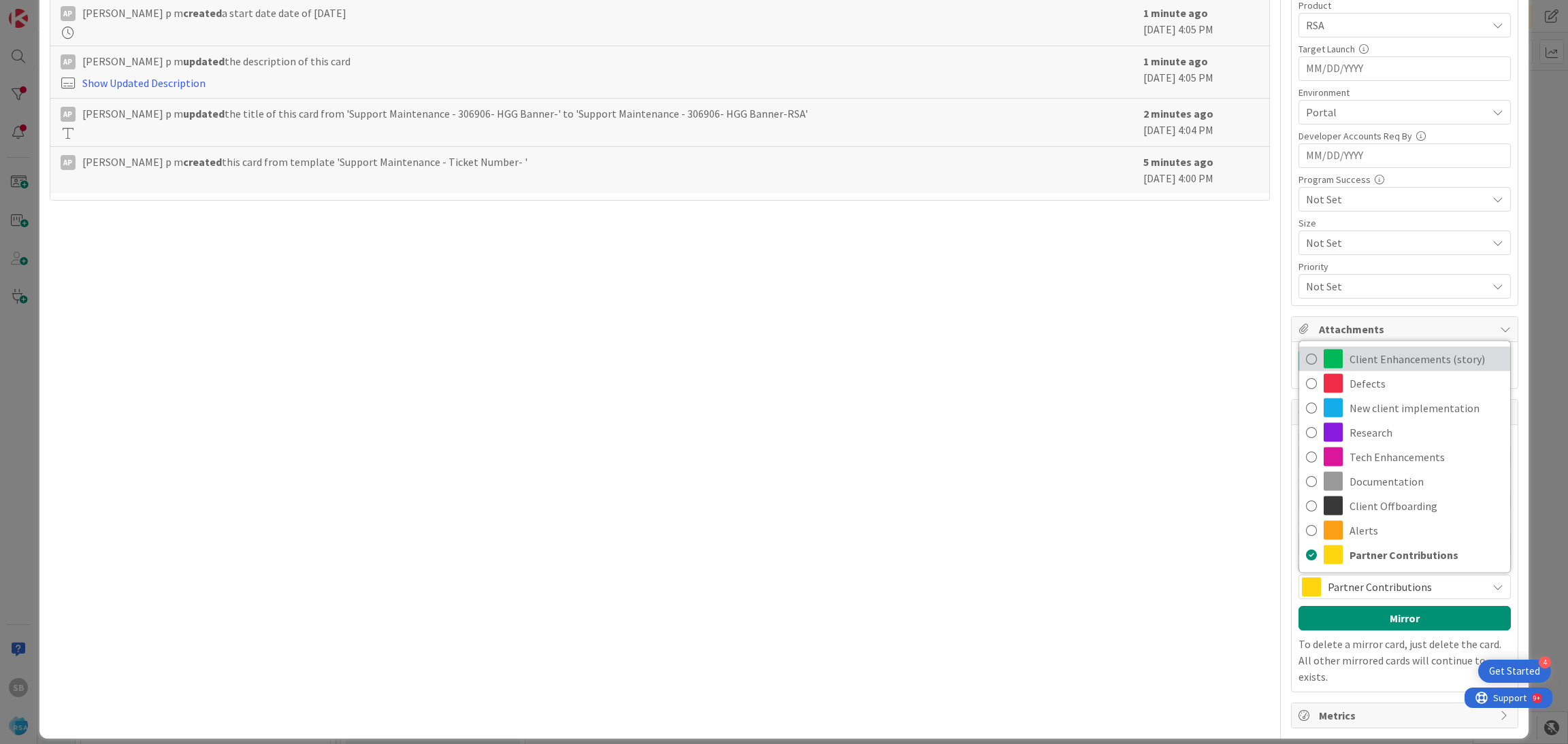
click at [1370, 351] on span "Client Enhancements (story)" at bounding box center [1426, 359] width 153 height 20
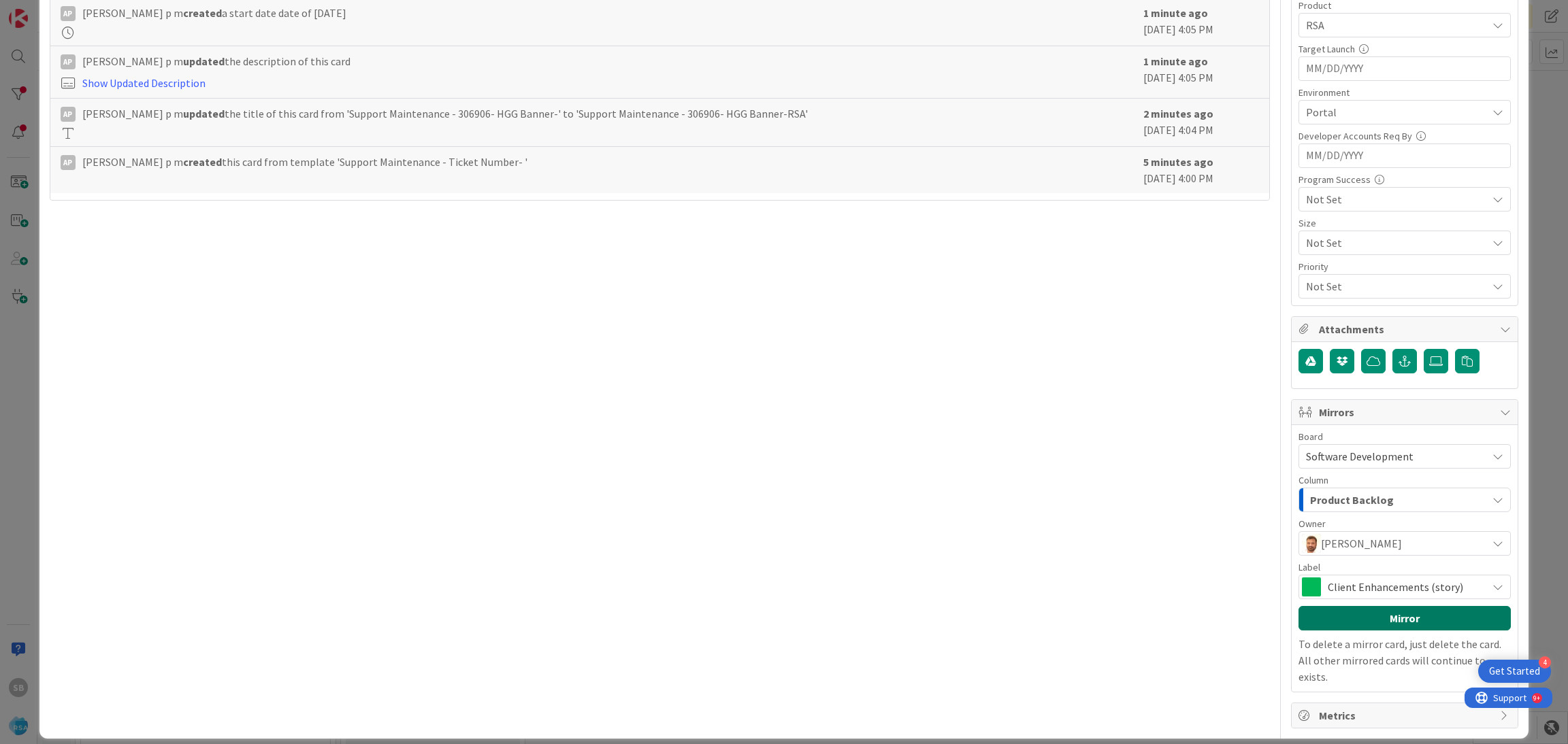
click at [1344, 623] on button "Mirror" at bounding box center [1405, 618] width 212 height 25
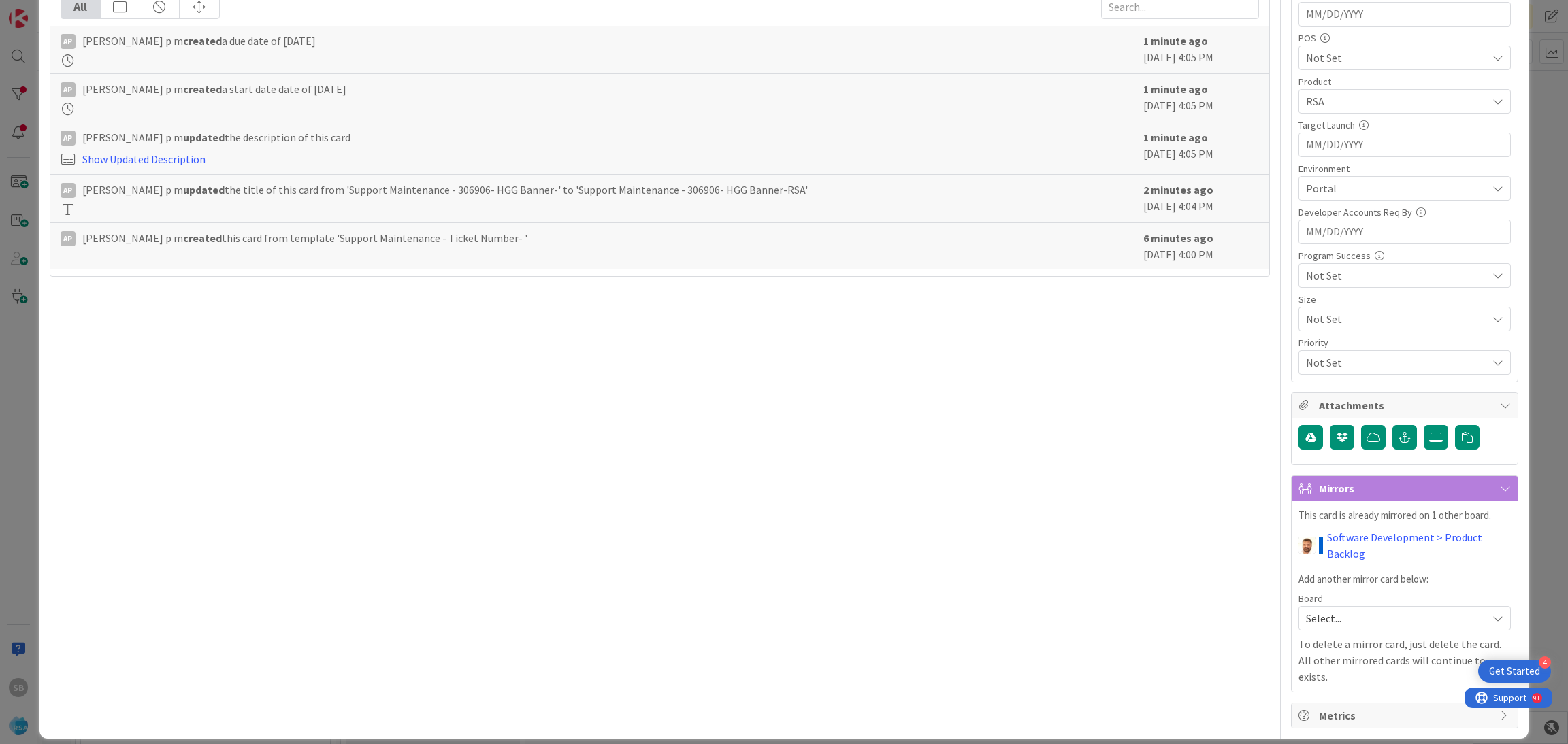
scroll to position [0, 0]
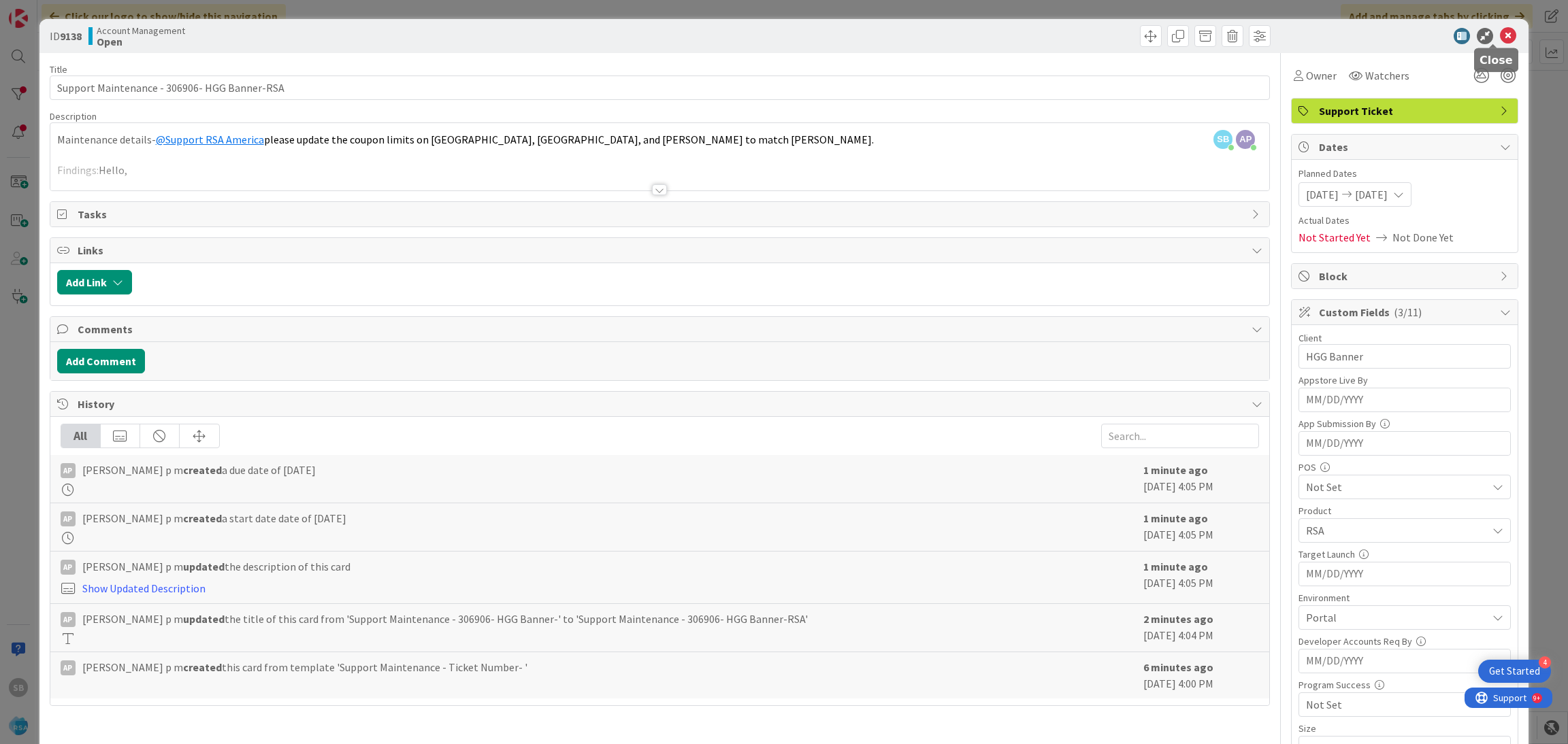
click at [1500, 35] on icon at bounding box center [1508, 37] width 16 height 16
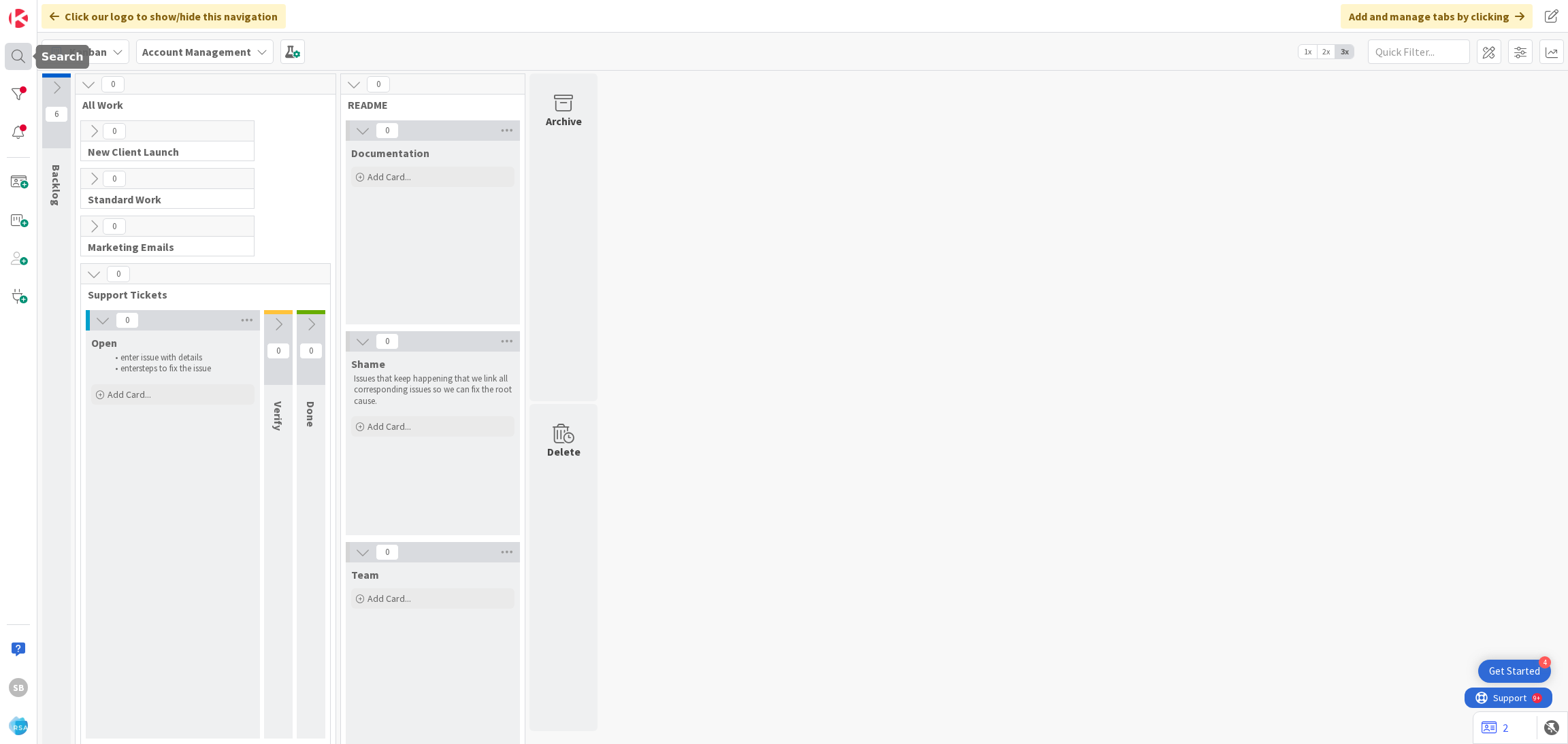
click at [15, 60] on div at bounding box center [18, 57] width 27 height 27
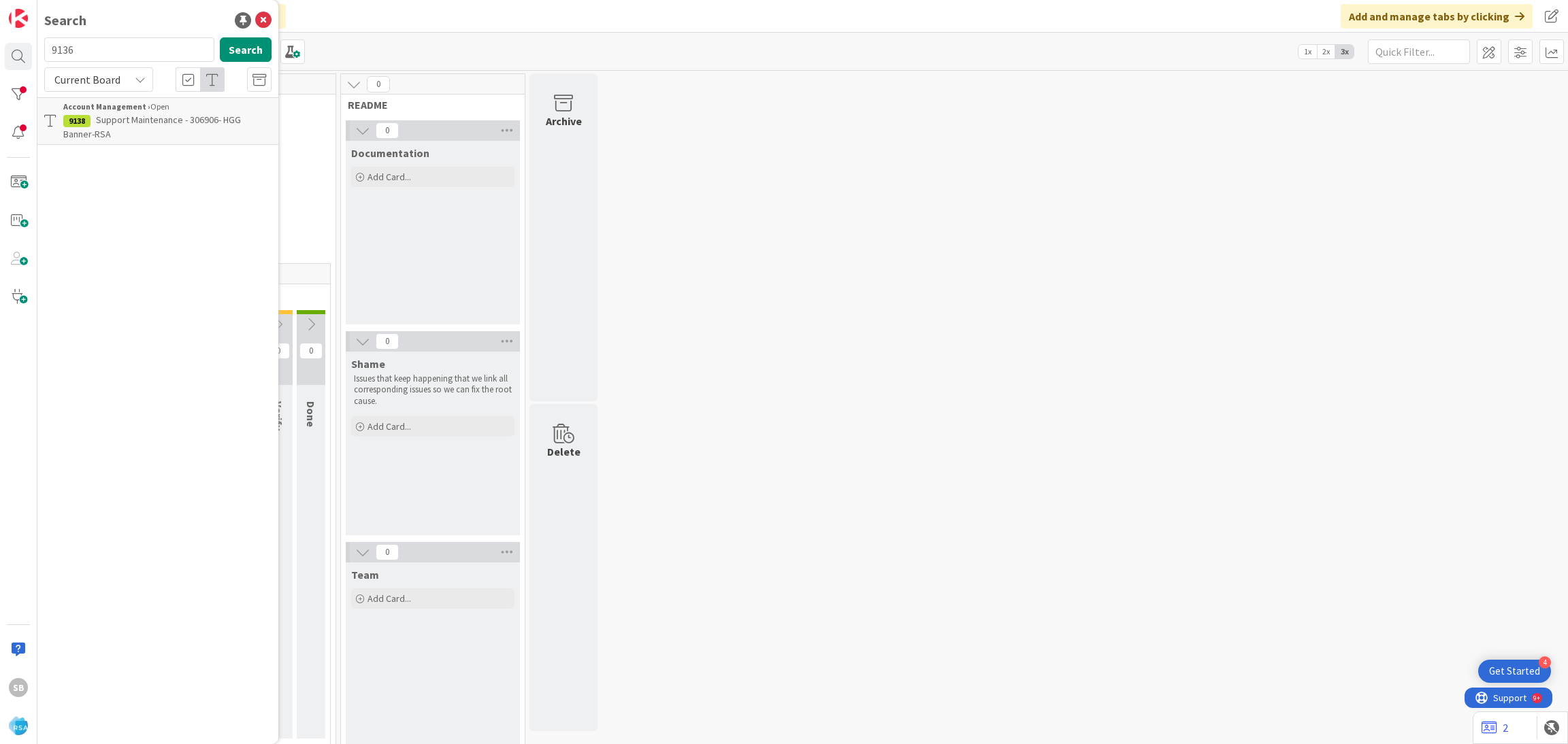
type input "9136"
click at [165, 136] on p "Support Defect- Ticket Number- Client Name- Product Name" at bounding box center [167, 127] width 208 height 28
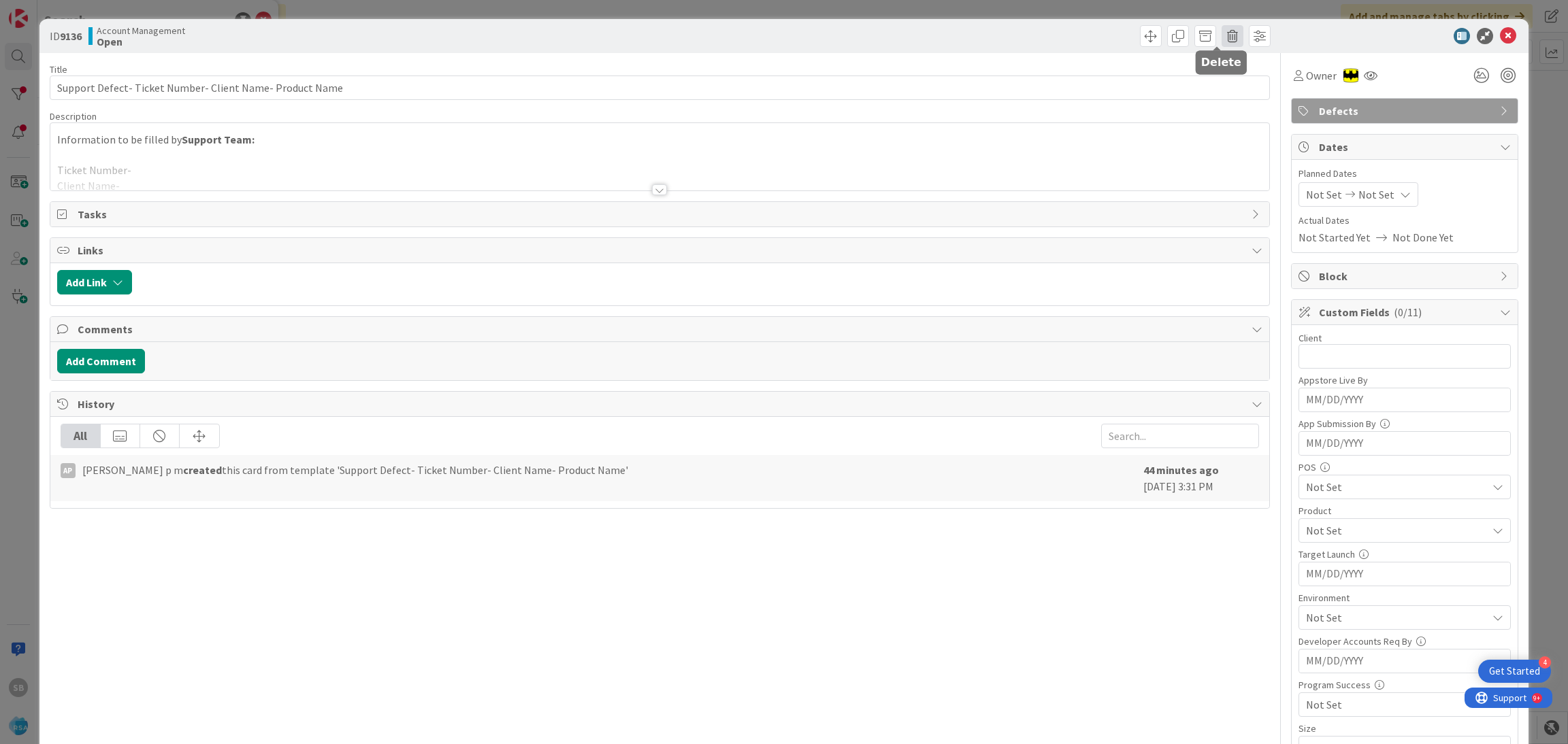
click at [1221, 30] on span at bounding box center [1232, 37] width 22 height 22
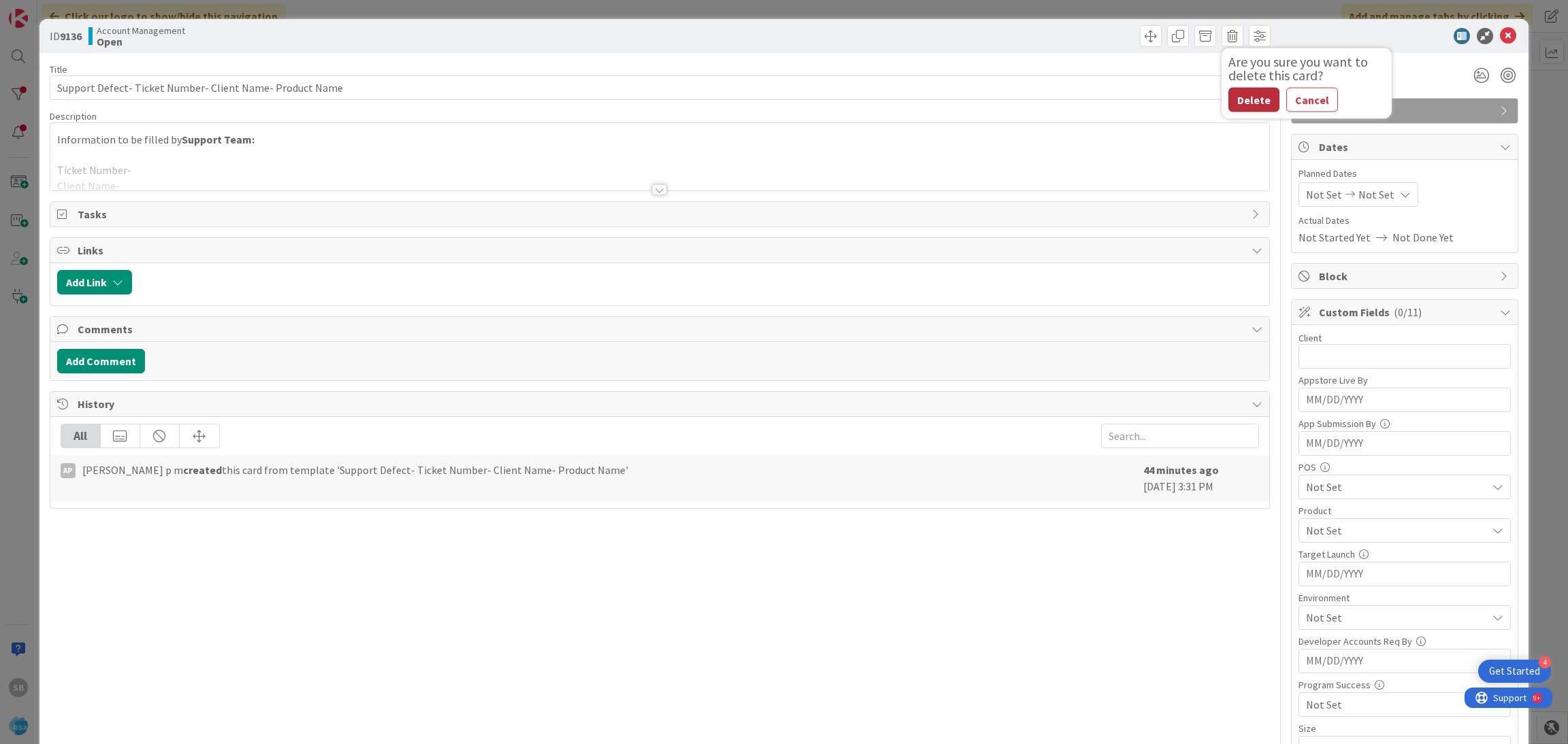
click at [1238, 99] on button "Delete" at bounding box center [1254, 100] width 51 height 25
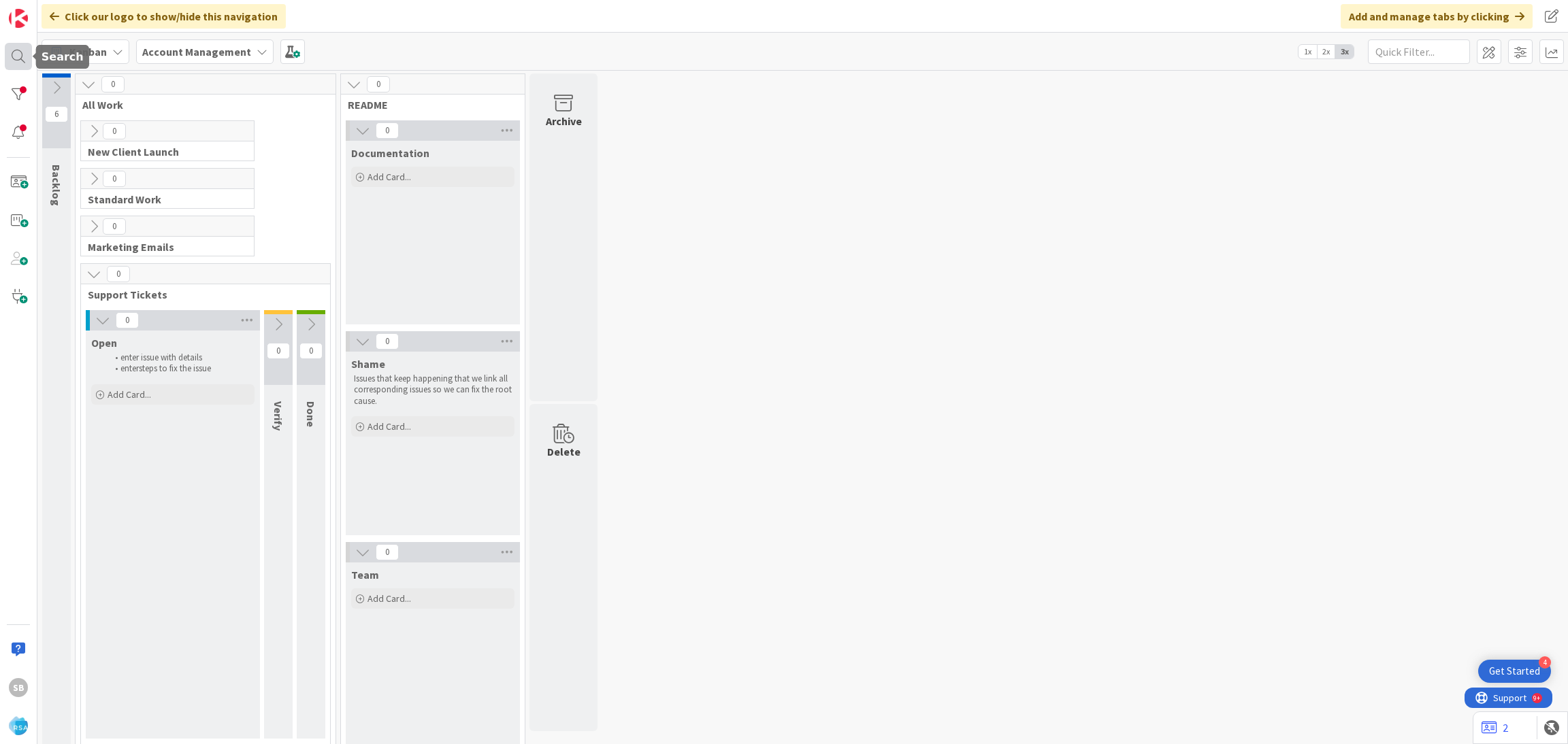
click at [11, 66] on div at bounding box center [18, 57] width 27 height 27
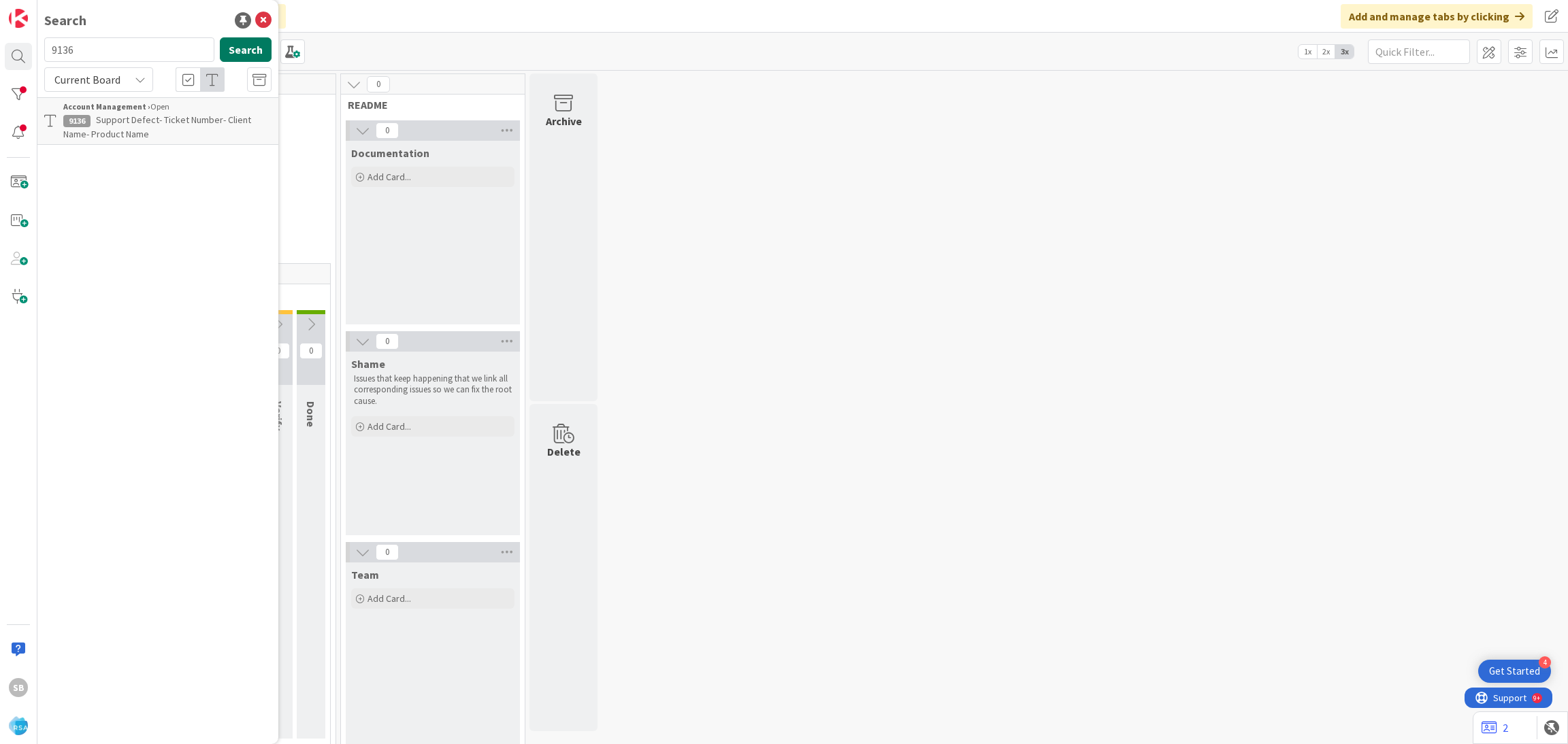
click at [231, 59] on button "Search" at bounding box center [246, 49] width 52 height 25
click at [121, 75] on div "Current Board" at bounding box center [98, 79] width 109 height 25
click at [123, 141] on span "All Boards" at bounding box center [122, 136] width 142 height 20
click at [264, 17] on icon at bounding box center [263, 20] width 16 height 16
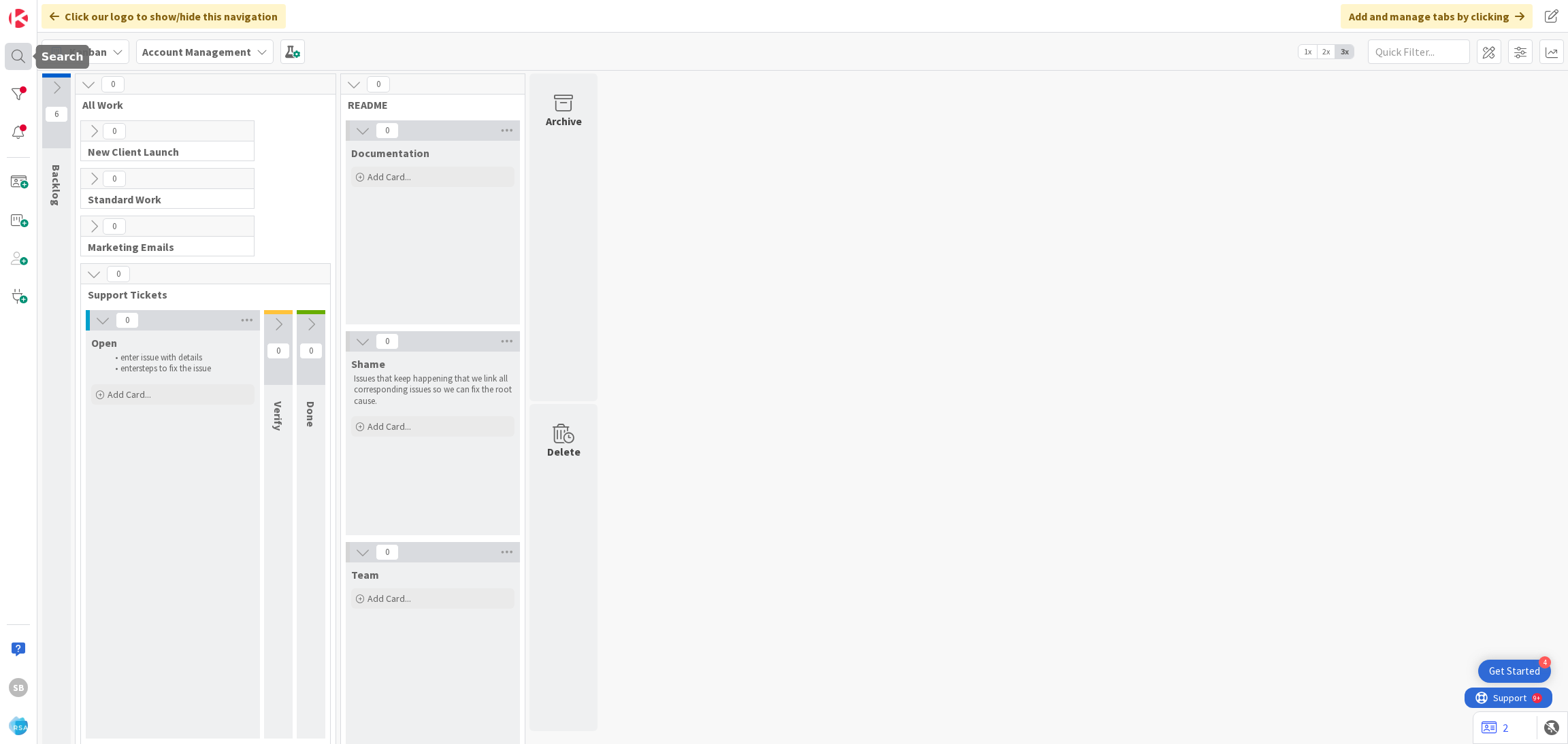
click at [24, 65] on div at bounding box center [18, 57] width 27 height 27
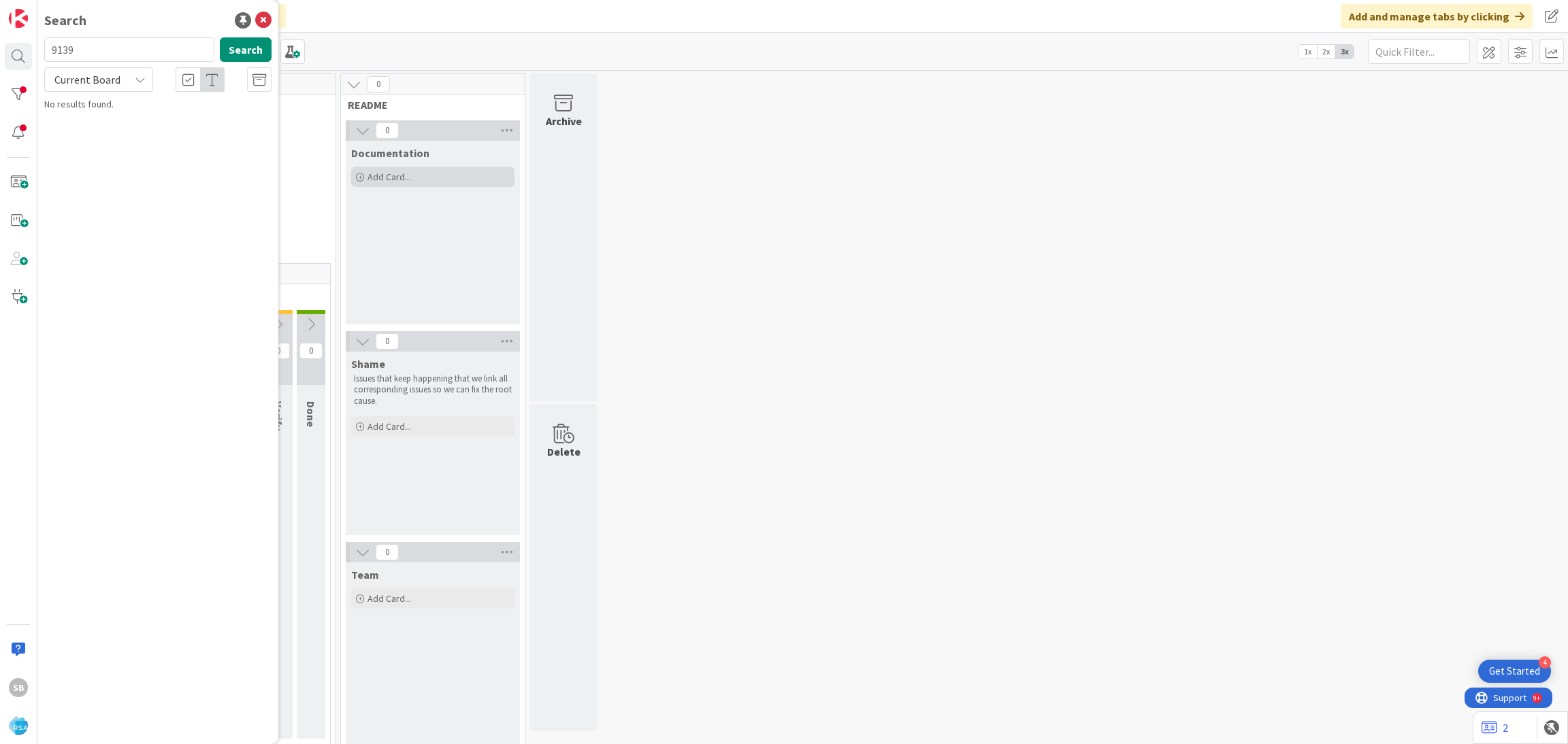
type input "9139"
click at [174, 110] on div "Account Management › Open" at bounding box center [167, 106] width 208 height 12
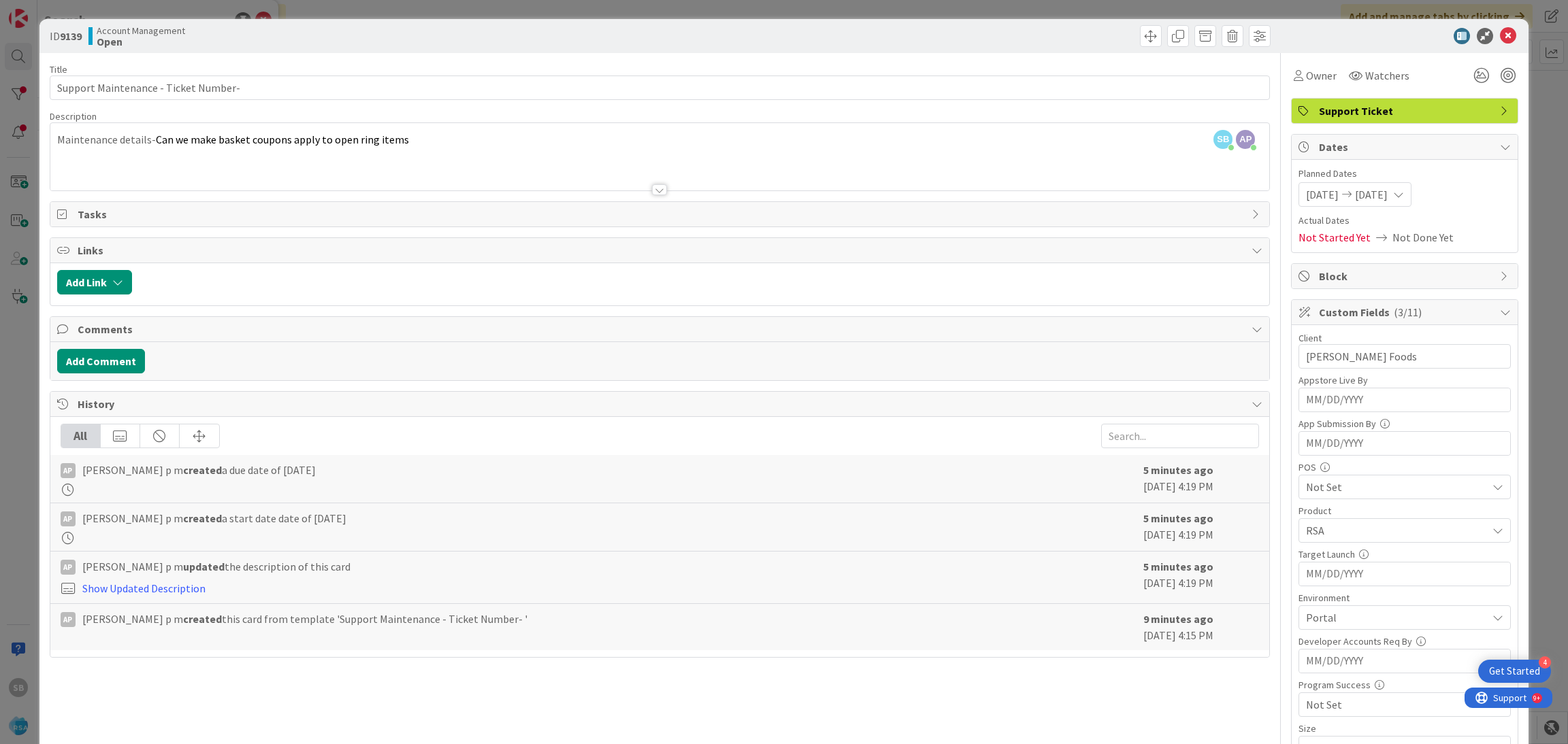
scroll to position [343, 0]
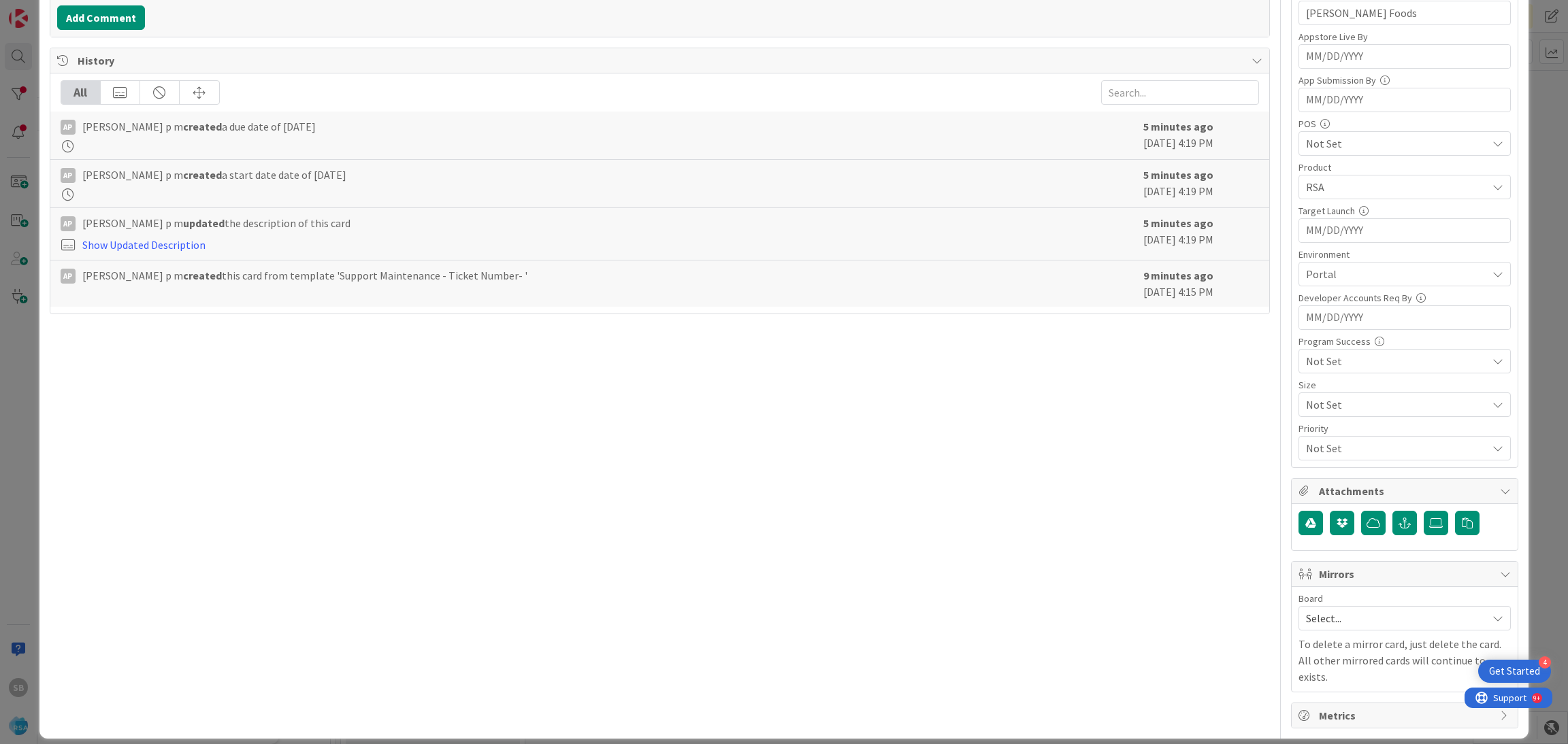
click at [1350, 621] on span "Select..." at bounding box center [1393, 618] width 174 height 19
click at [1333, 697] on link "Software Development" at bounding box center [1404, 707] width 211 height 25
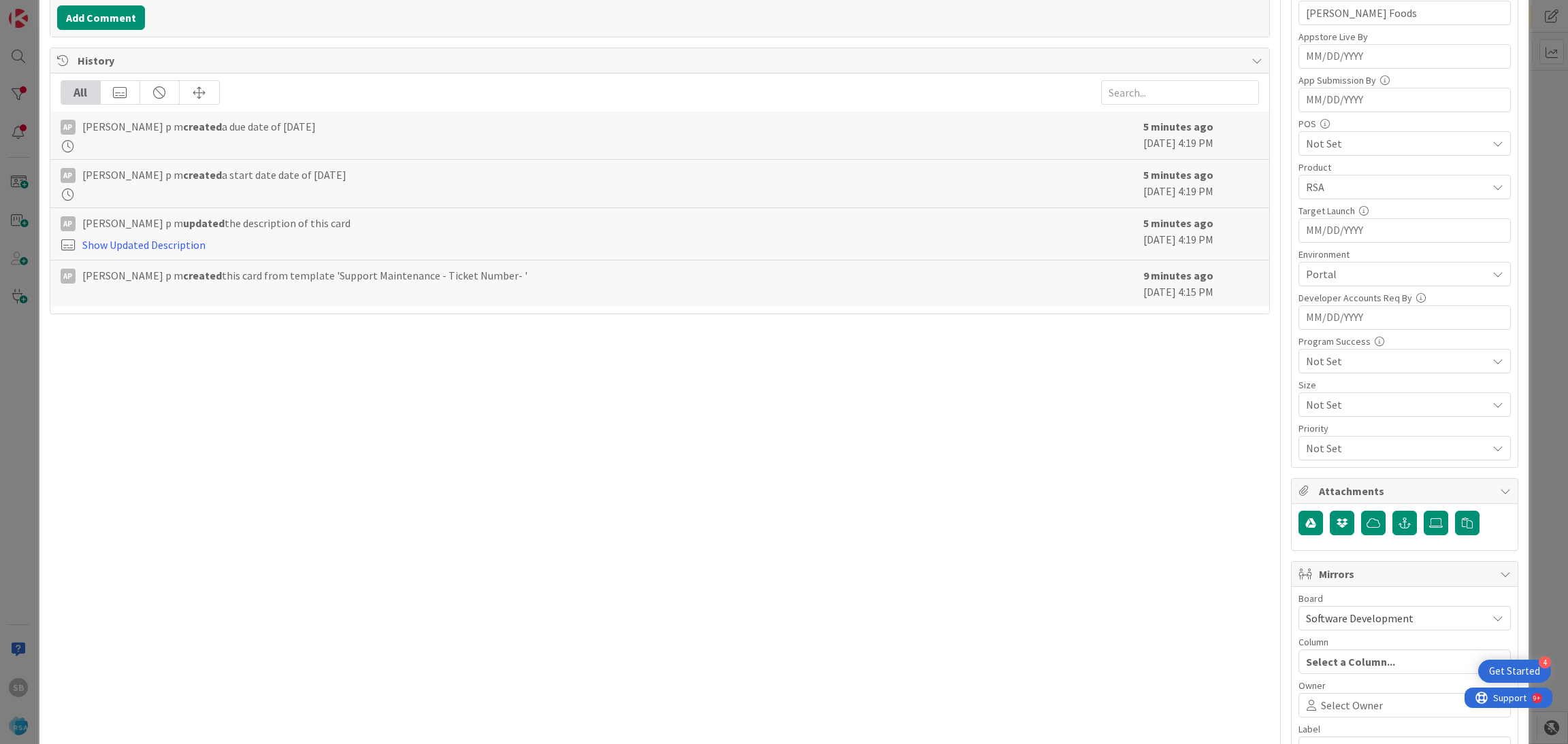
click at [1333, 697] on div "Select Owner" at bounding box center [1405, 705] width 212 height 25
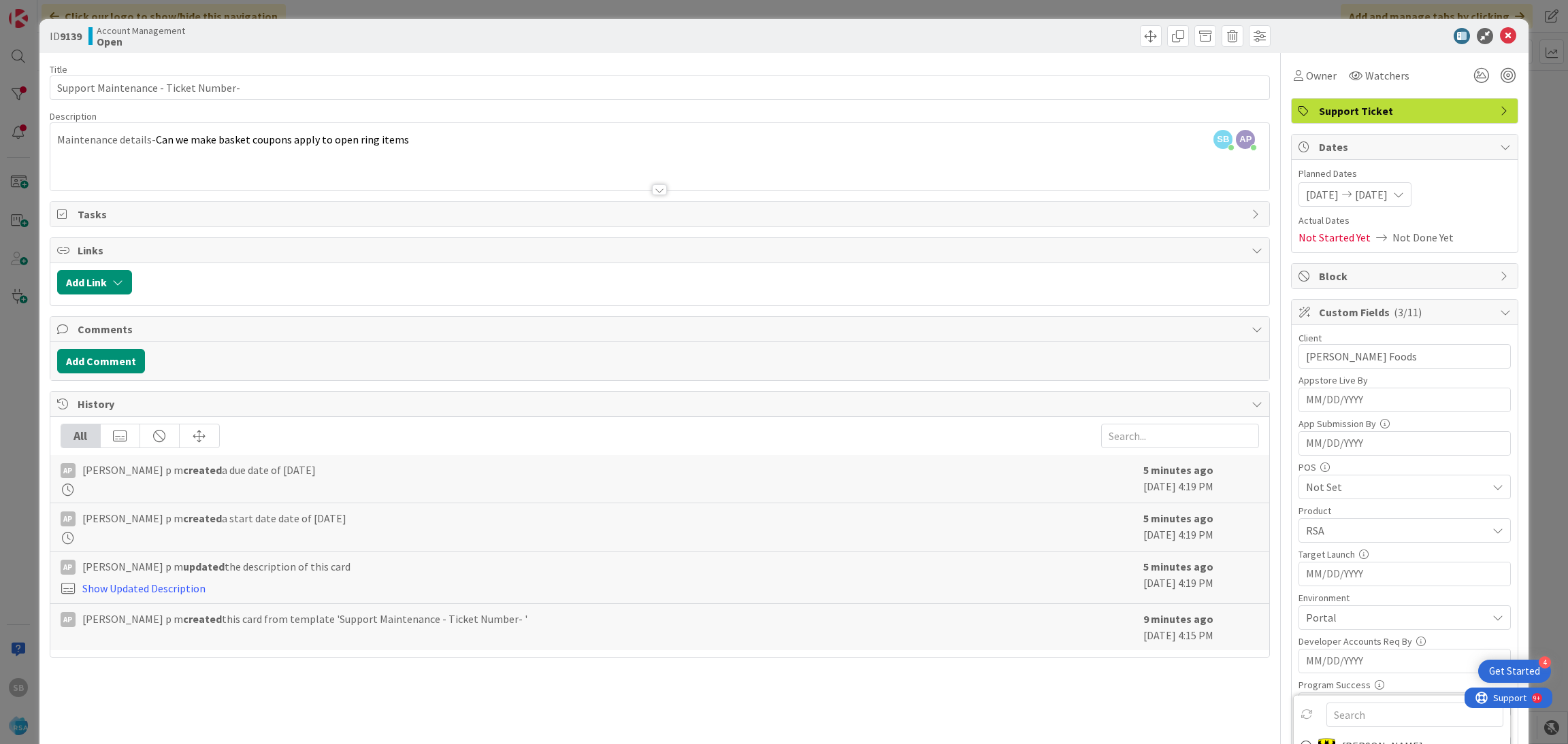
scroll to position [366, 0]
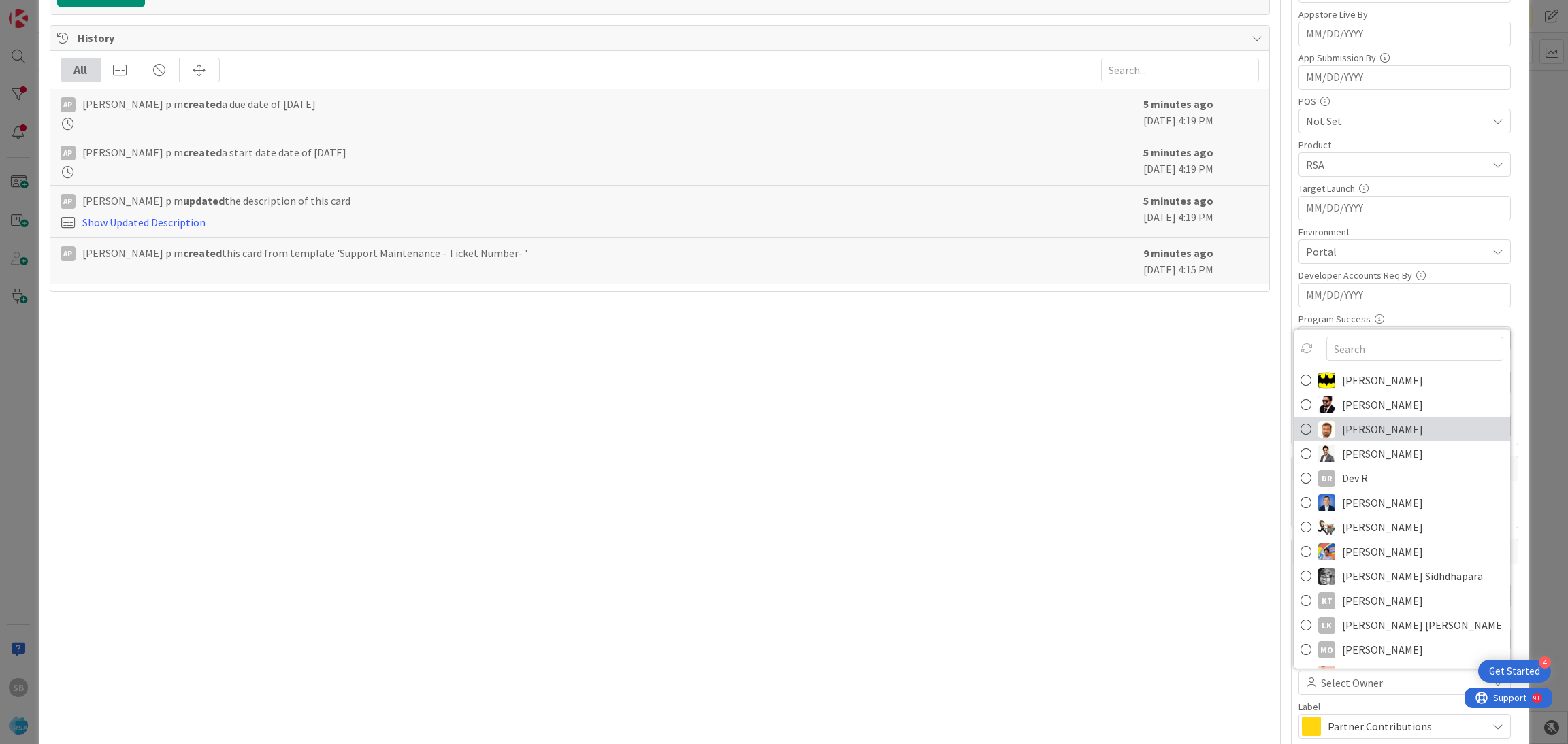
click at [1348, 430] on span "[PERSON_NAME]" at bounding box center [1382, 429] width 81 height 20
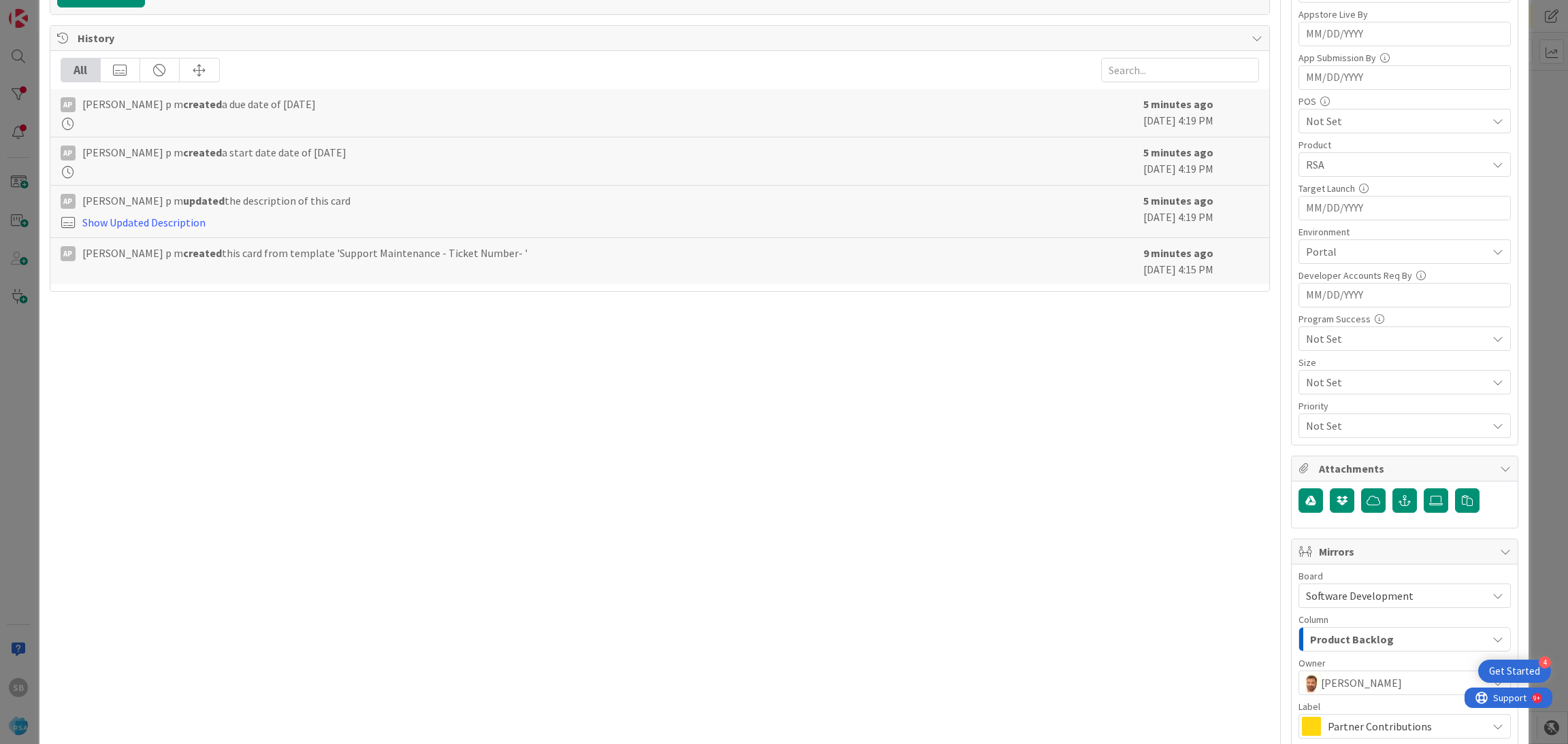
scroll to position [500, 0]
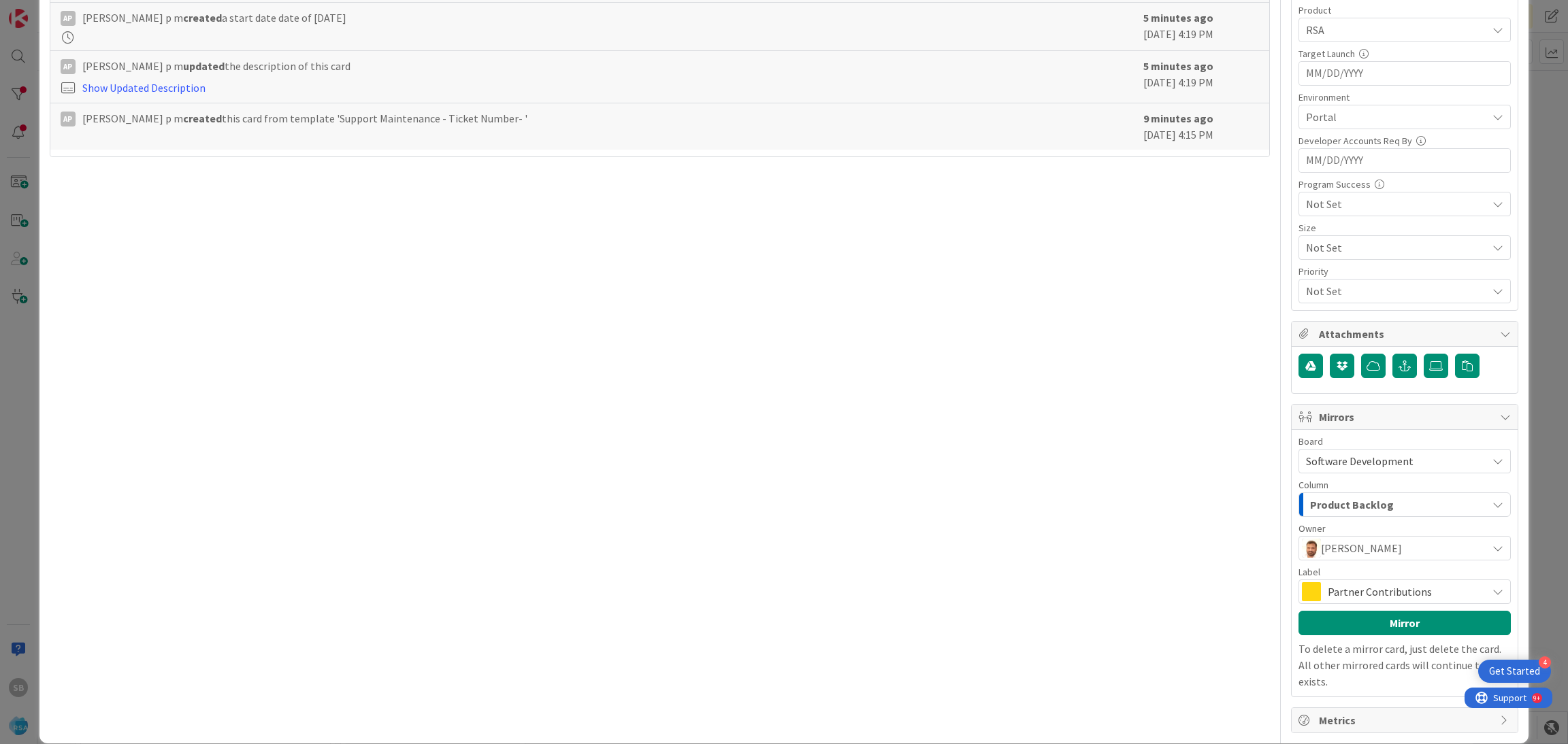
click at [1362, 591] on span "Partner Contributions" at bounding box center [1404, 592] width 153 height 19
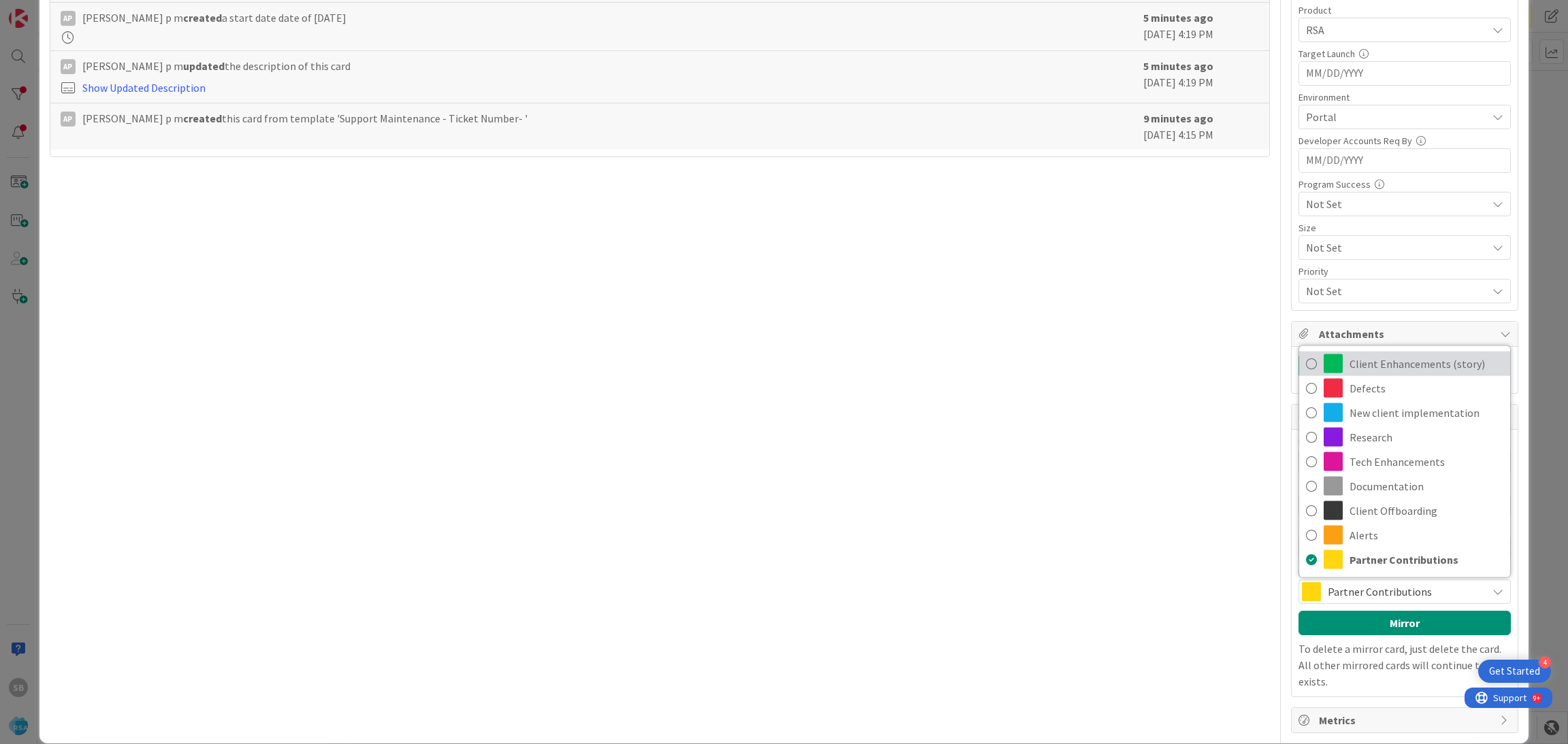
click at [1373, 364] on span "Client Enhancements (story)" at bounding box center [1426, 363] width 153 height 20
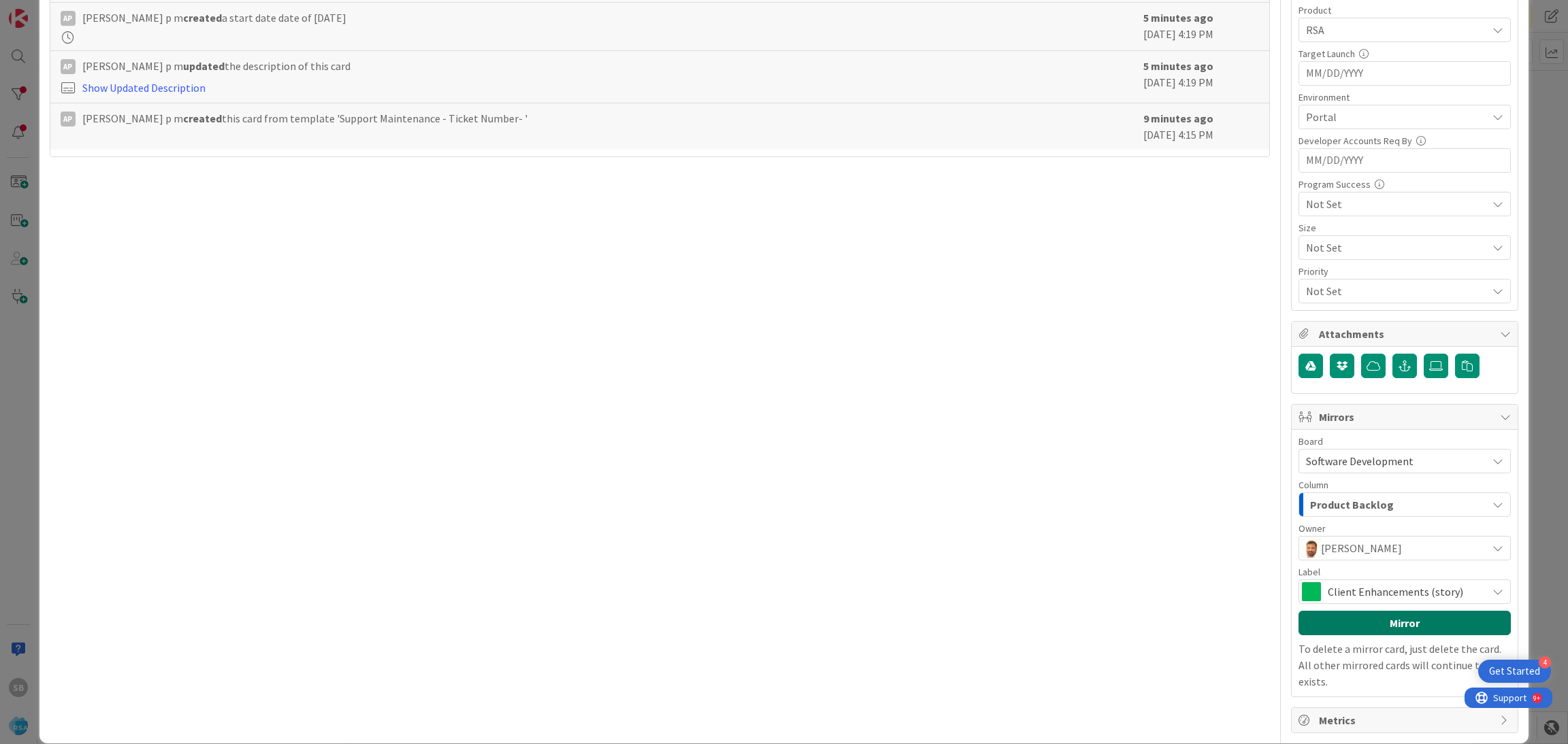
click at [1378, 631] on button "Mirror" at bounding box center [1405, 623] width 212 height 25
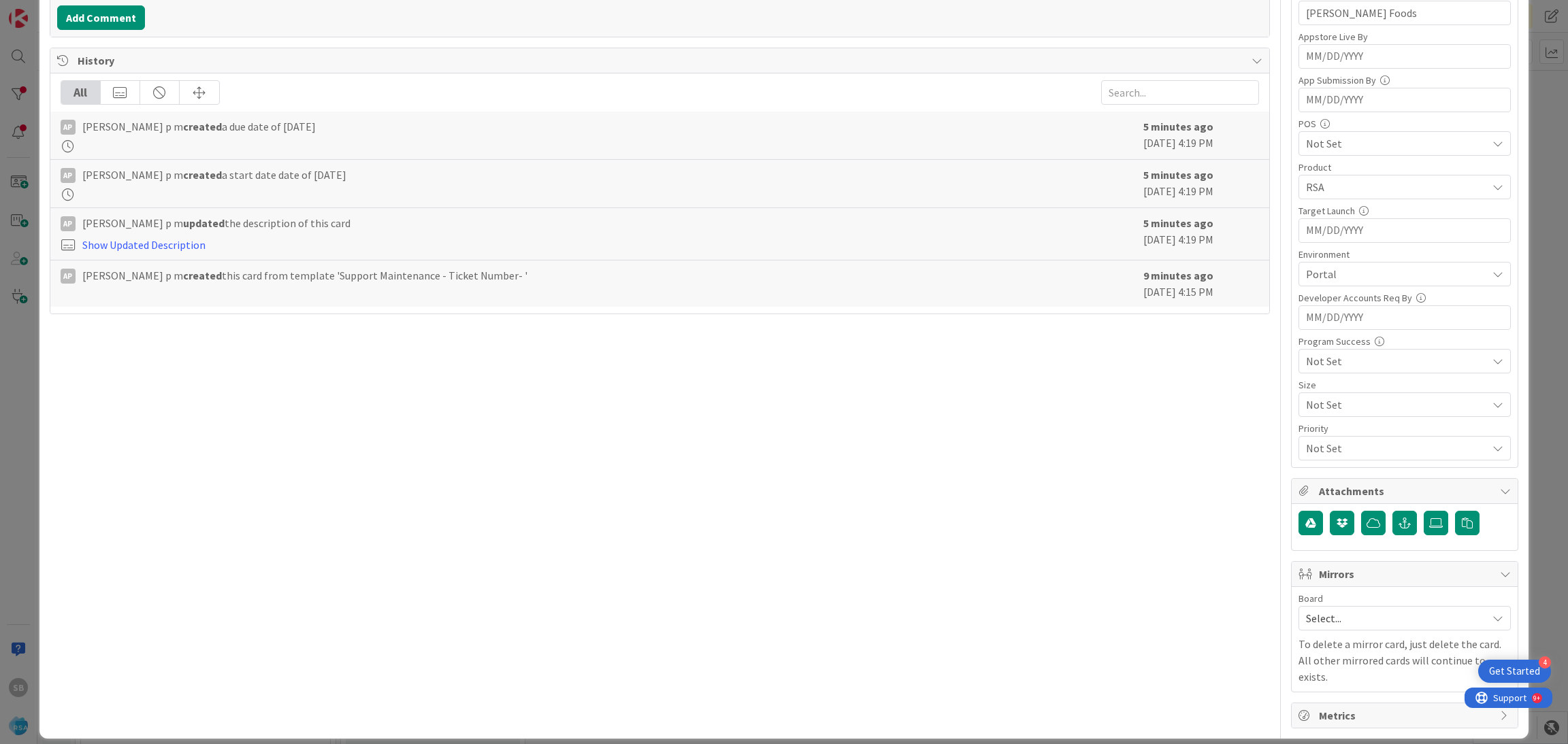
scroll to position [0, 0]
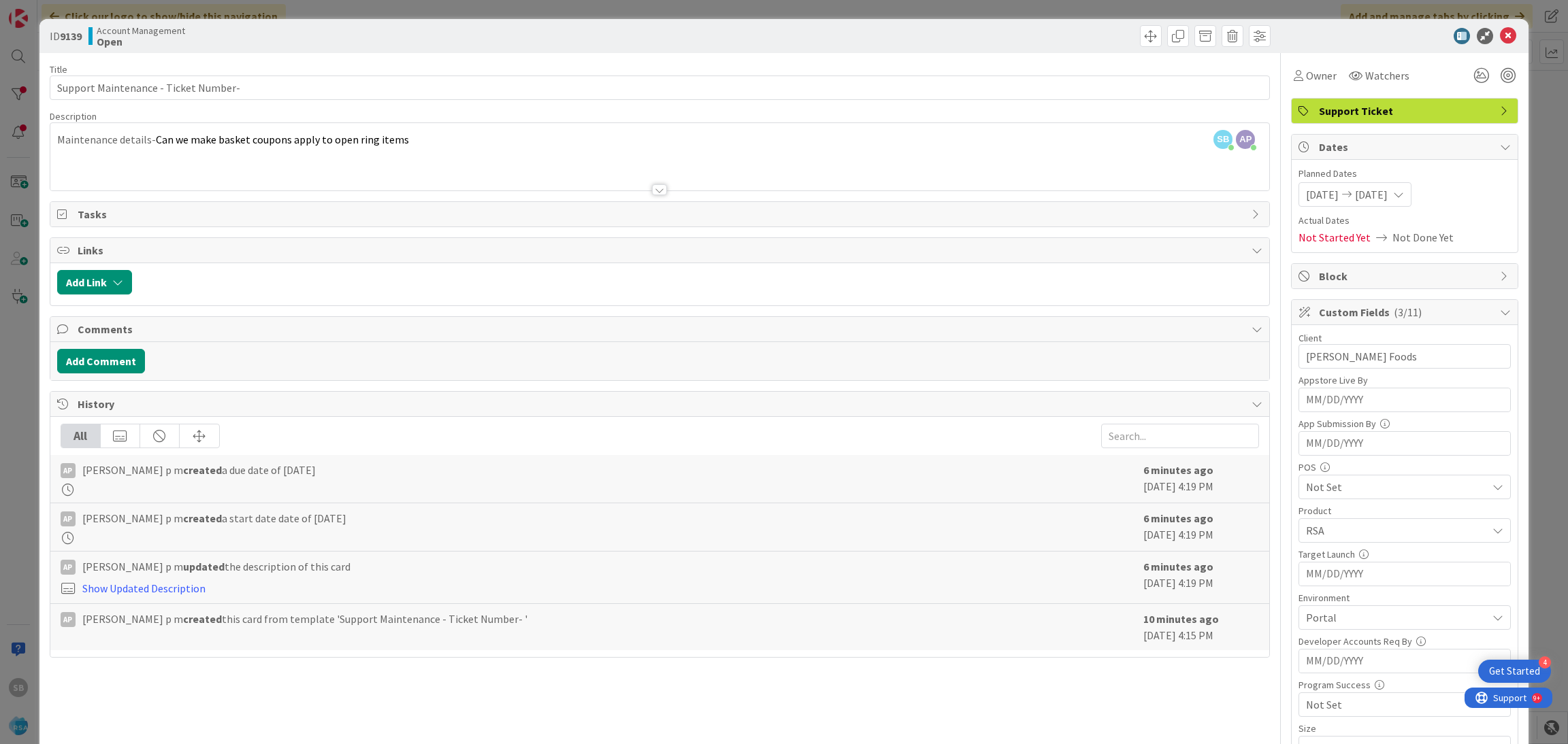
click at [581, 160] on div at bounding box center [659, 173] width 1219 height 35
